Goal: Find specific page/section: Find specific page/section

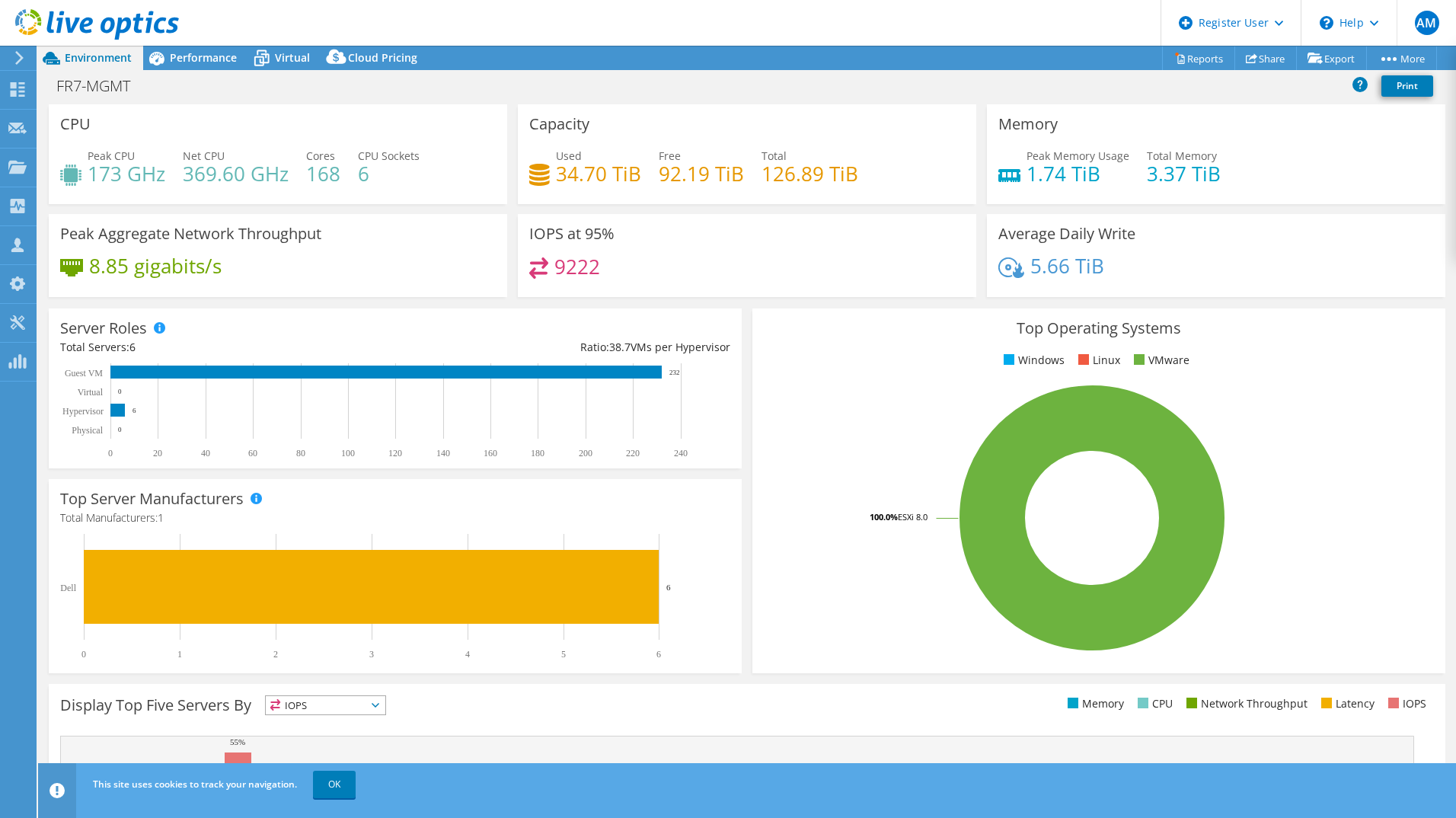
select select "USD"
drag, startPoint x: 326, startPoint y: 782, endPoint x: 330, endPoint y: 791, distance: 9.8
click at [326, 782] on link "OK" at bounding box center [334, 785] width 43 height 27
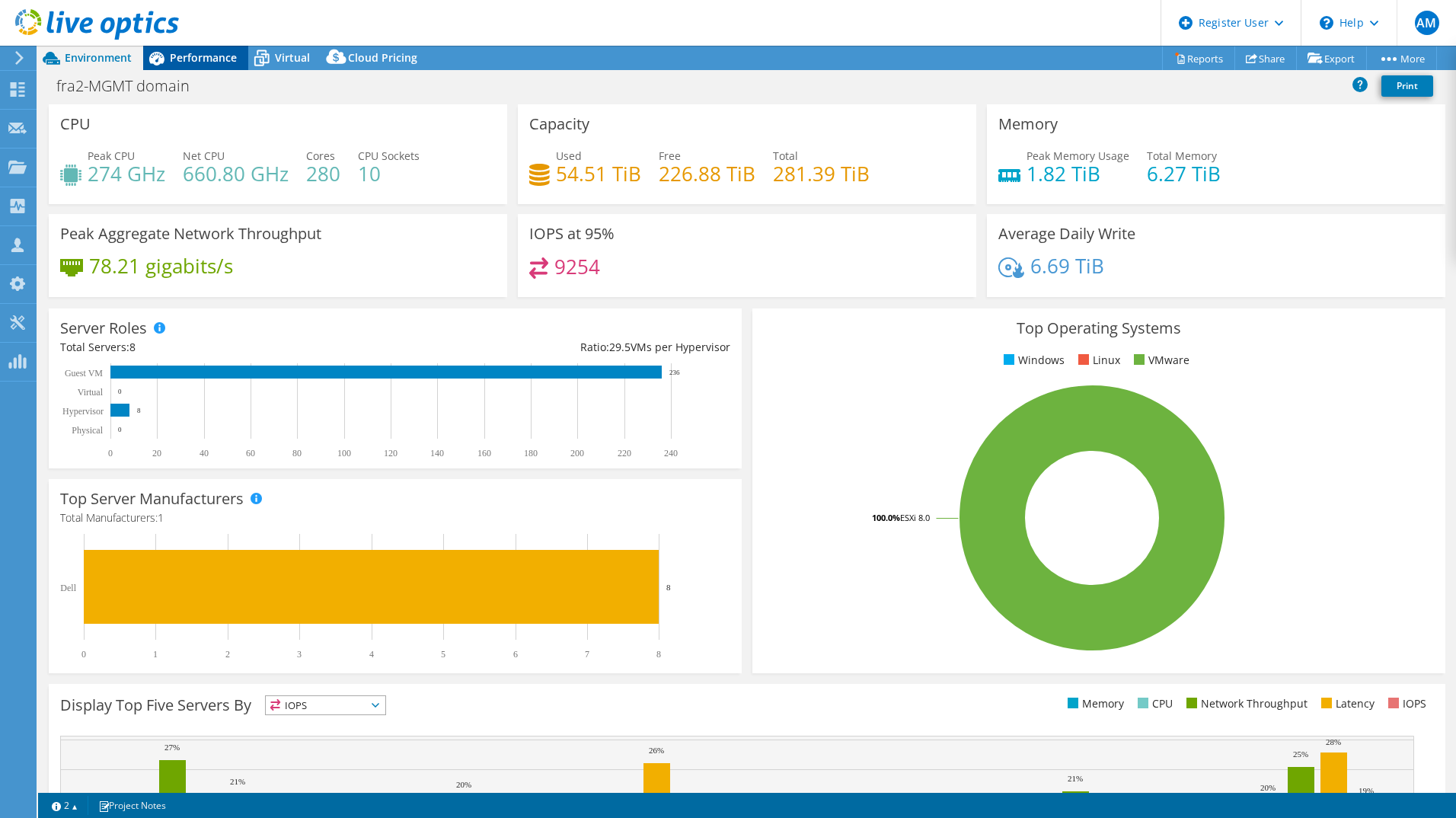
click at [198, 54] on span "Performance" at bounding box center [203, 58] width 67 height 15
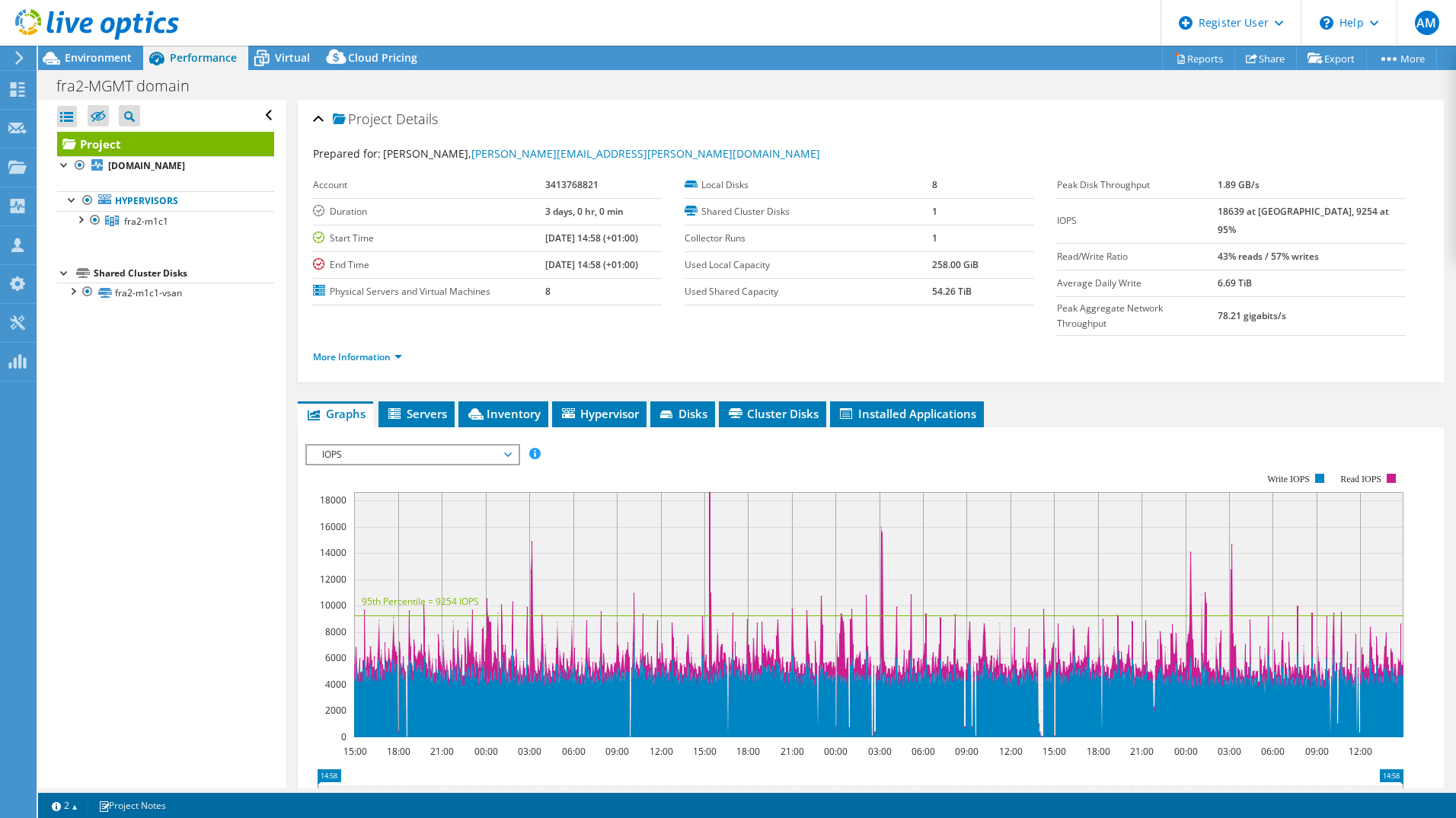
click at [16, 55] on icon at bounding box center [19, 58] width 11 height 14
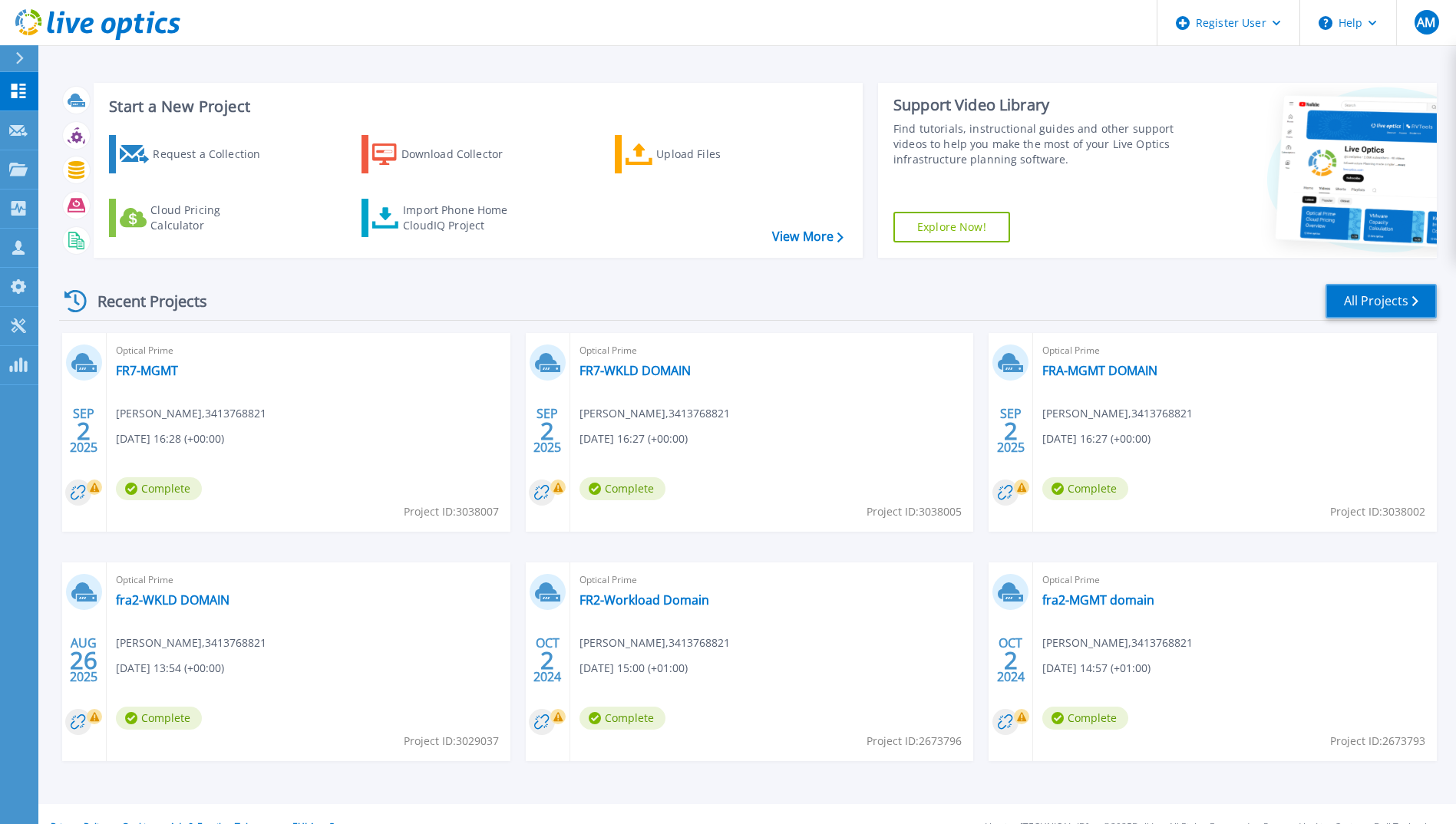
click at [1383, 293] on link "All Projects" at bounding box center [1380, 300] width 112 height 34
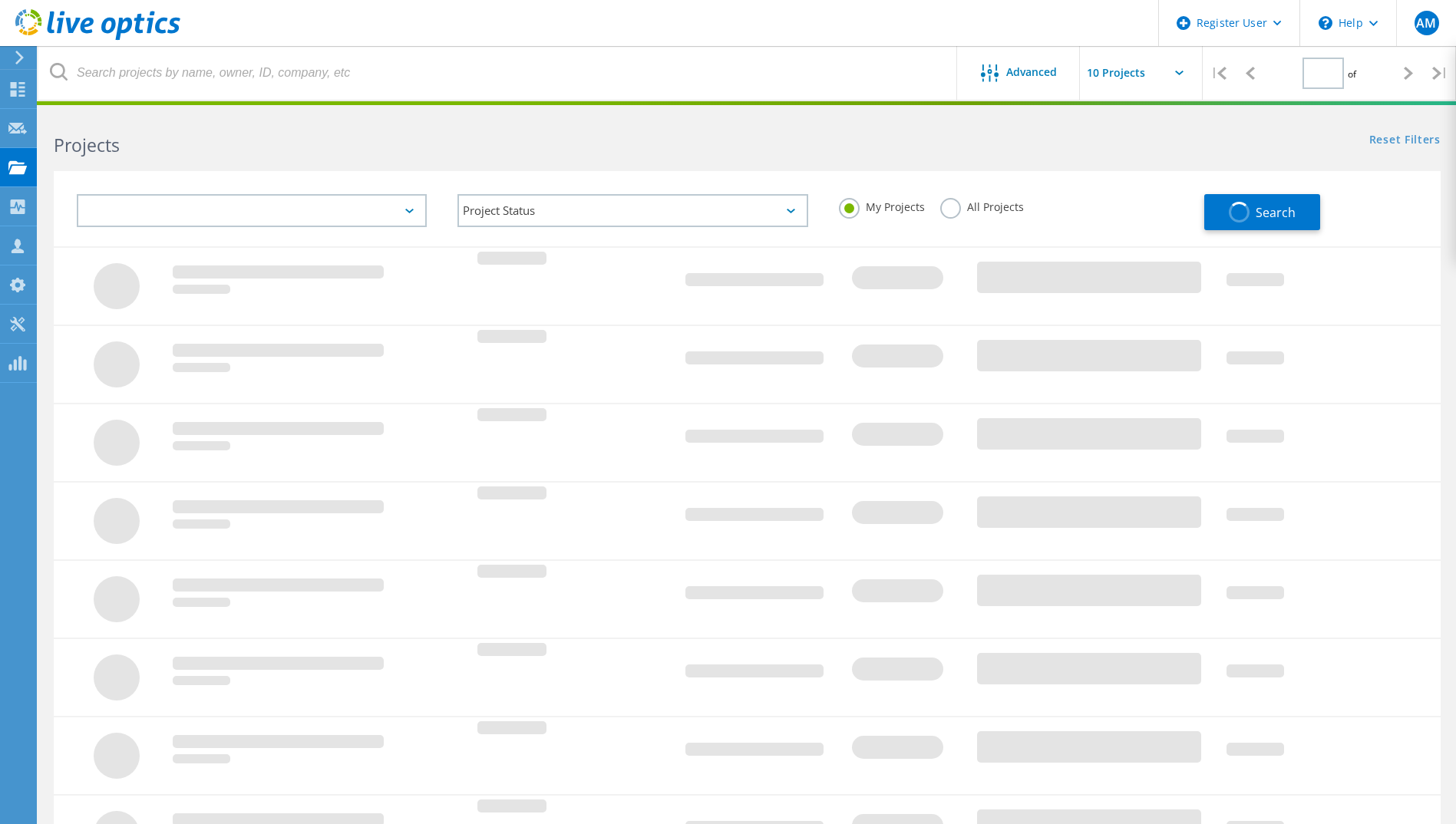
type input "1"
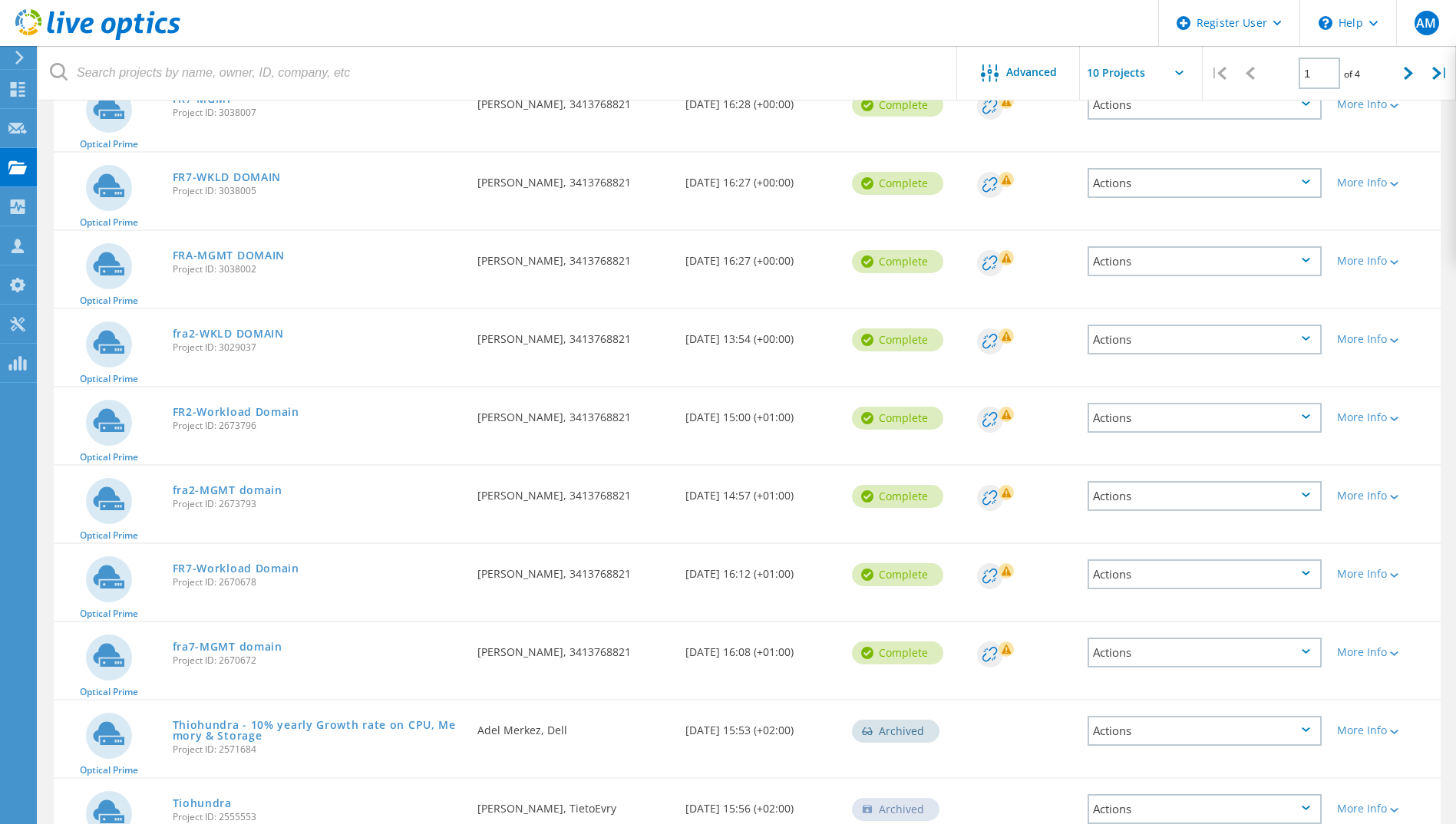
scroll to position [230, 0]
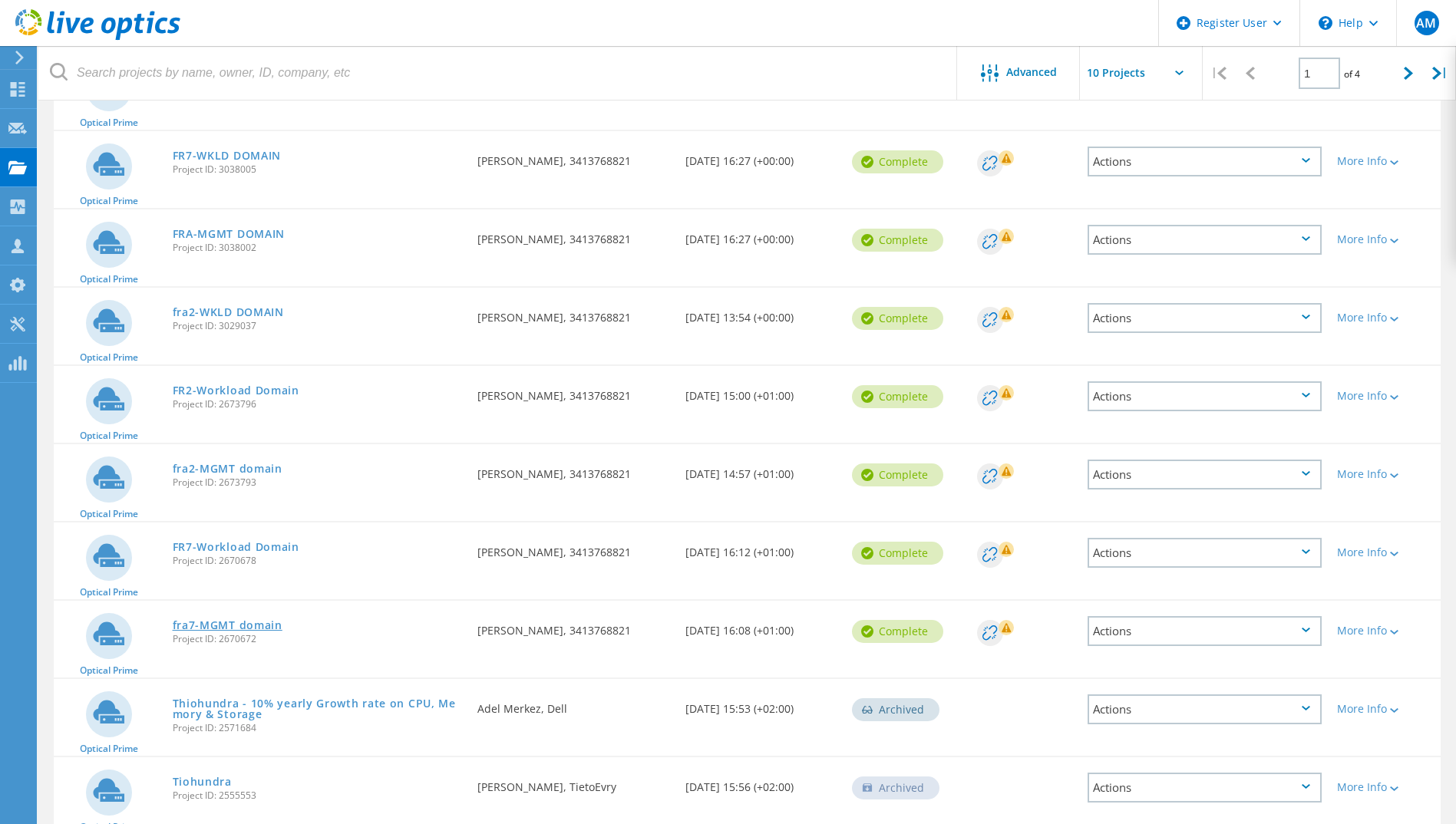
click at [215, 628] on link "fra7-MGMT domain" at bounding box center [227, 626] width 110 height 11
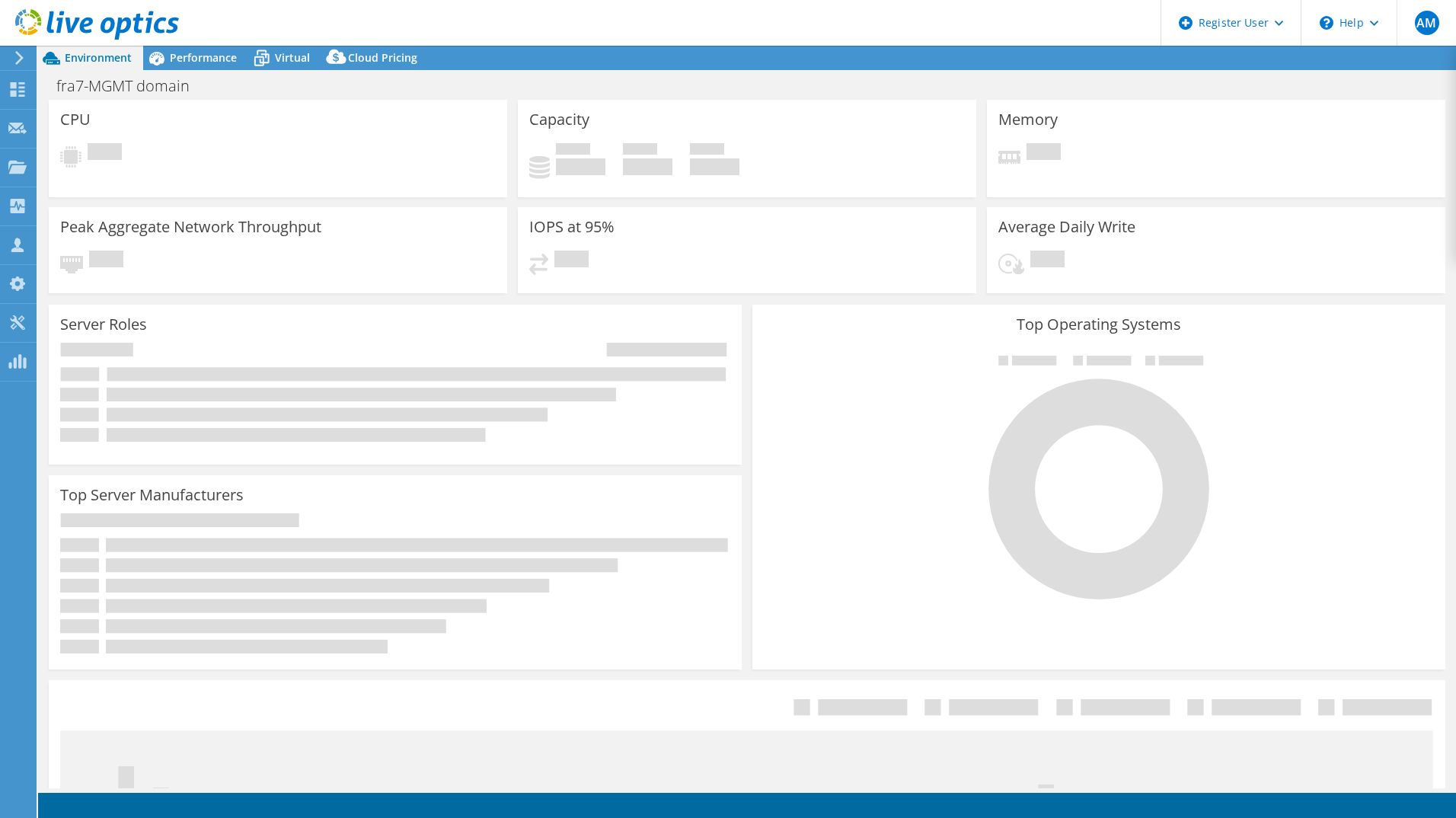
select select "USD"
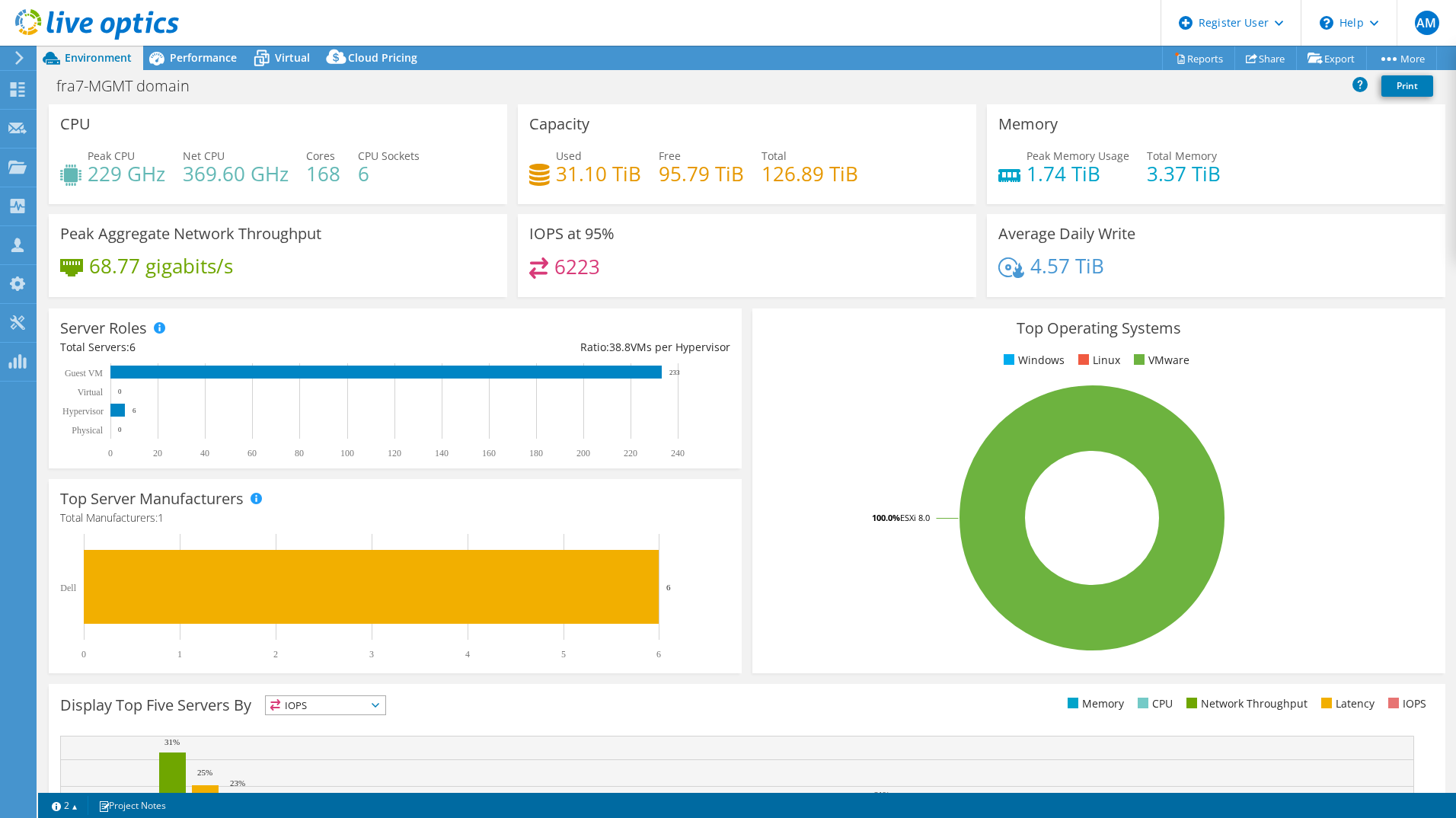
click at [17, 57] on icon at bounding box center [19, 58] width 11 height 14
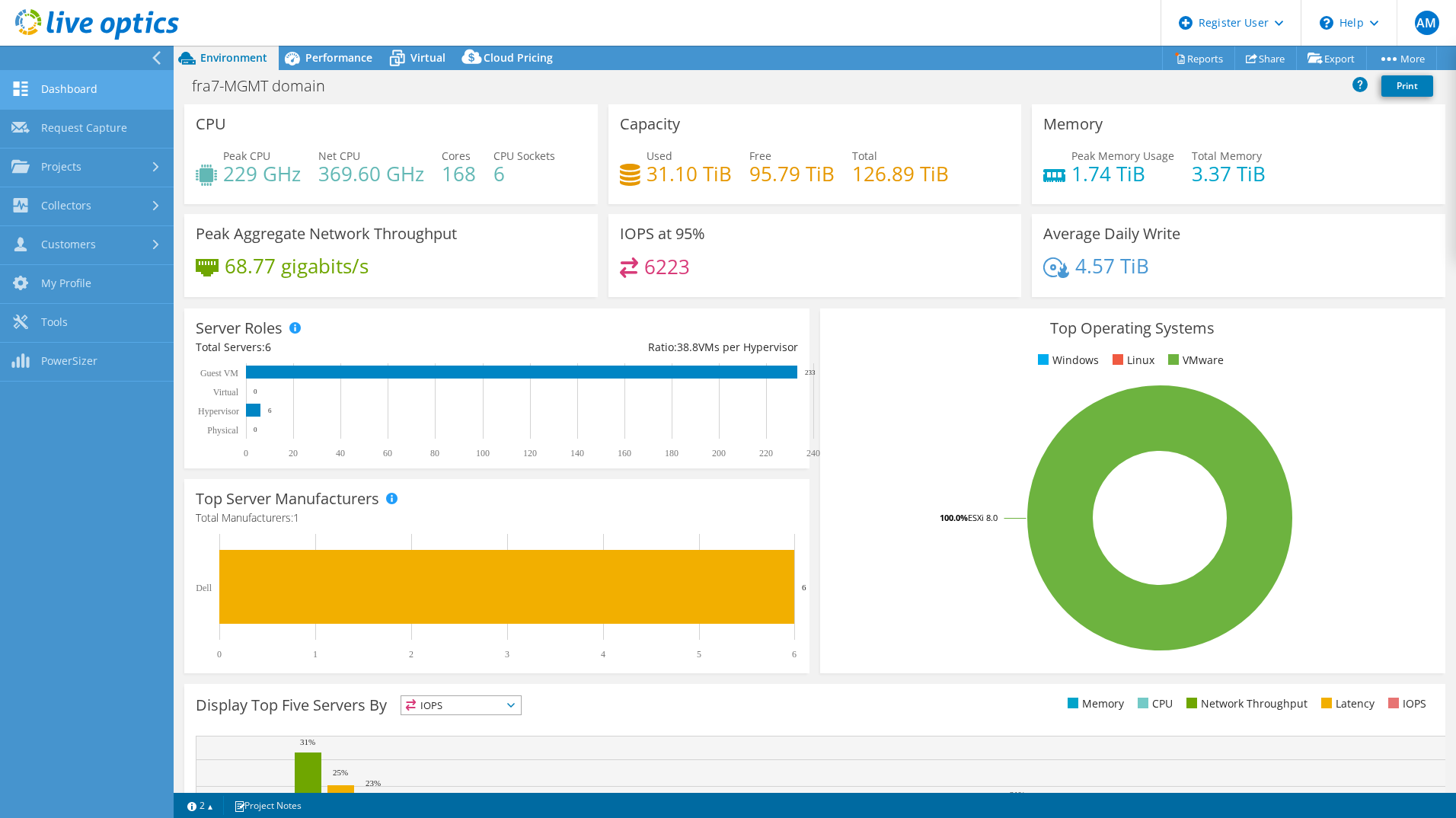
click at [59, 84] on link "Dashboard" at bounding box center [87, 90] width 174 height 38
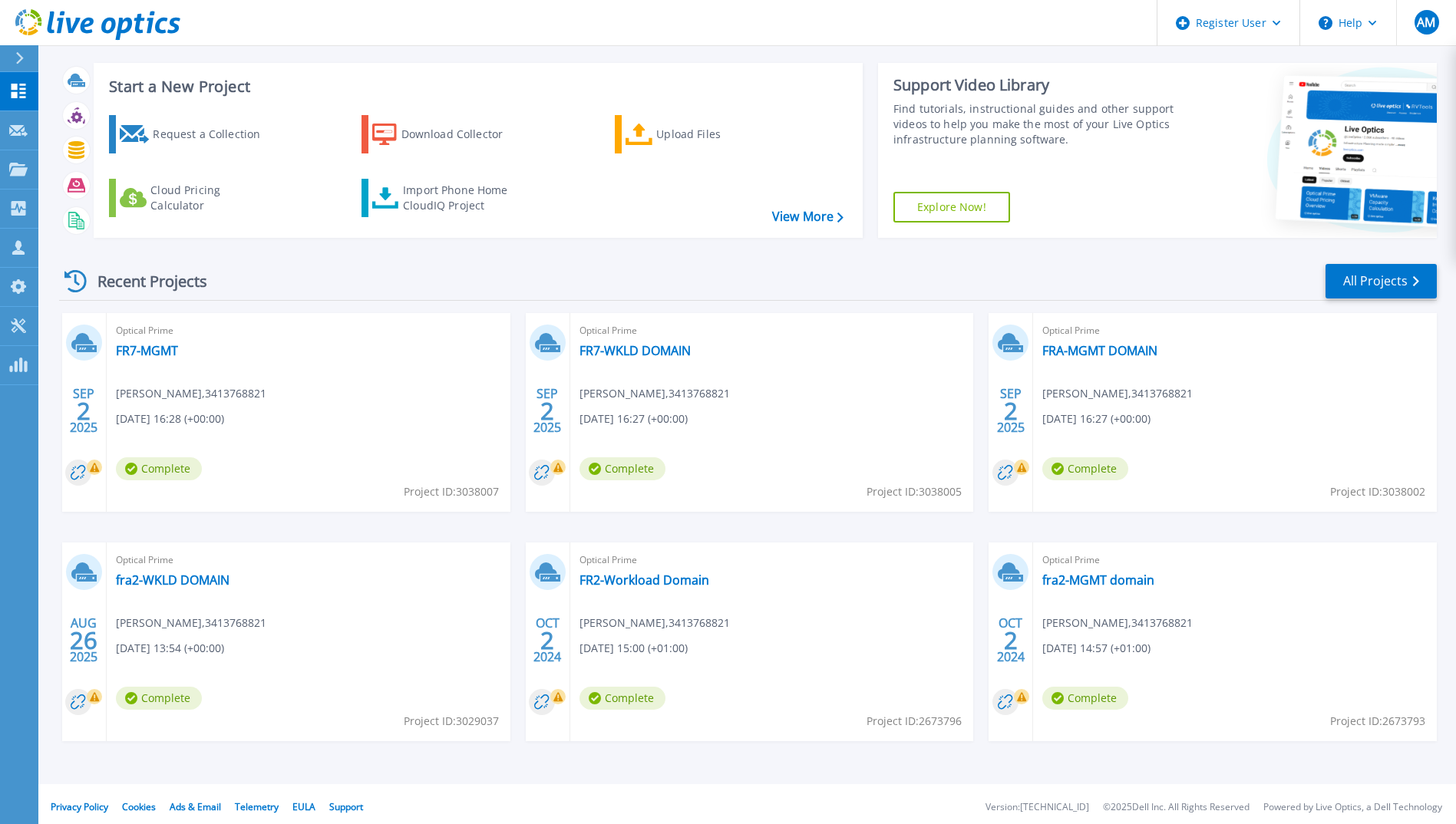
scroll to position [26, 0]
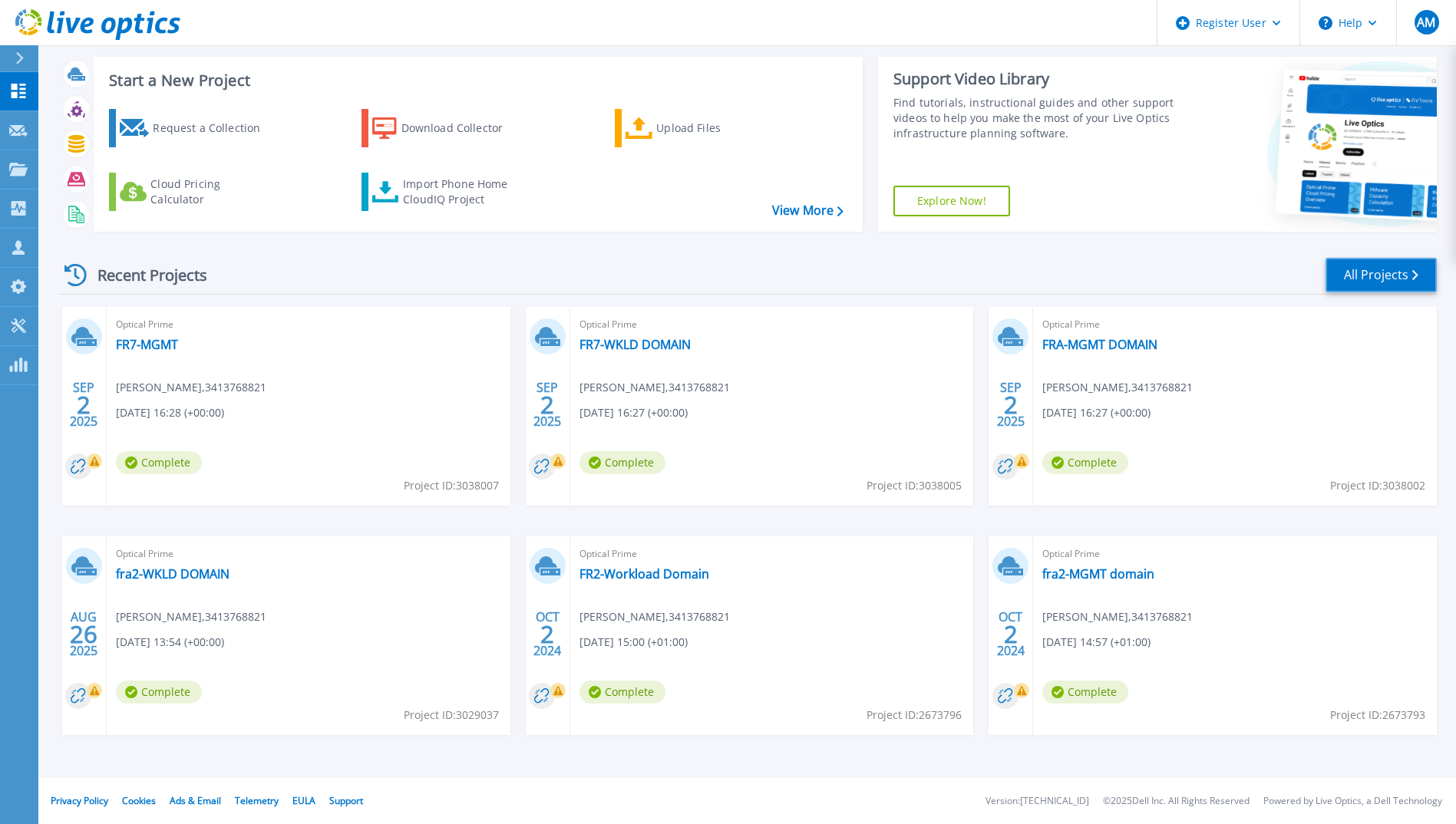
click at [1360, 277] on link "All Projects" at bounding box center [1380, 275] width 112 height 34
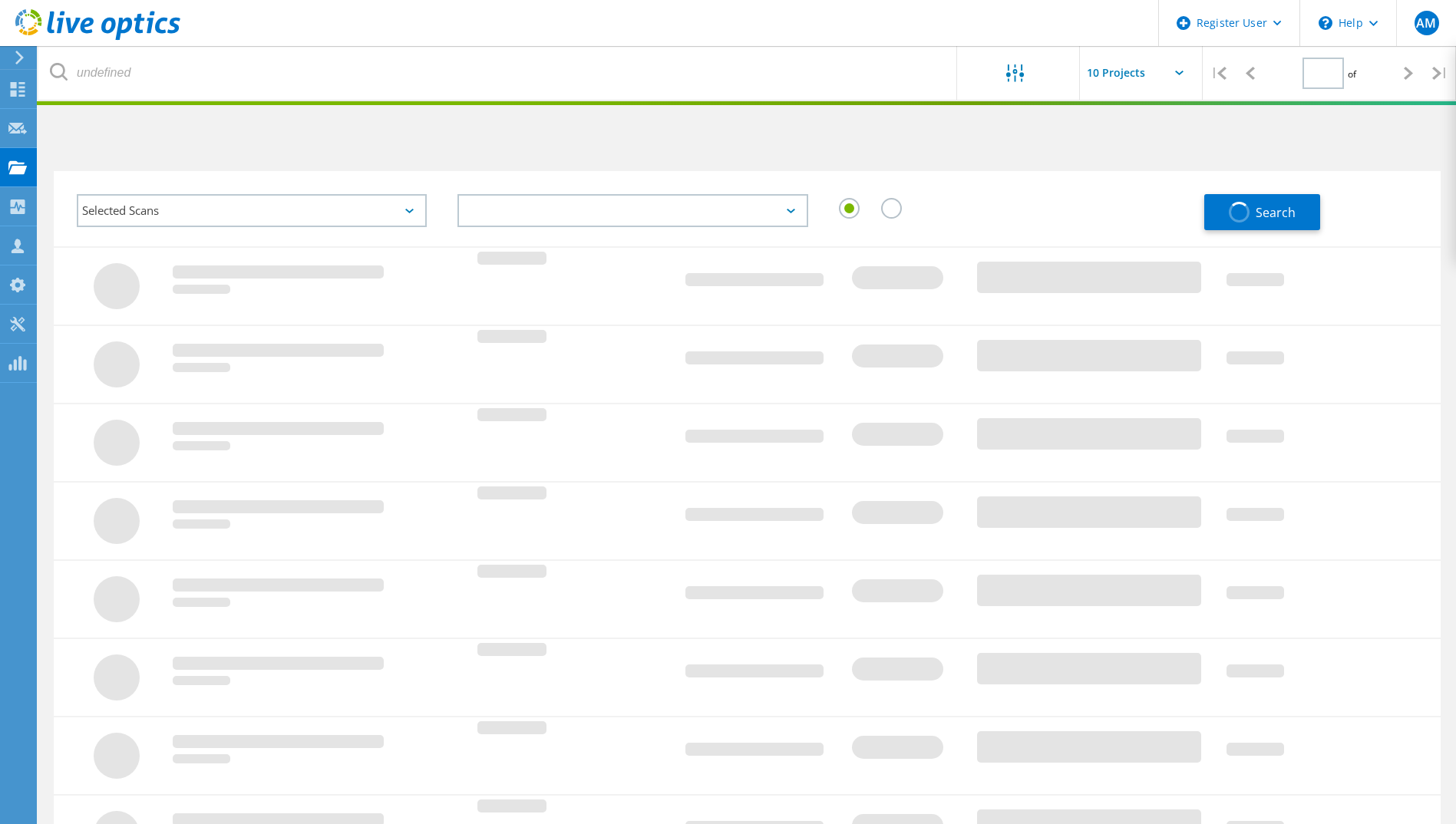
type input "1"
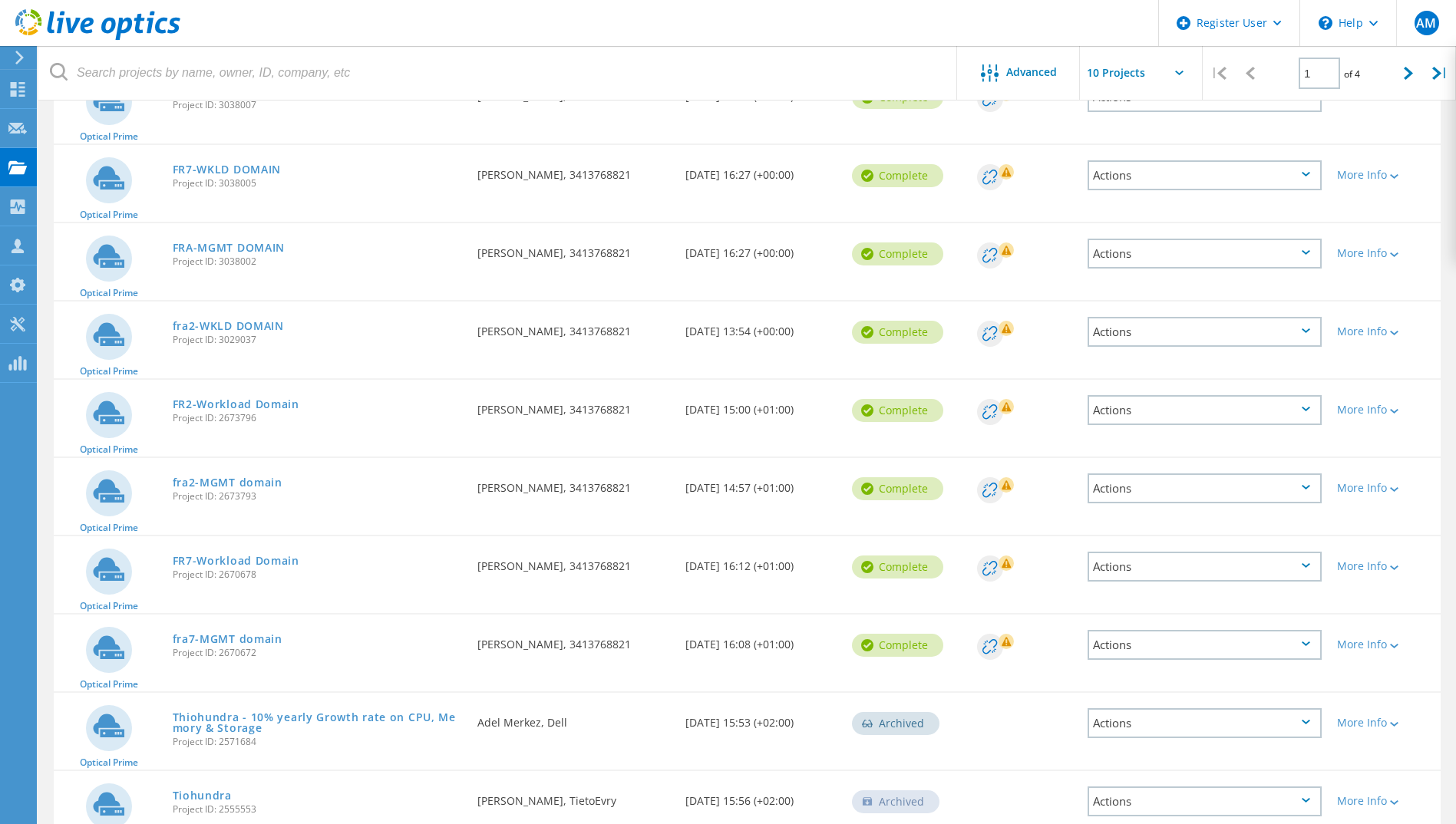
scroll to position [230, 0]
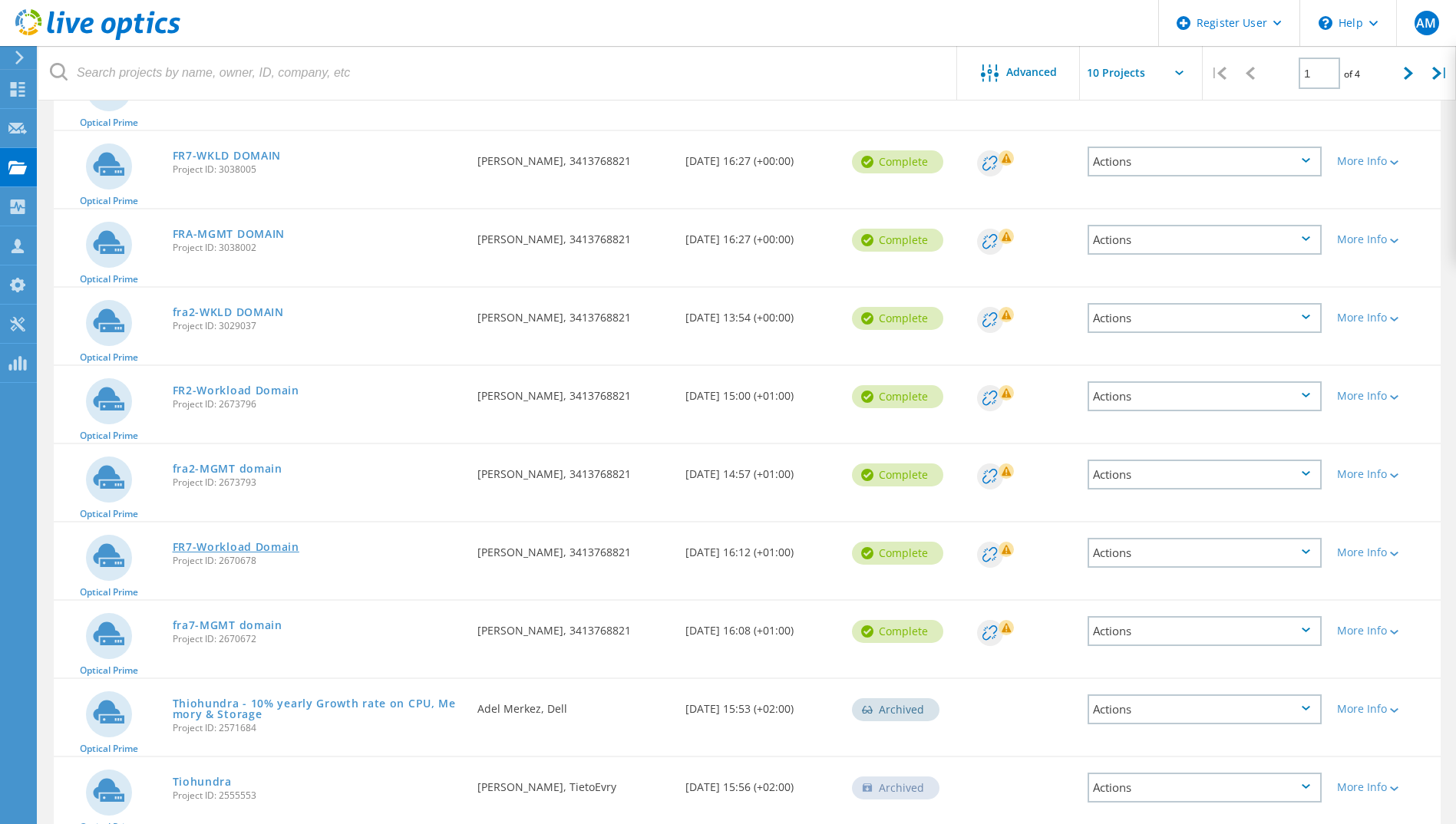
click at [218, 548] on link "FR7-Workload Domain" at bounding box center [235, 547] width 126 height 11
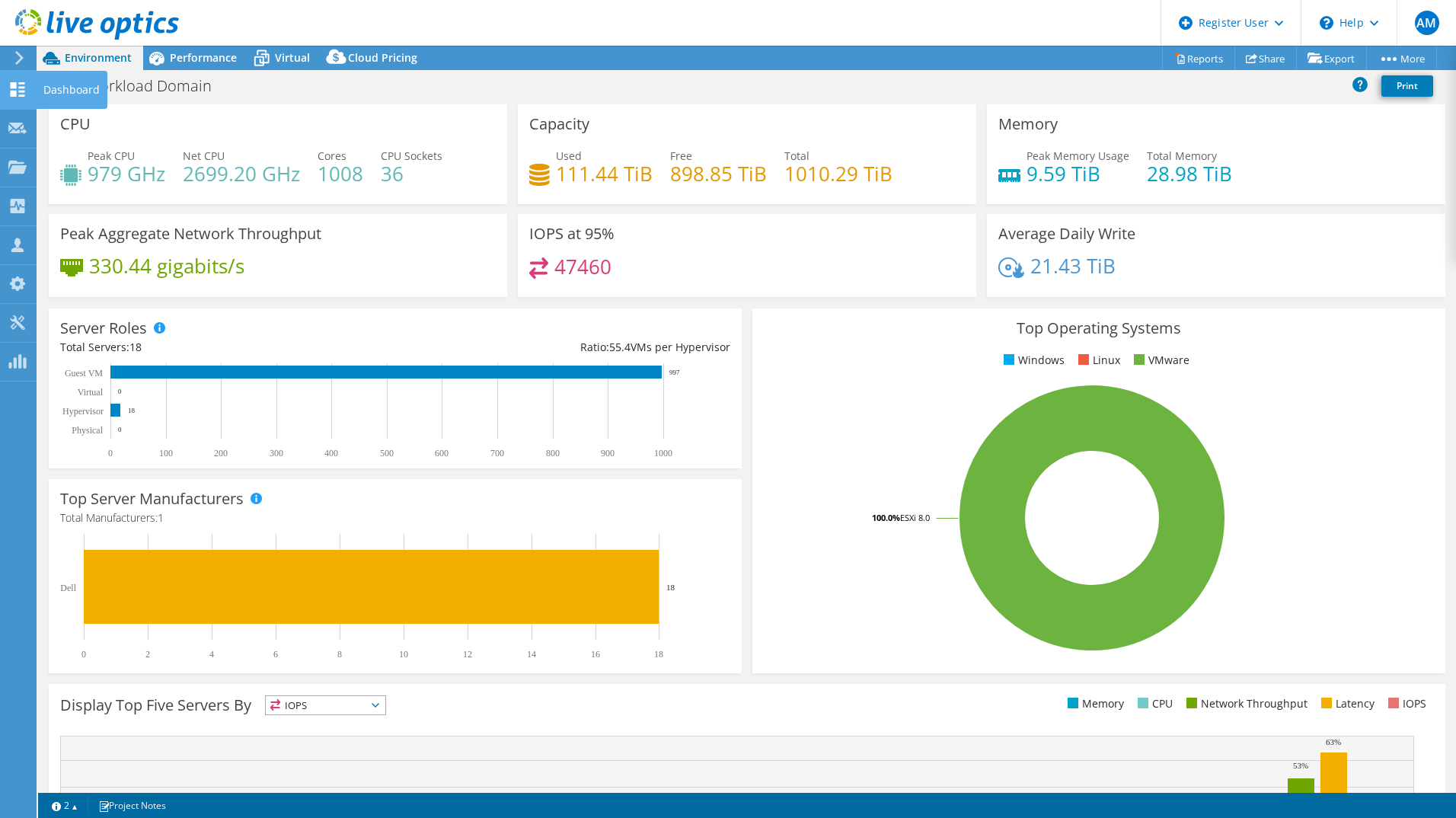
drag, startPoint x: 21, startPoint y: 91, endPoint x: 37, endPoint y: 102, distance: 19.4
click at [21, 91] on use at bounding box center [18, 90] width 15 height 15
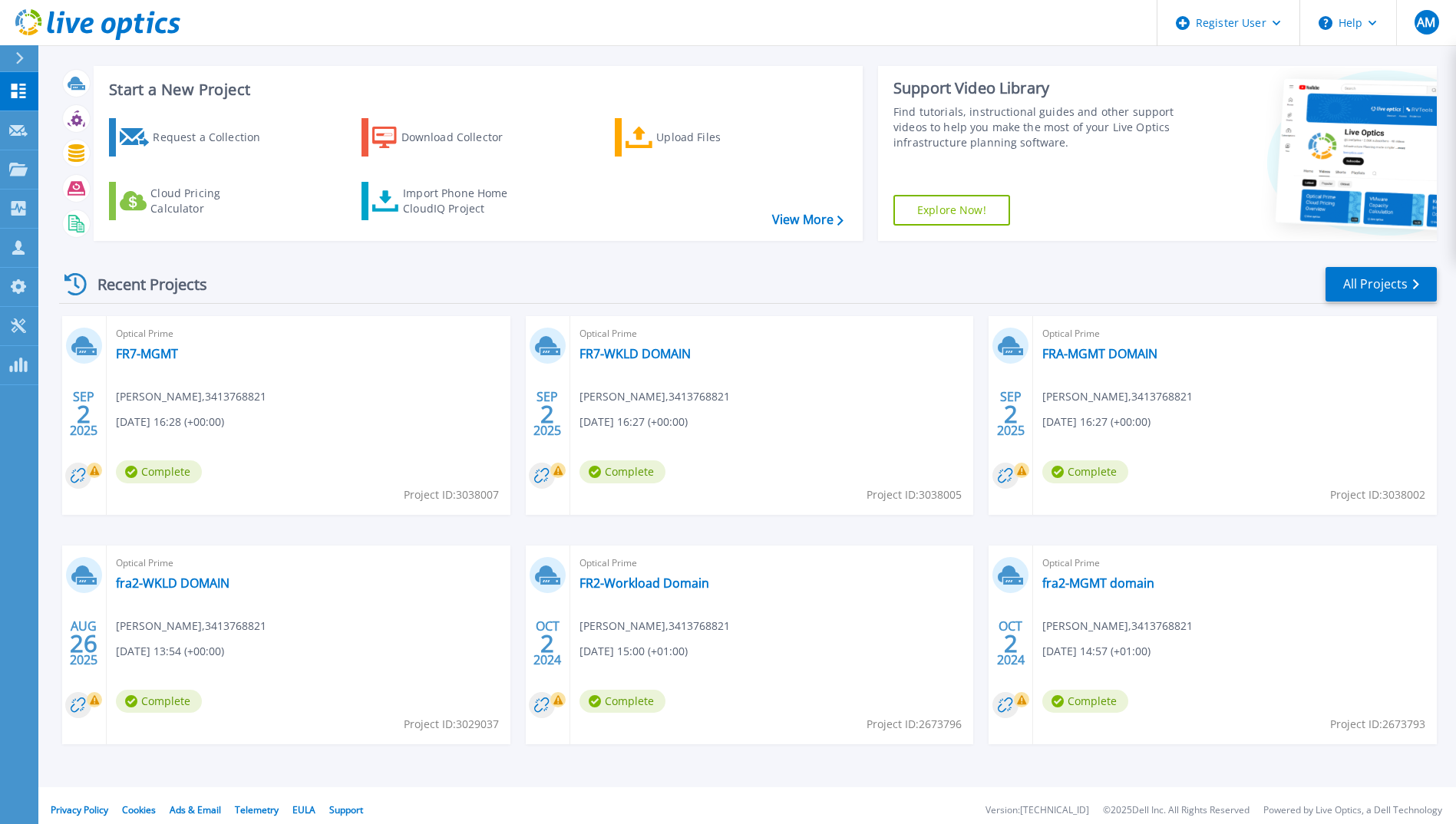
scroll to position [26, 0]
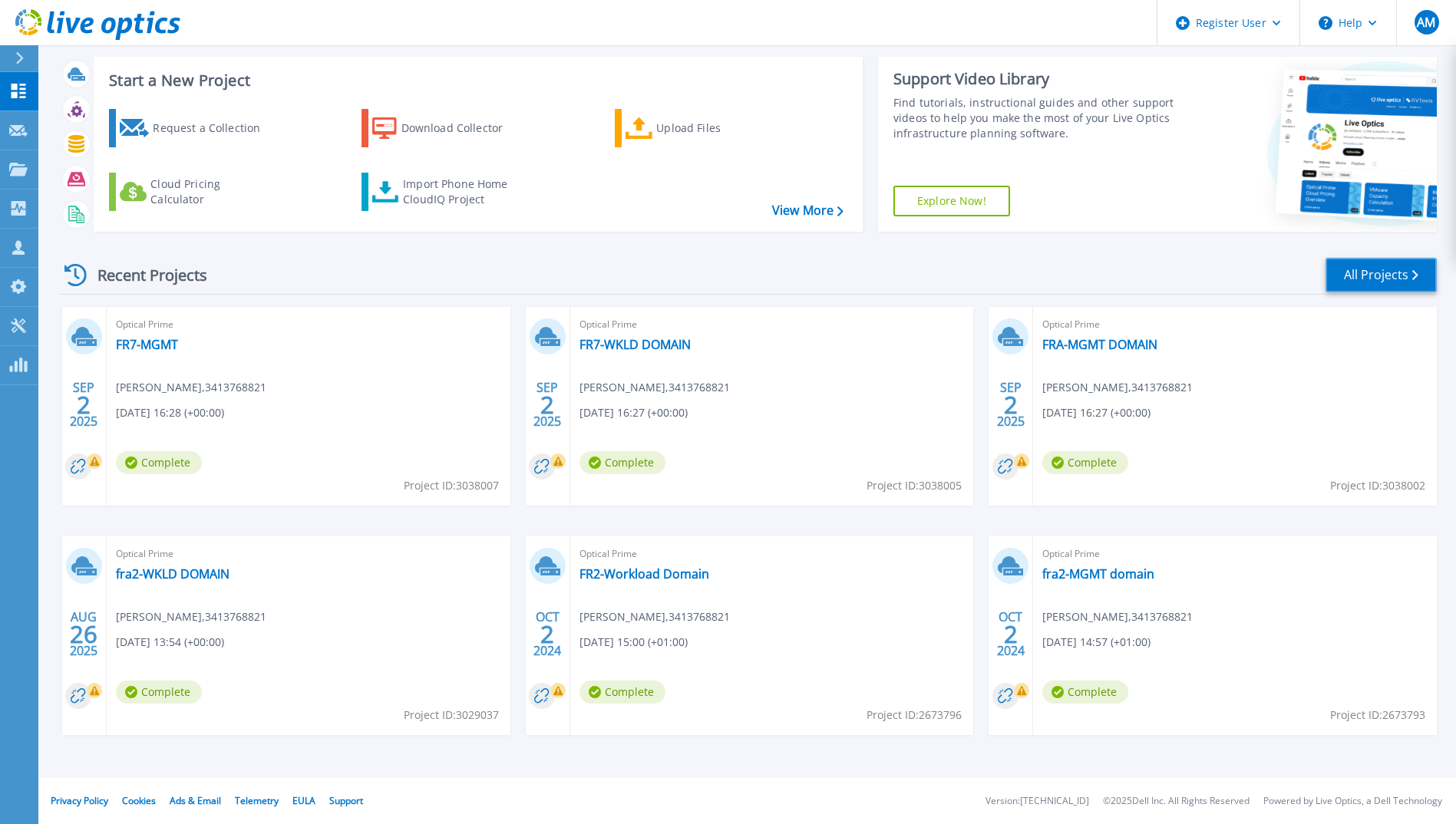
click at [1356, 279] on link "All Projects" at bounding box center [1380, 275] width 112 height 34
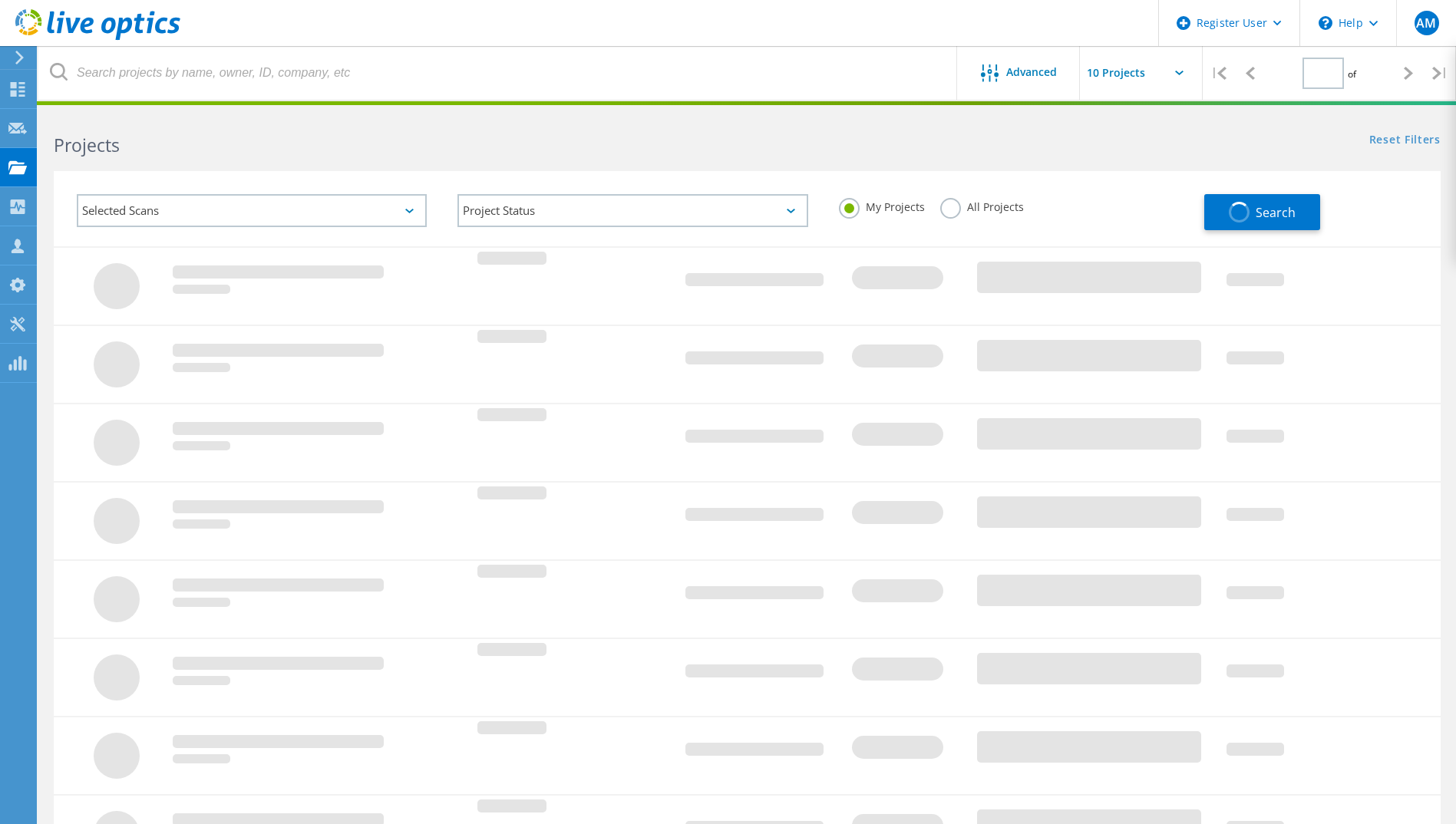
type input "1"
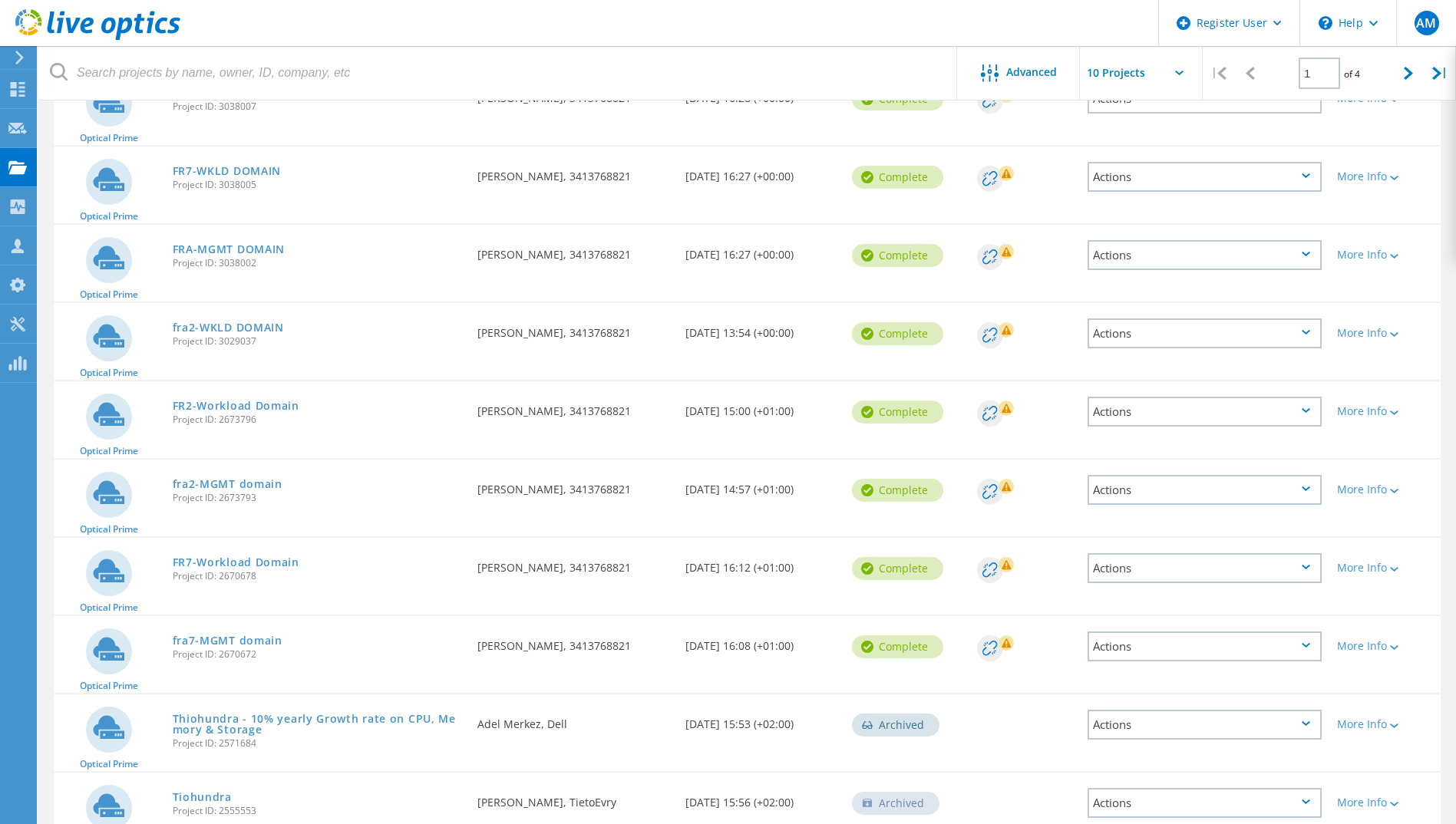
scroll to position [230, 0]
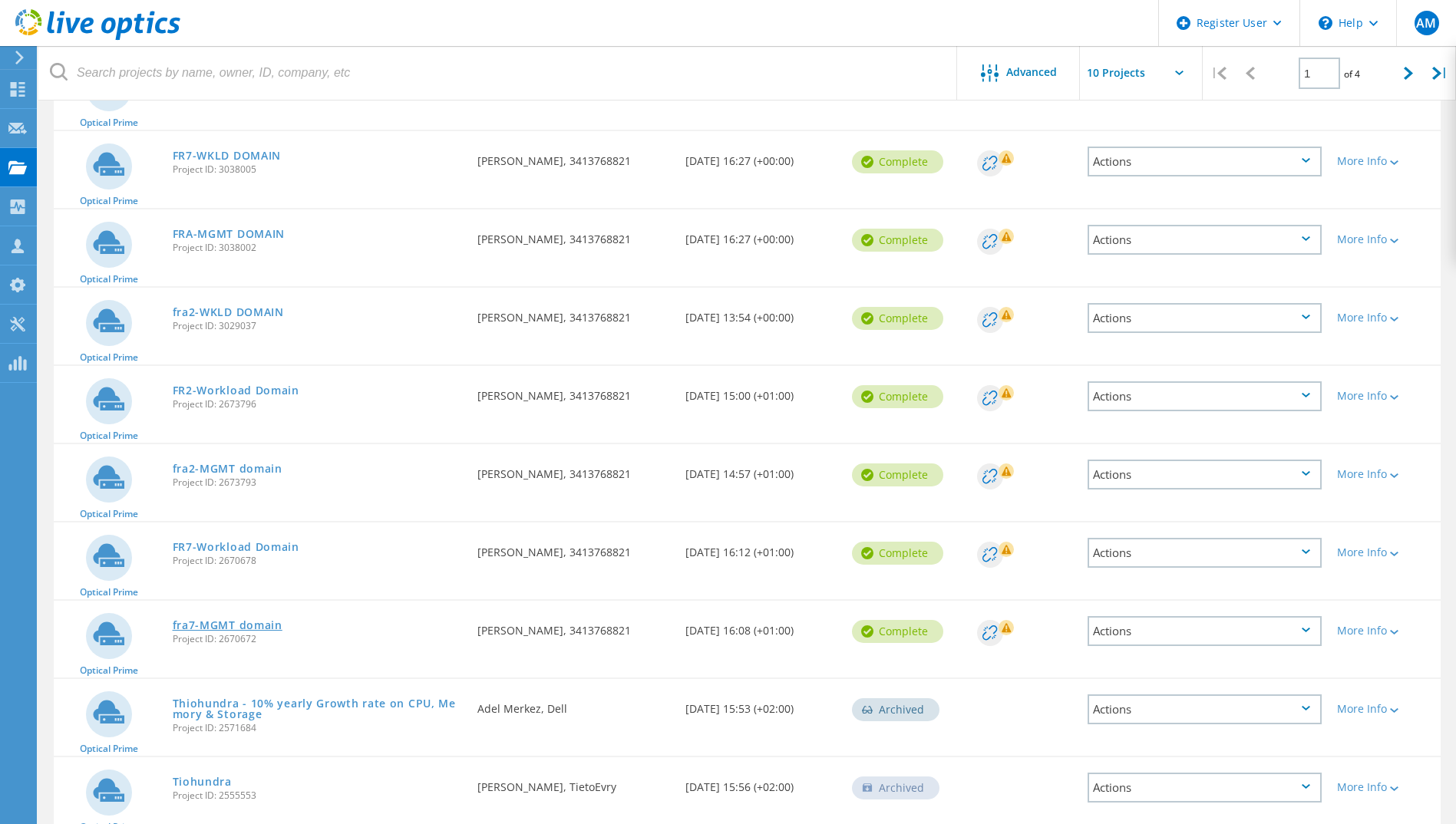
click at [201, 627] on link "fra7-MGMT domain" at bounding box center [227, 626] width 110 height 11
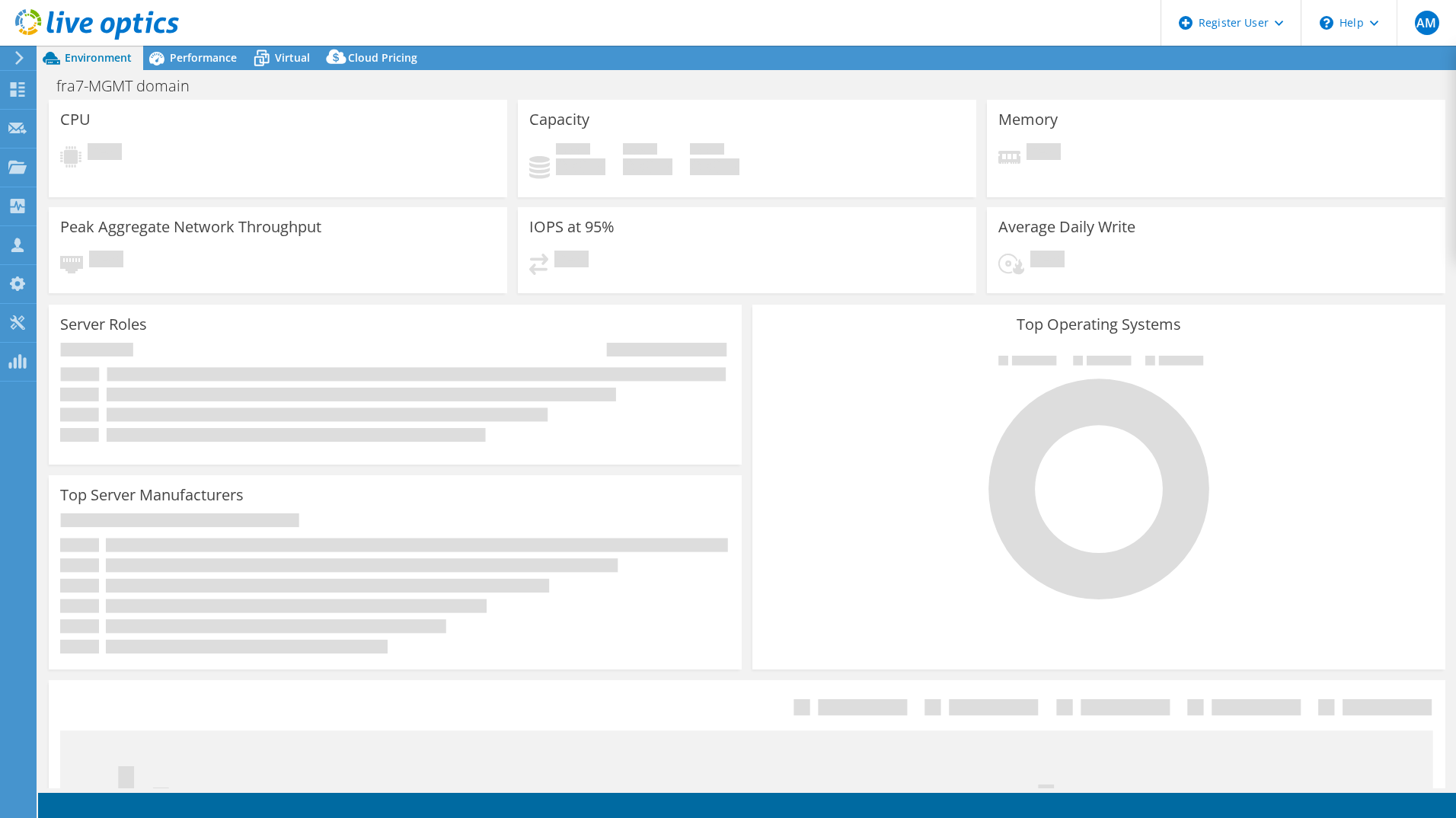
select select "USD"
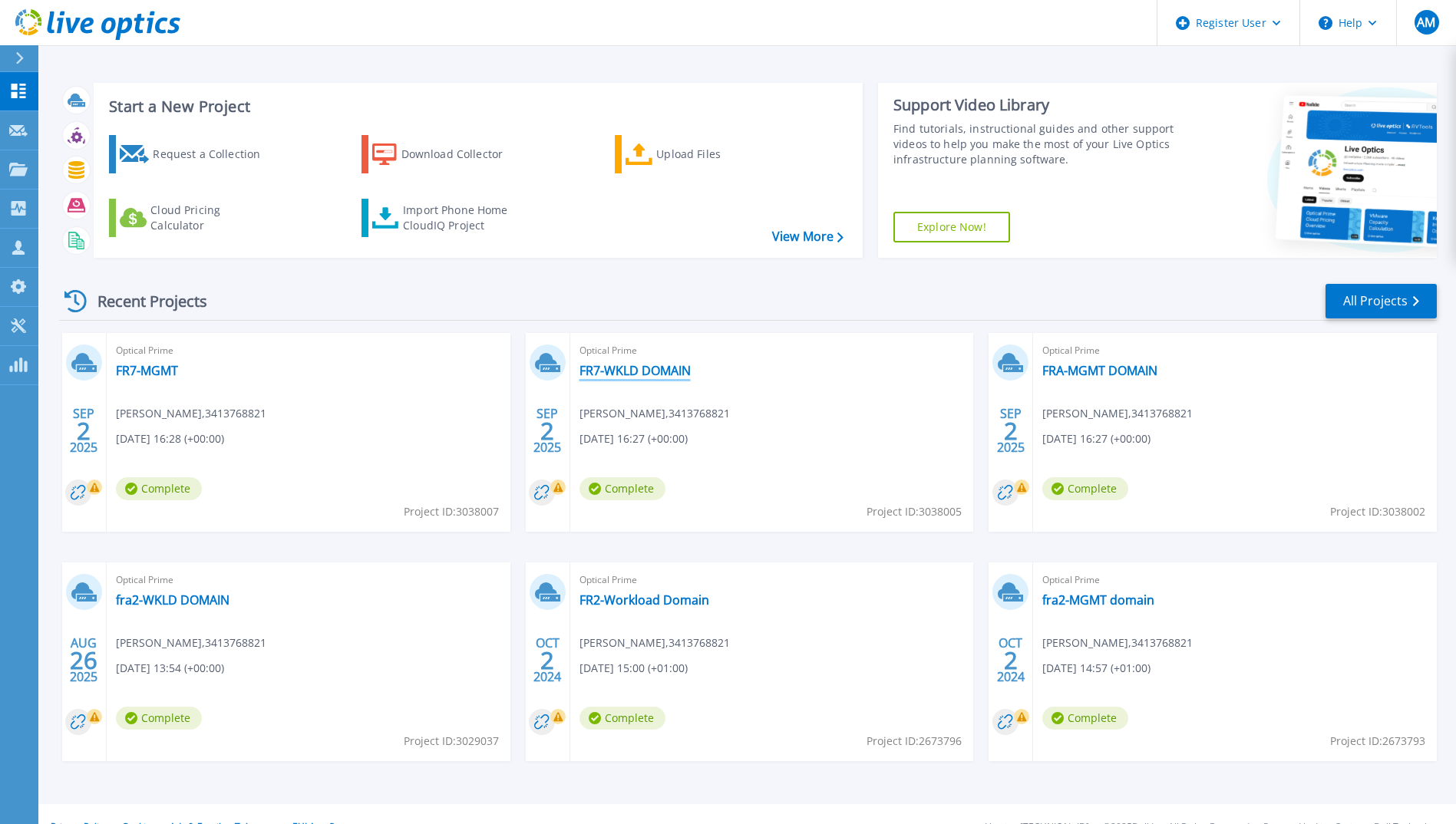
click at [608, 370] on link "FR7-WKLD DOMAIN" at bounding box center [635, 371] width 112 height 16
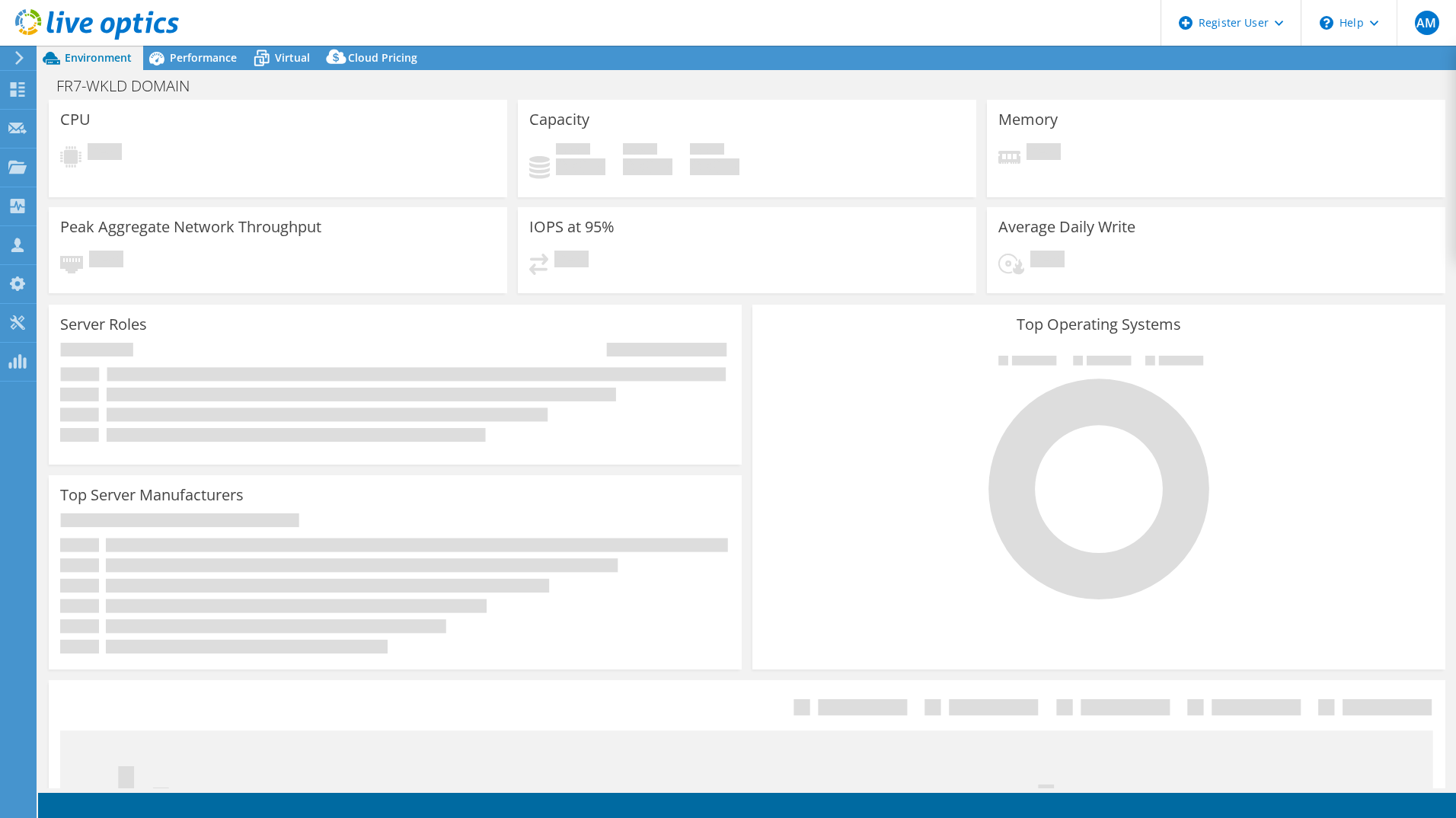
select select "USD"
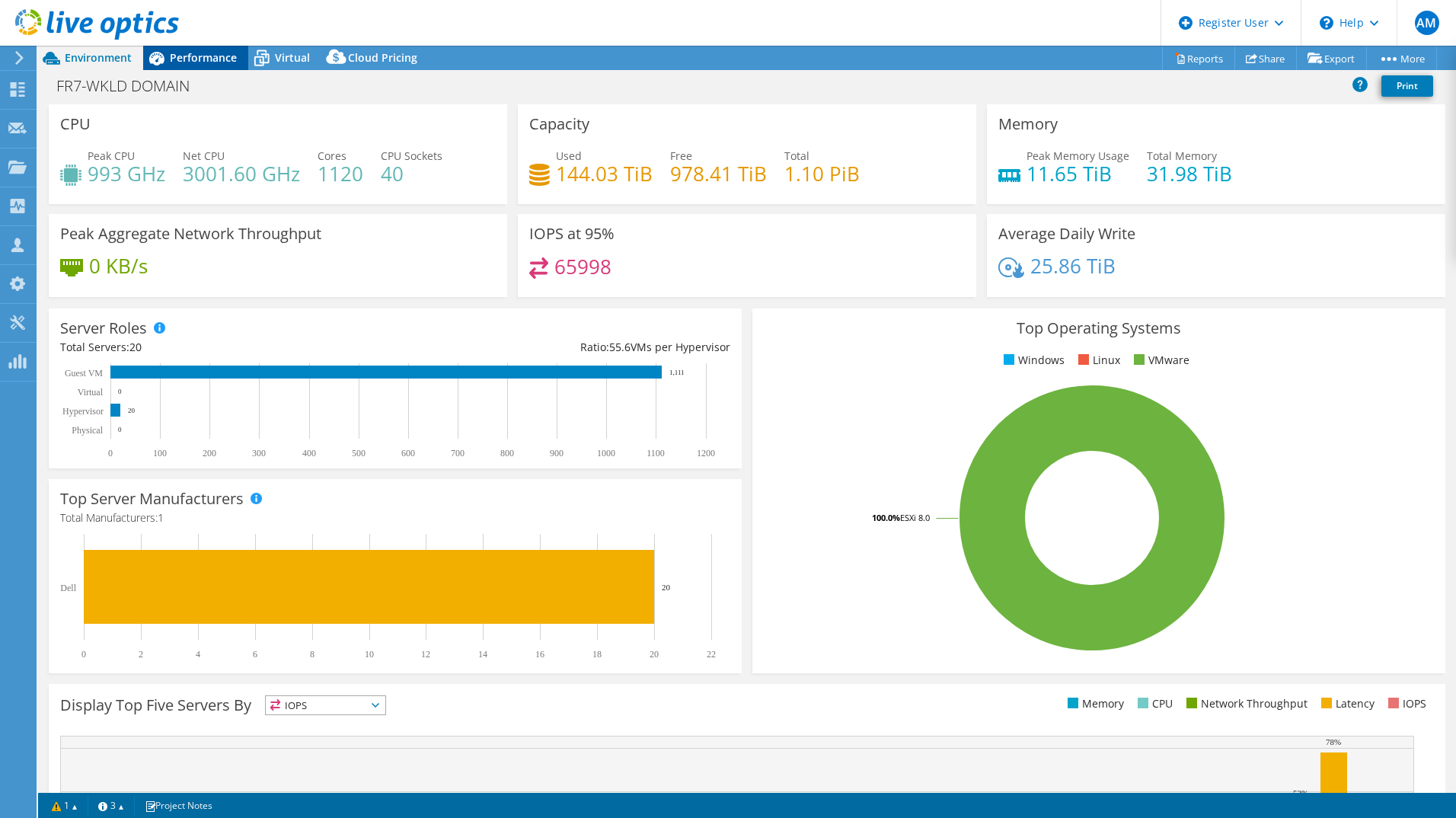
click at [198, 68] on div "Performance" at bounding box center [196, 58] width 105 height 25
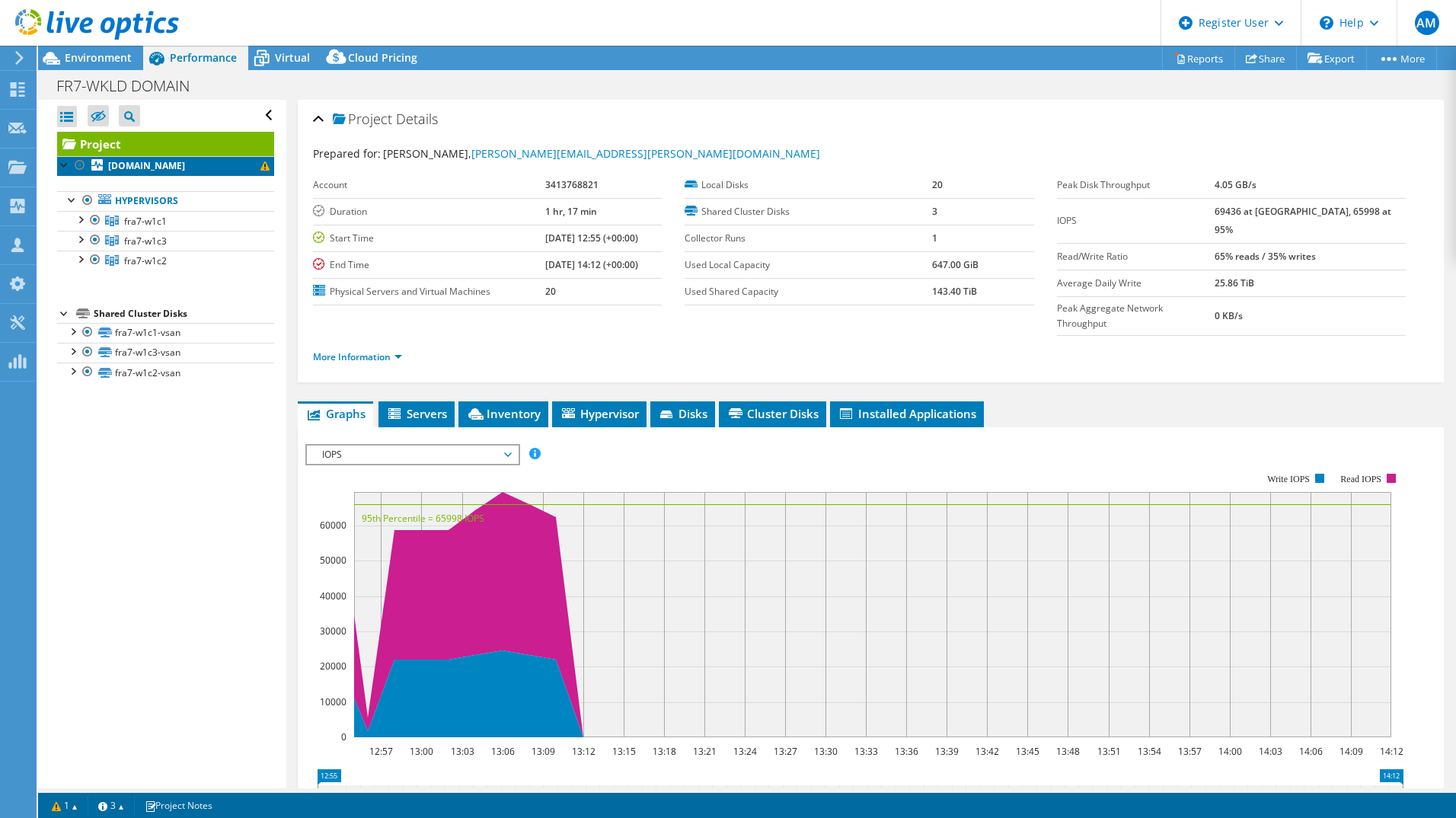
click at [153, 172] on b "fra7-w1c1-esxi04.vcf.sitacloud.aero" at bounding box center [146, 166] width 77 height 13
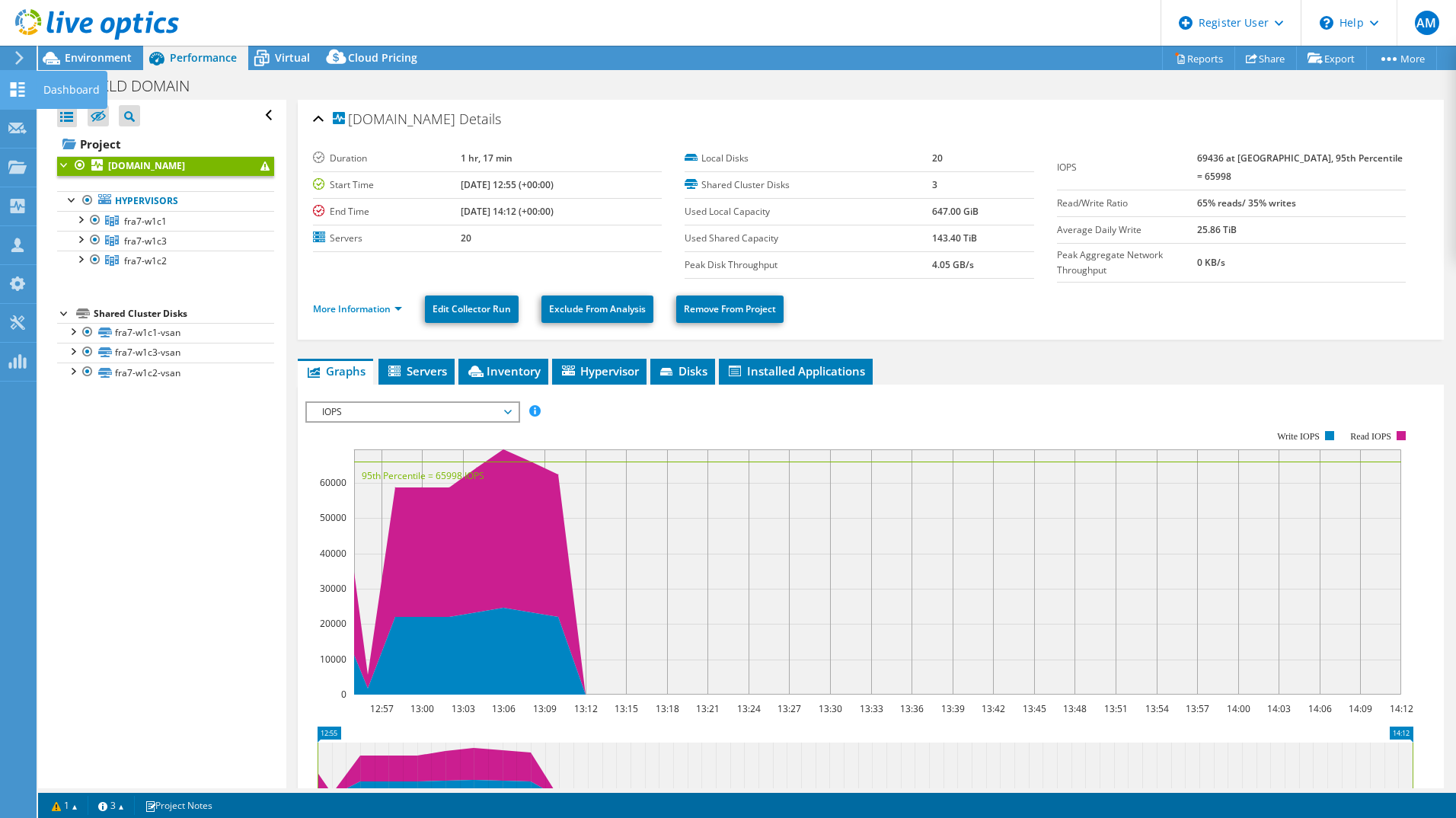
click at [16, 82] on use at bounding box center [18, 90] width 15 height 15
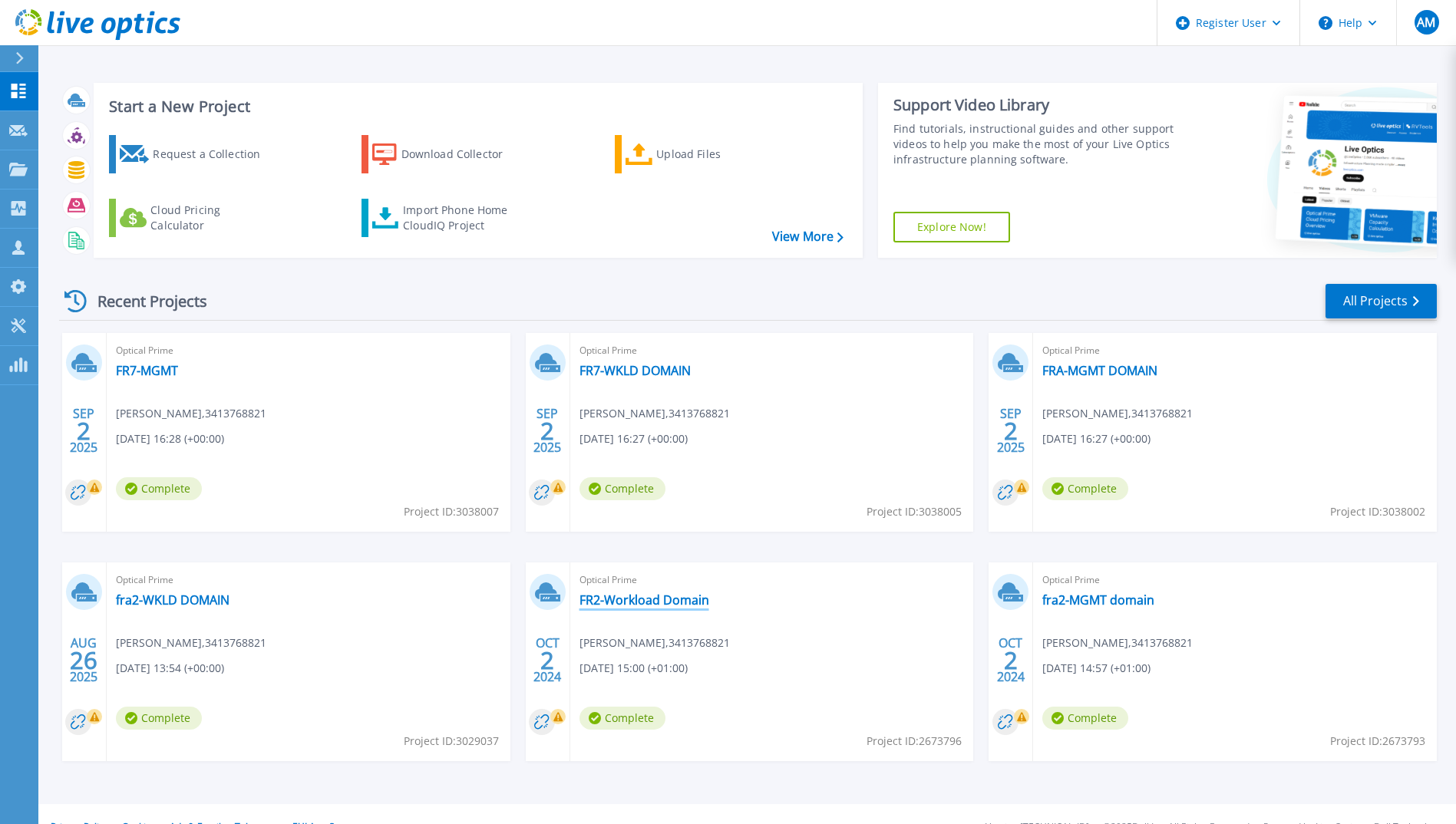
scroll to position [26, 0]
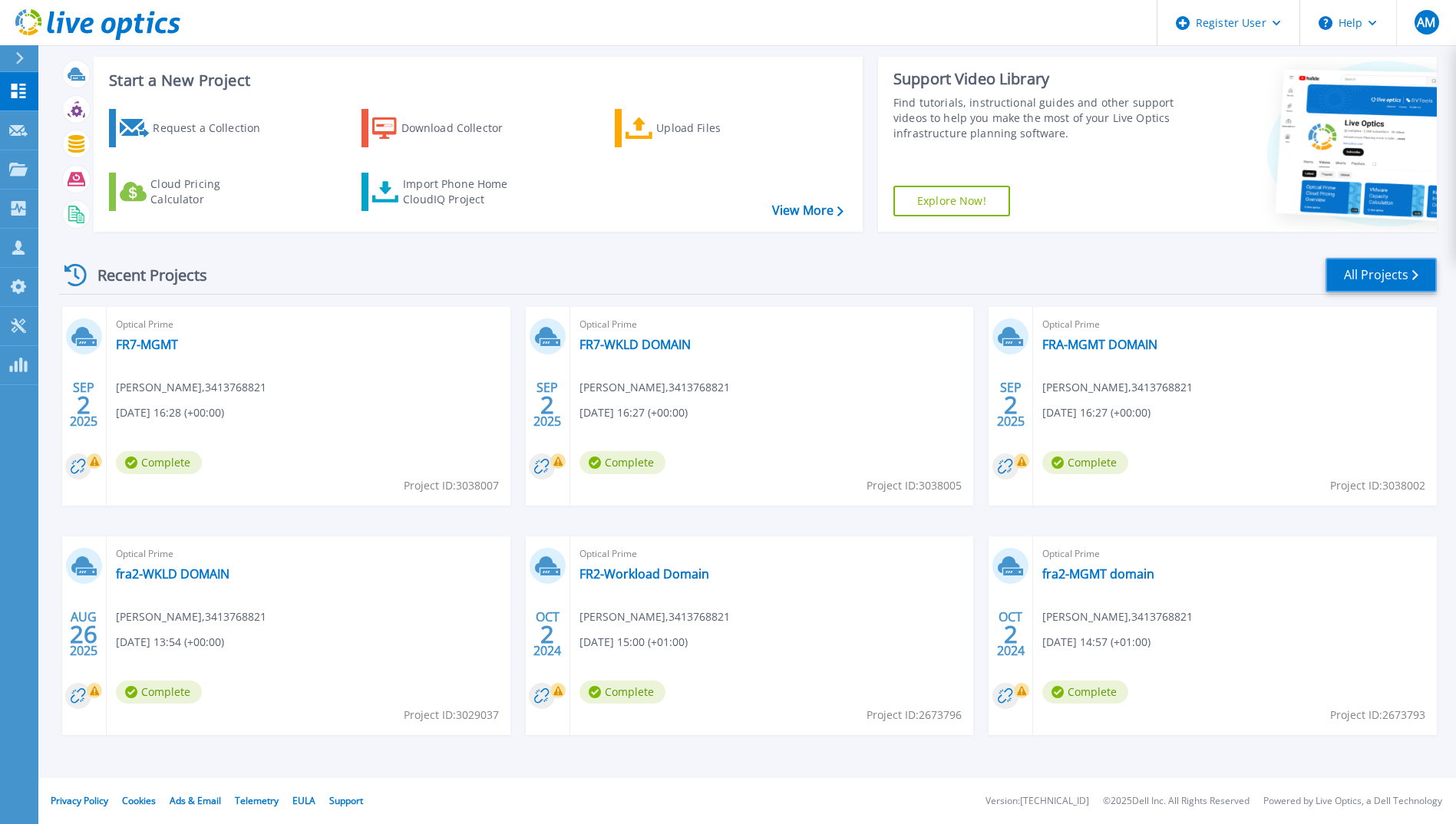
click at [1388, 275] on link "All Projects" at bounding box center [1380, 275] width 112 height 34
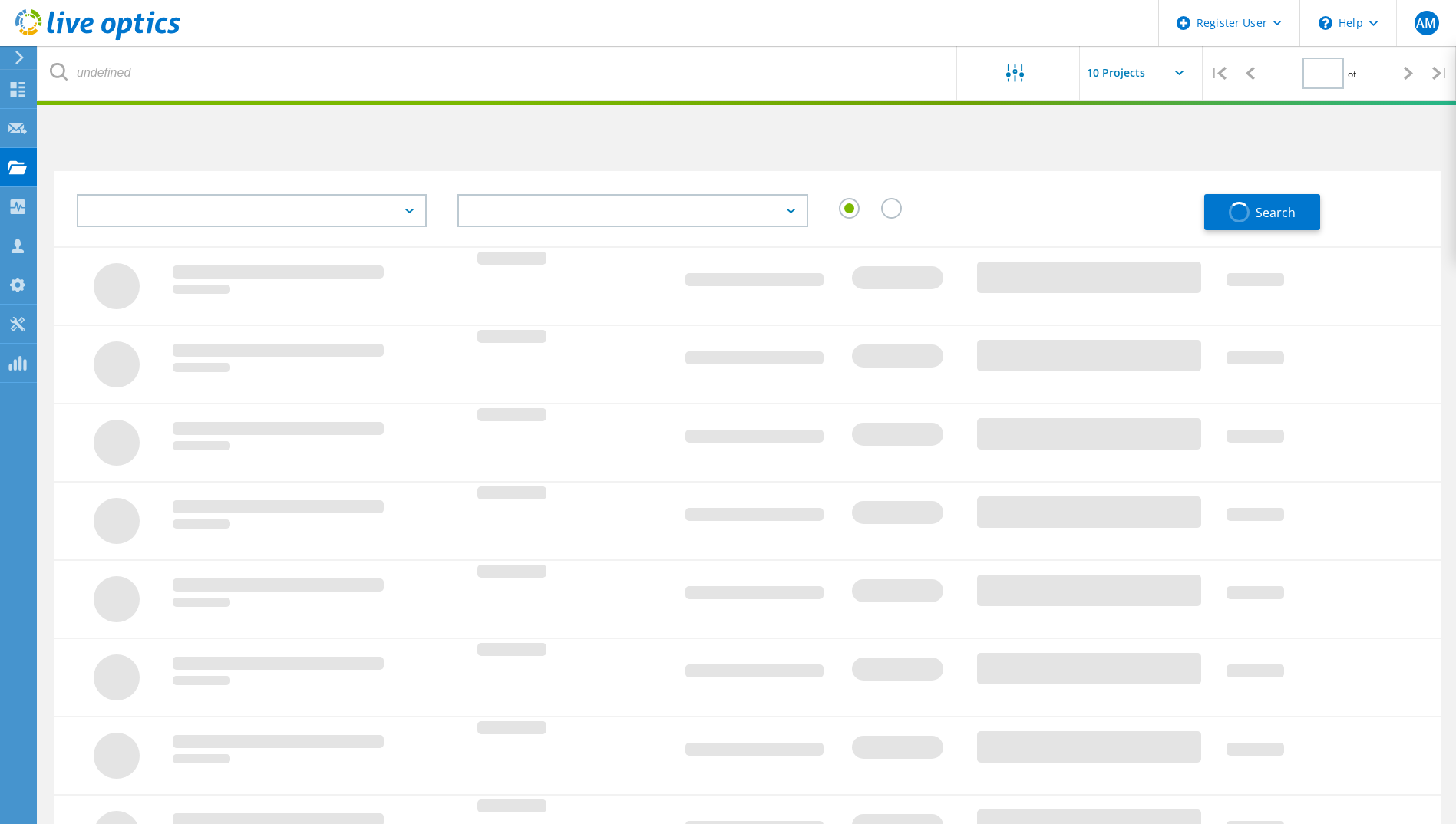
type input "1"
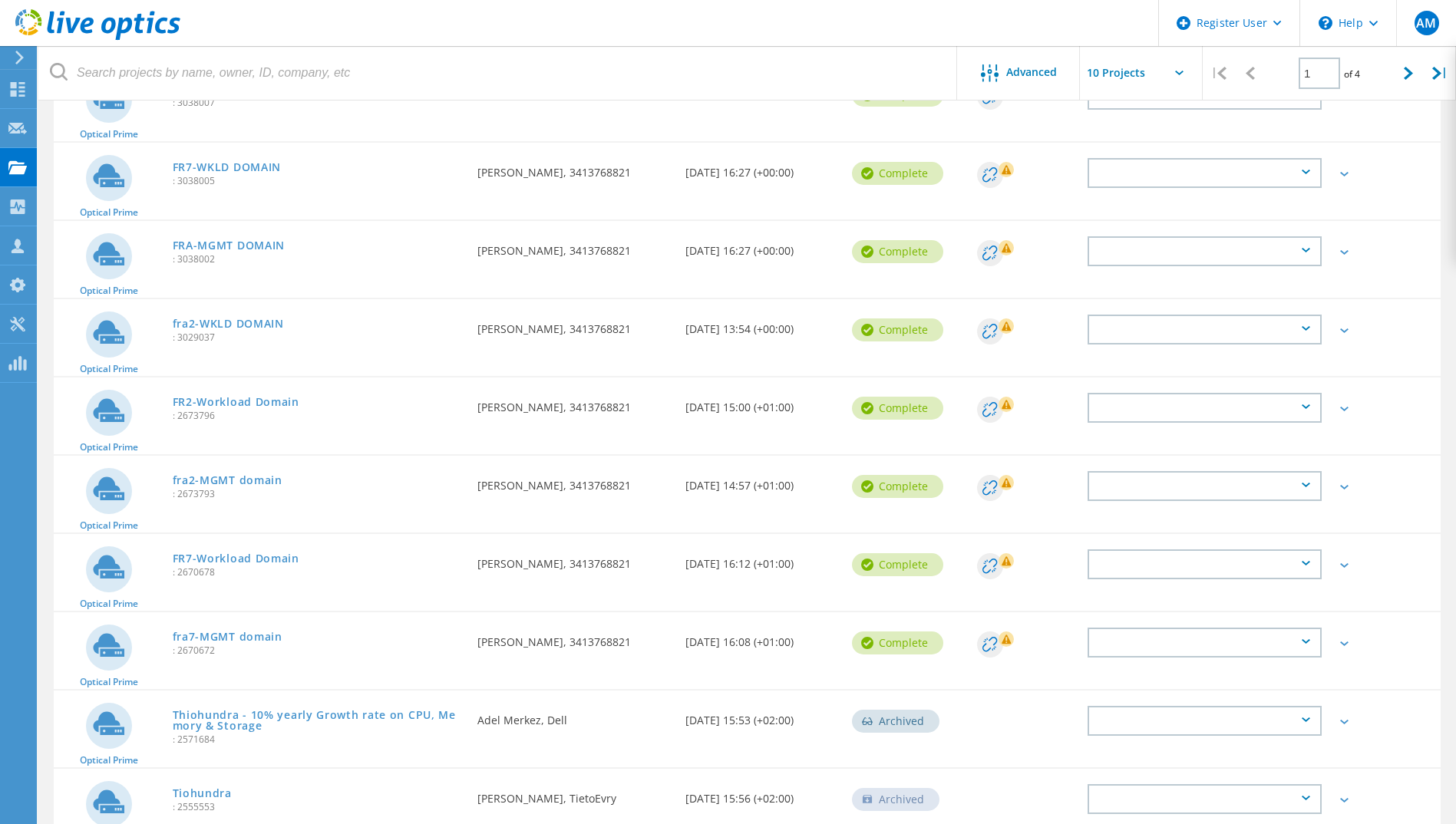
scroll to position [230, 0]
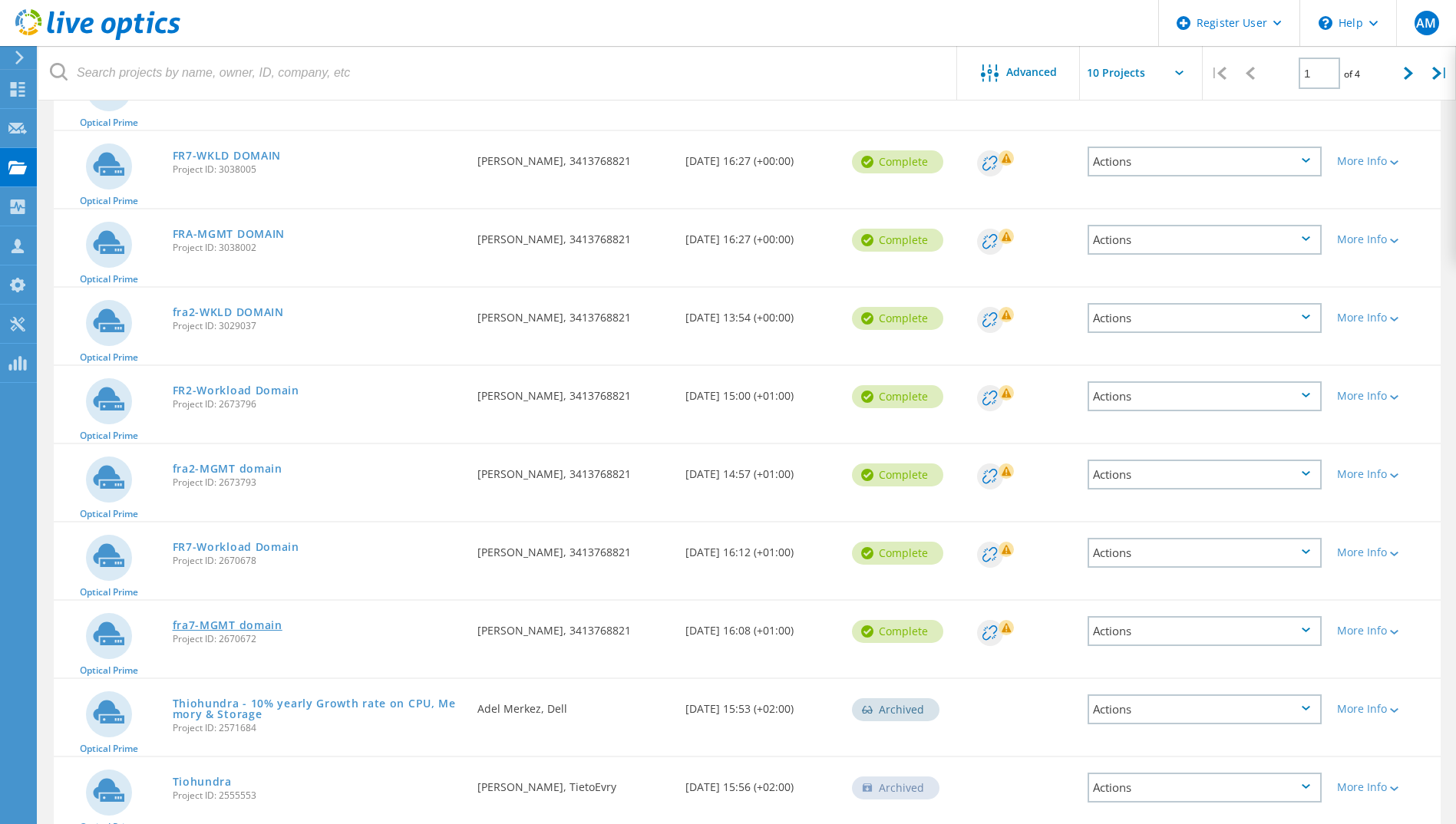
click at [223, 631] on link "fra7-MGMT domain" at bounding box center [227, 626] width 110 height 11
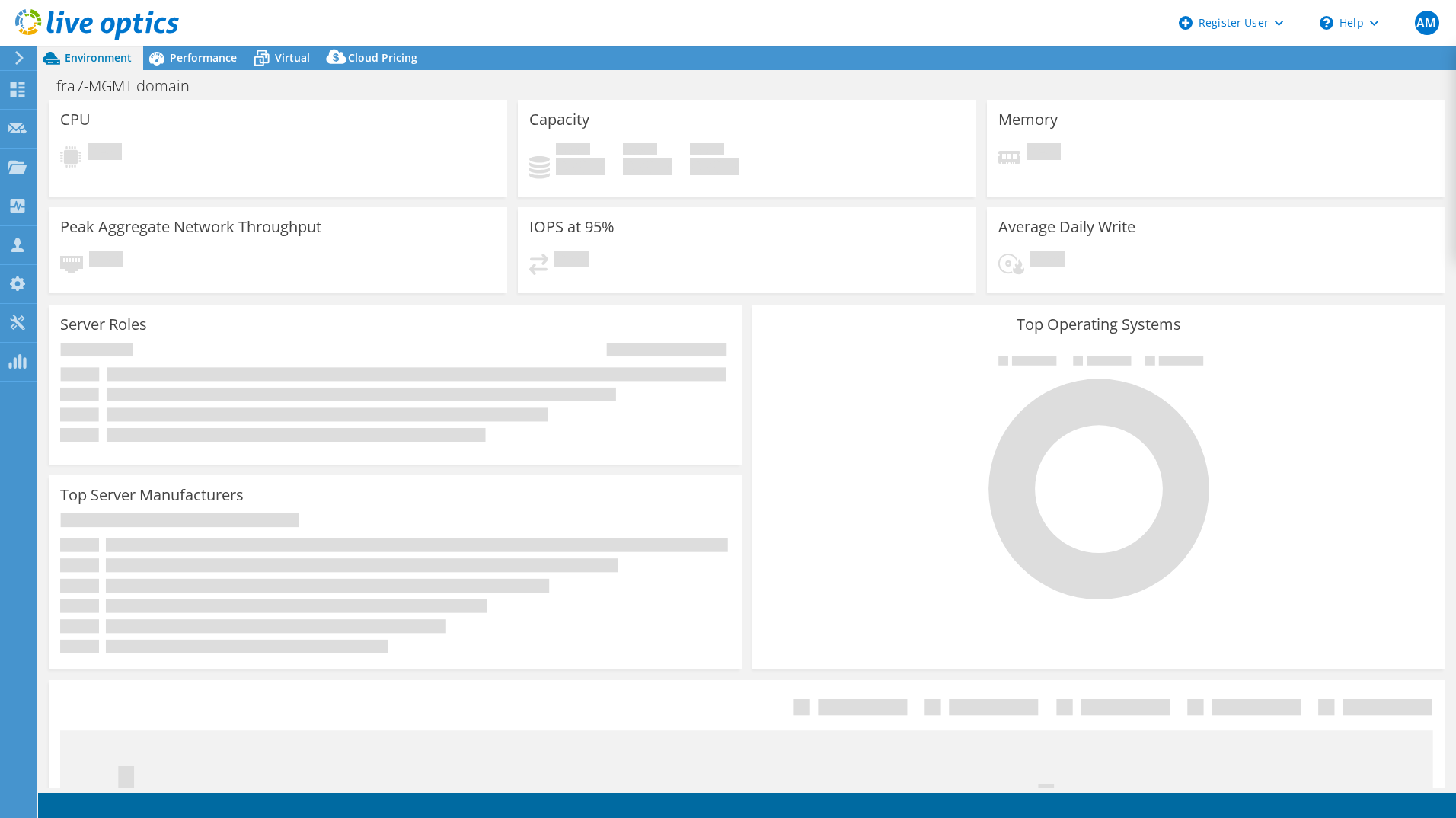
select select "USD"
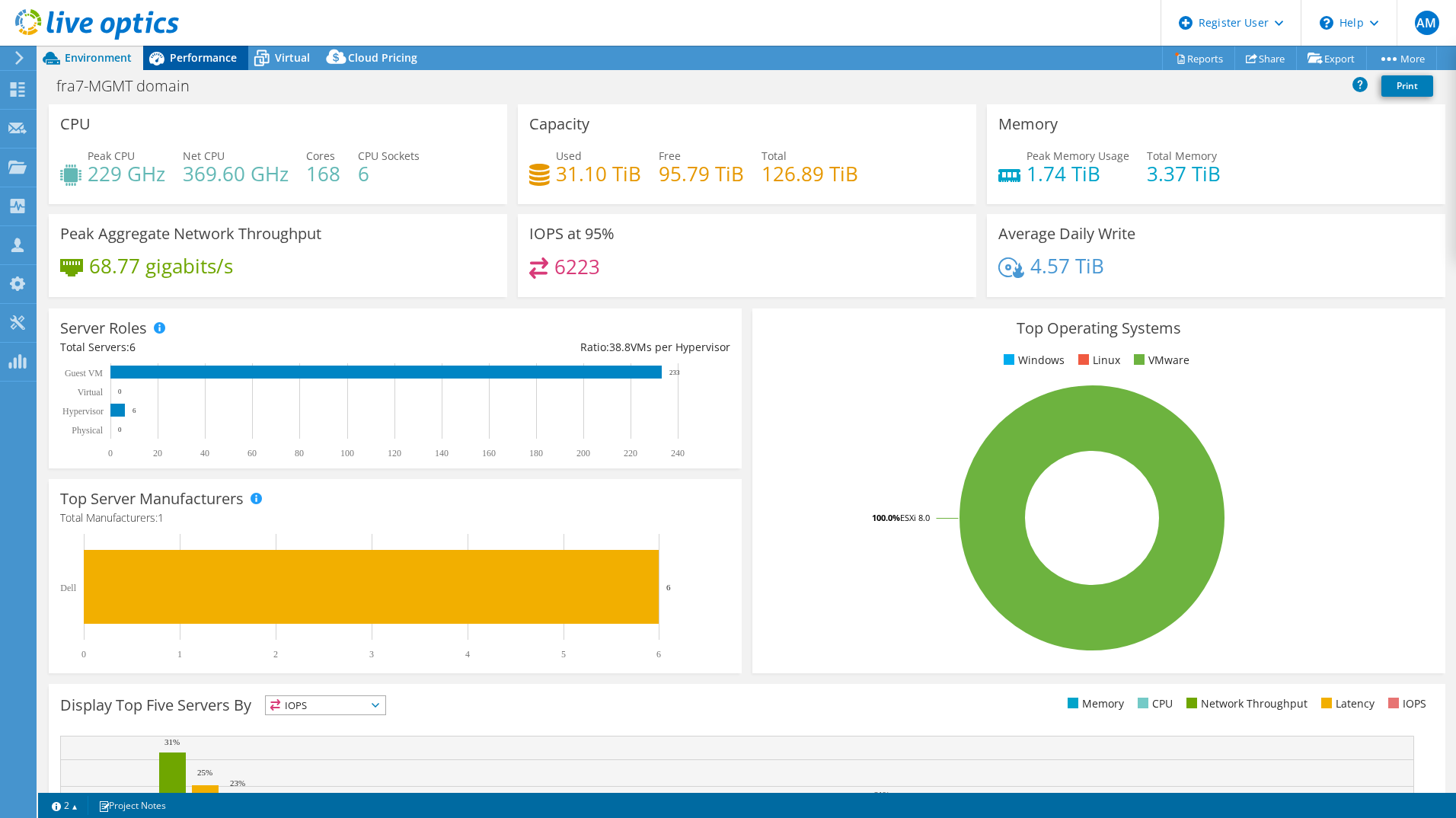
click at [198, 52] on span "Performance" at bounding box center [203, 58] width 67 height 15
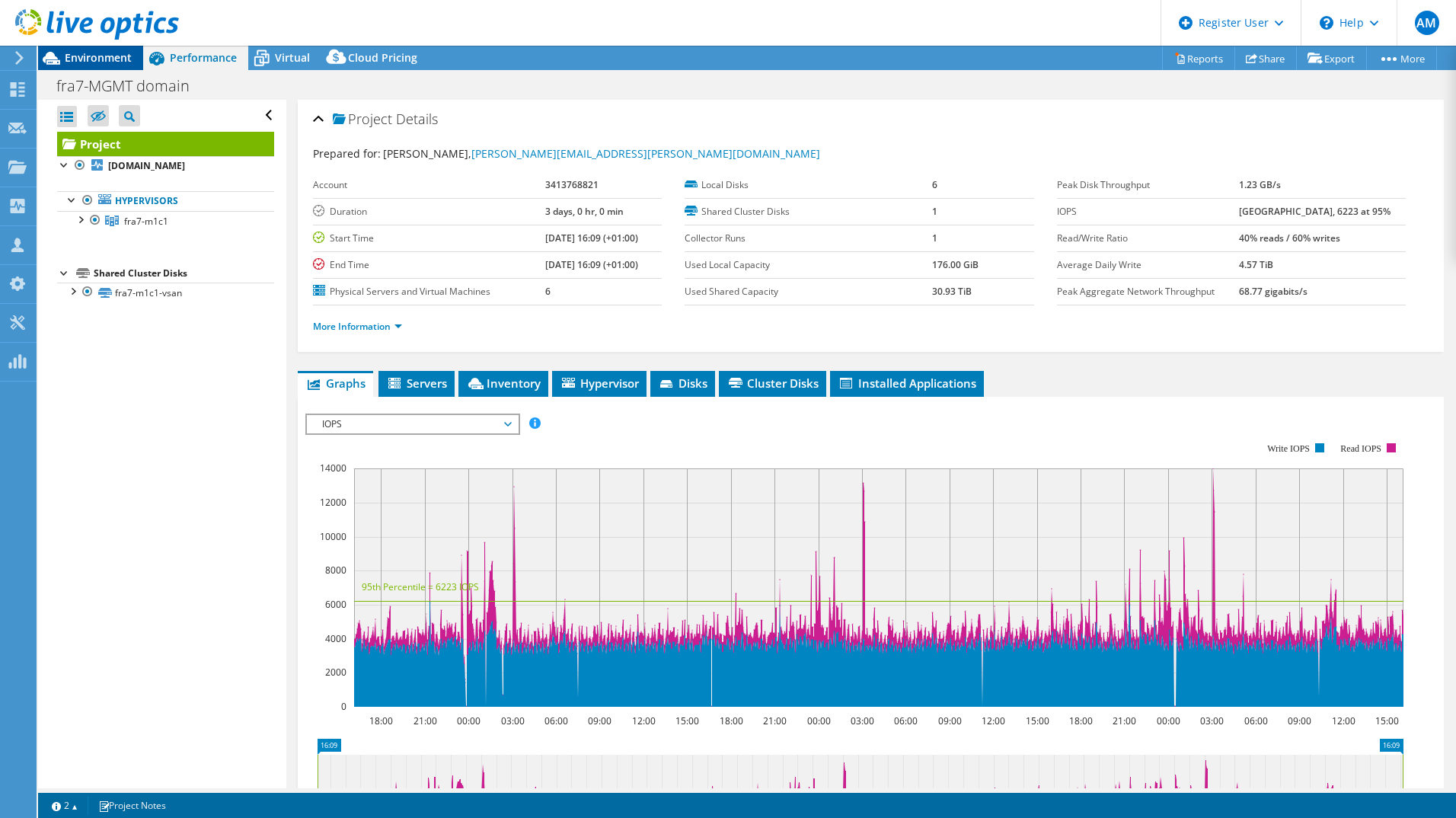
click at [112, 61] on span "Environment" at bounding box center [98, 58] width 67 height 15
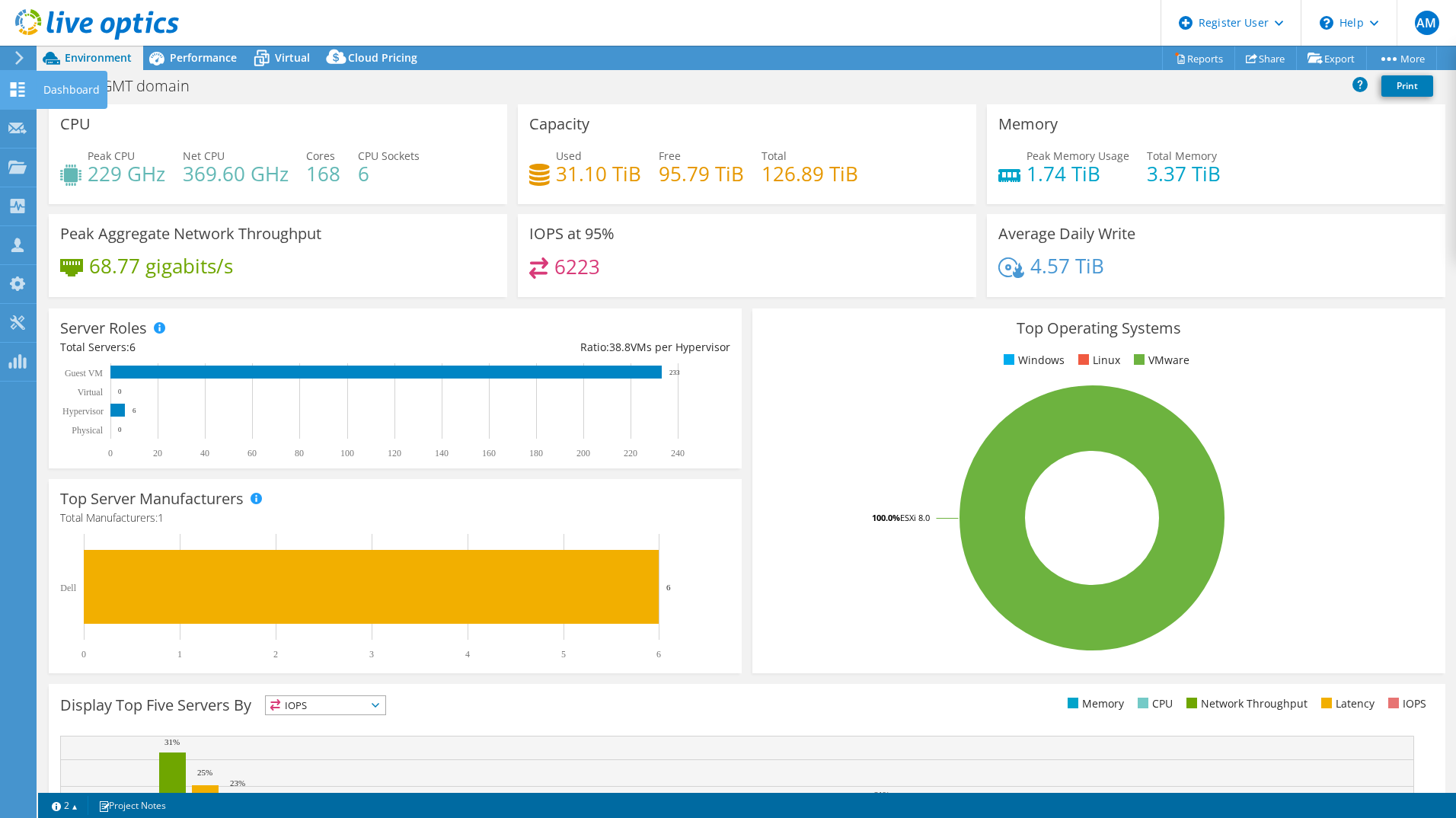
click at [15, 89] on use at bounding box center [18, 90] width 15 height 15
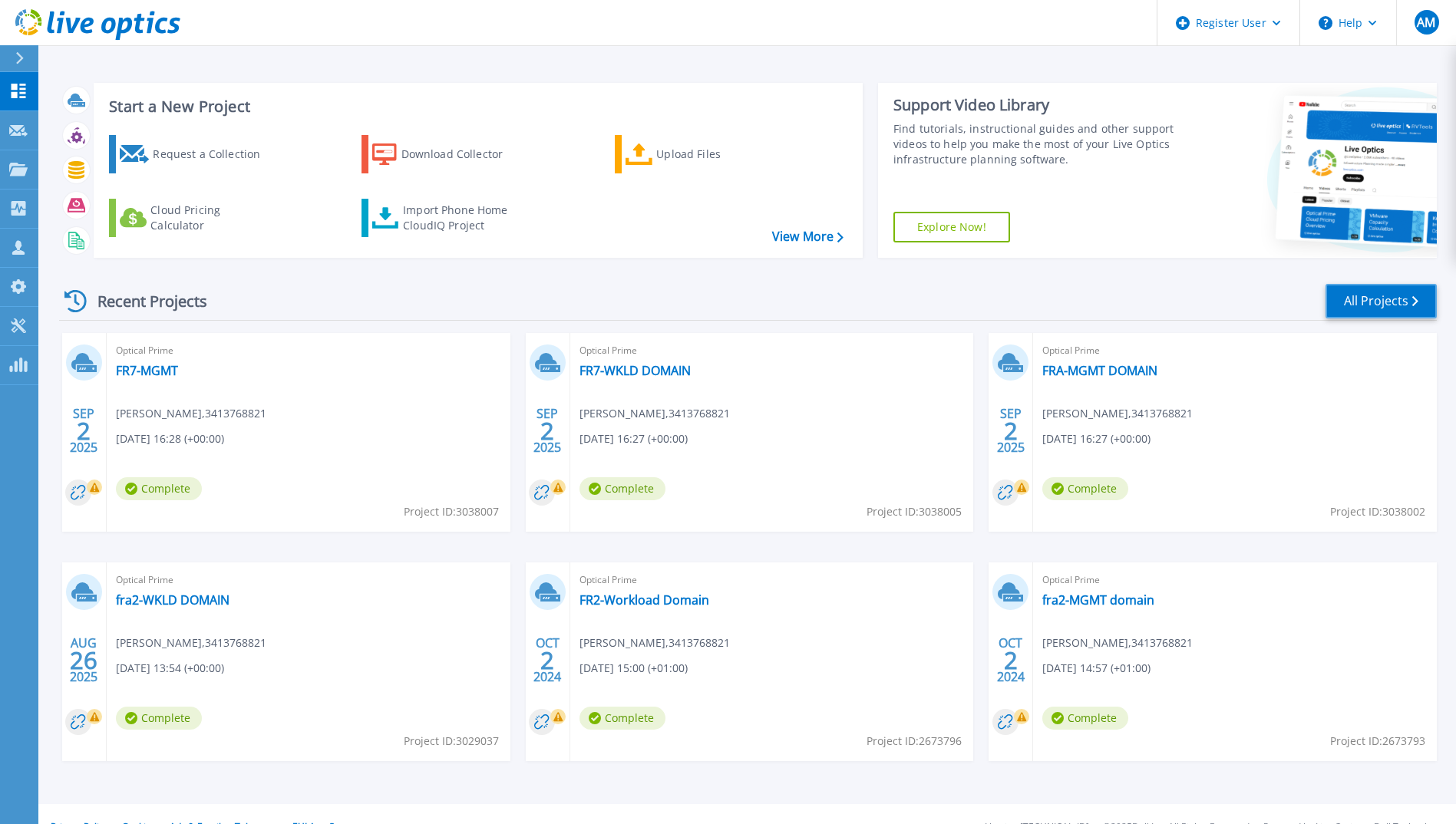
click at [1370, 305] on link "All Projects" at bounding box center [1380, 300] width 112 height 34
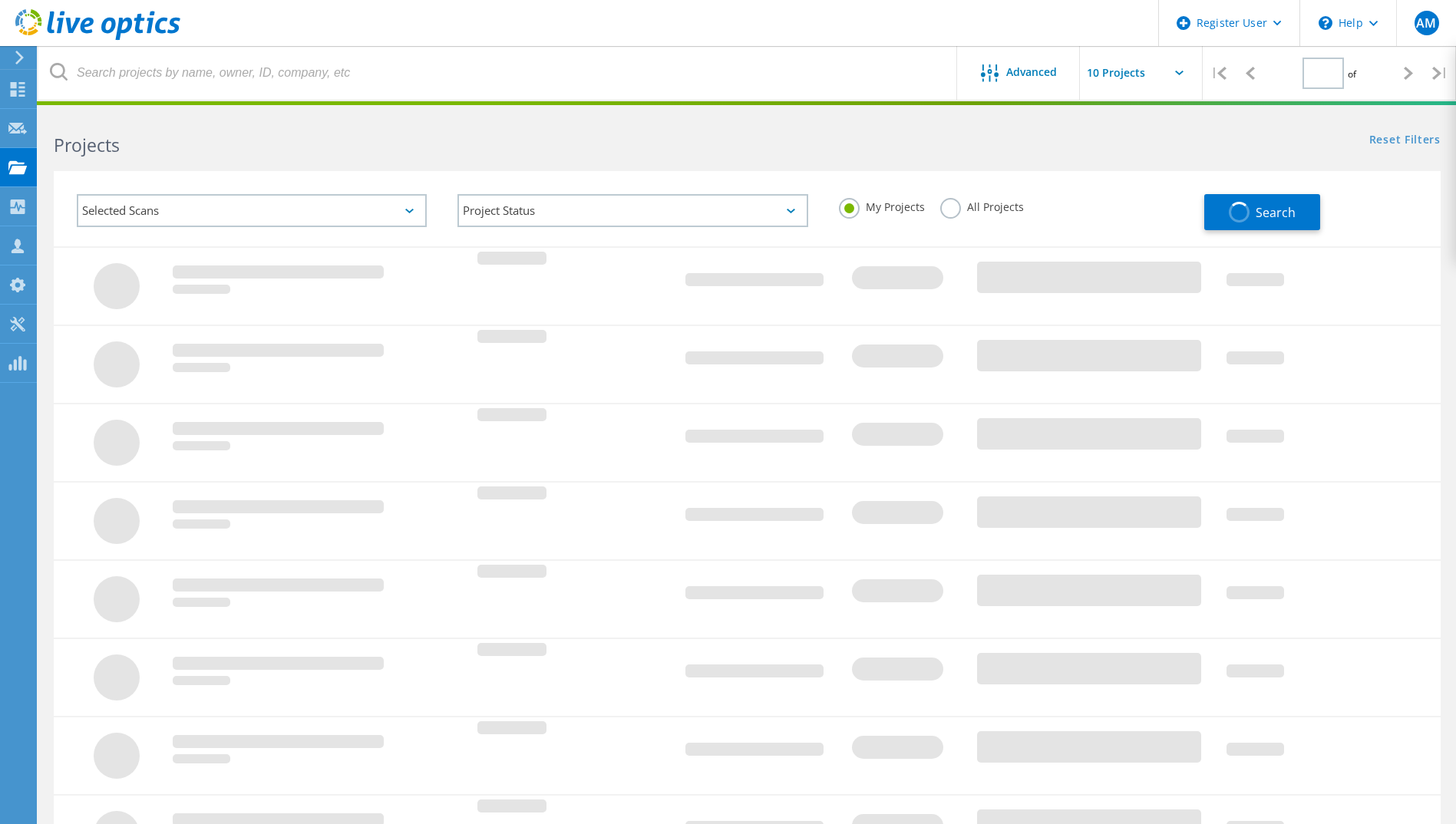
type input "1"
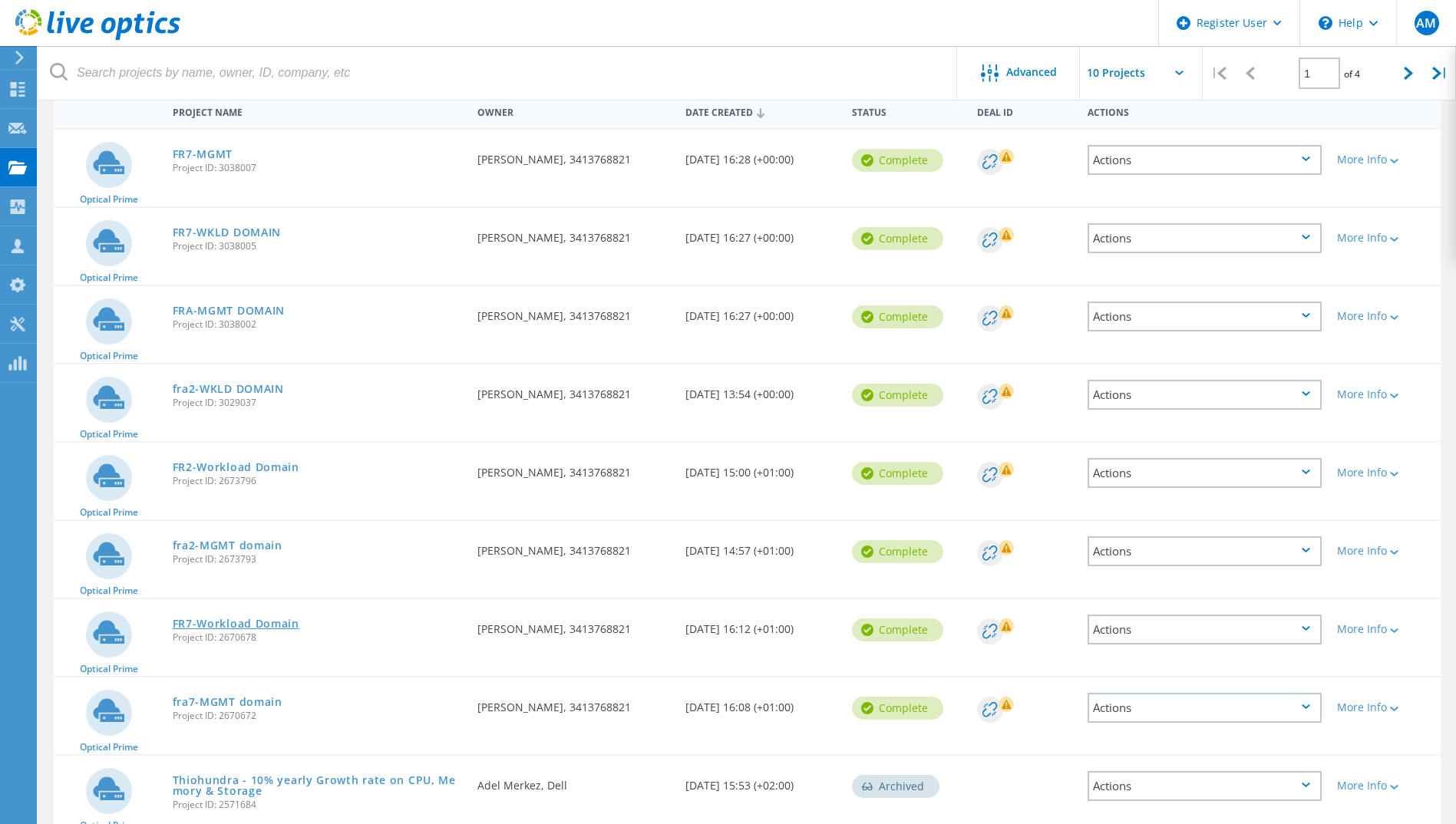
scroll to position [230, 0]
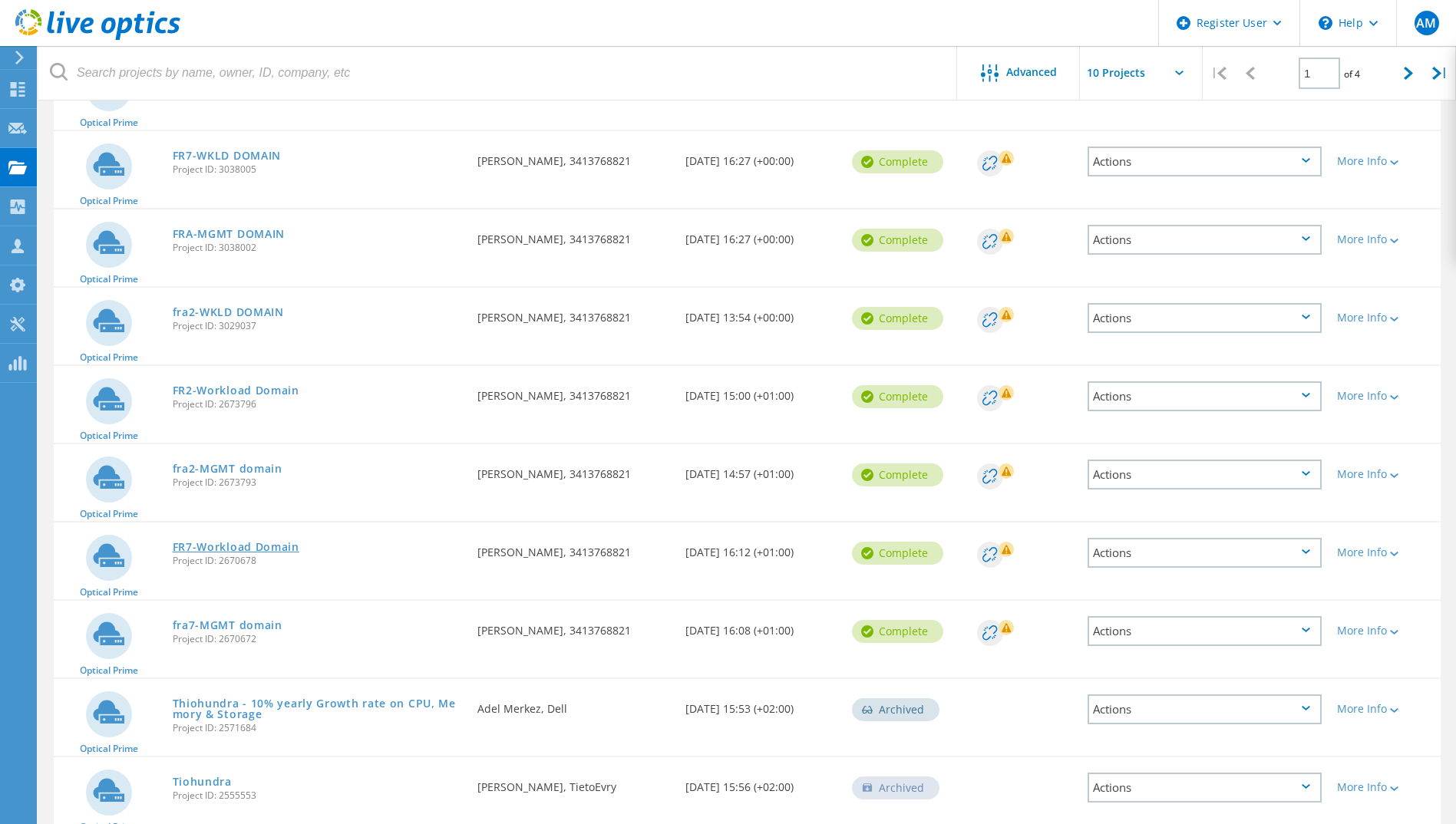
click at [229, 544] on link "FR7-Workload Domain" at bounding box center [235, 547] width 126 height 11
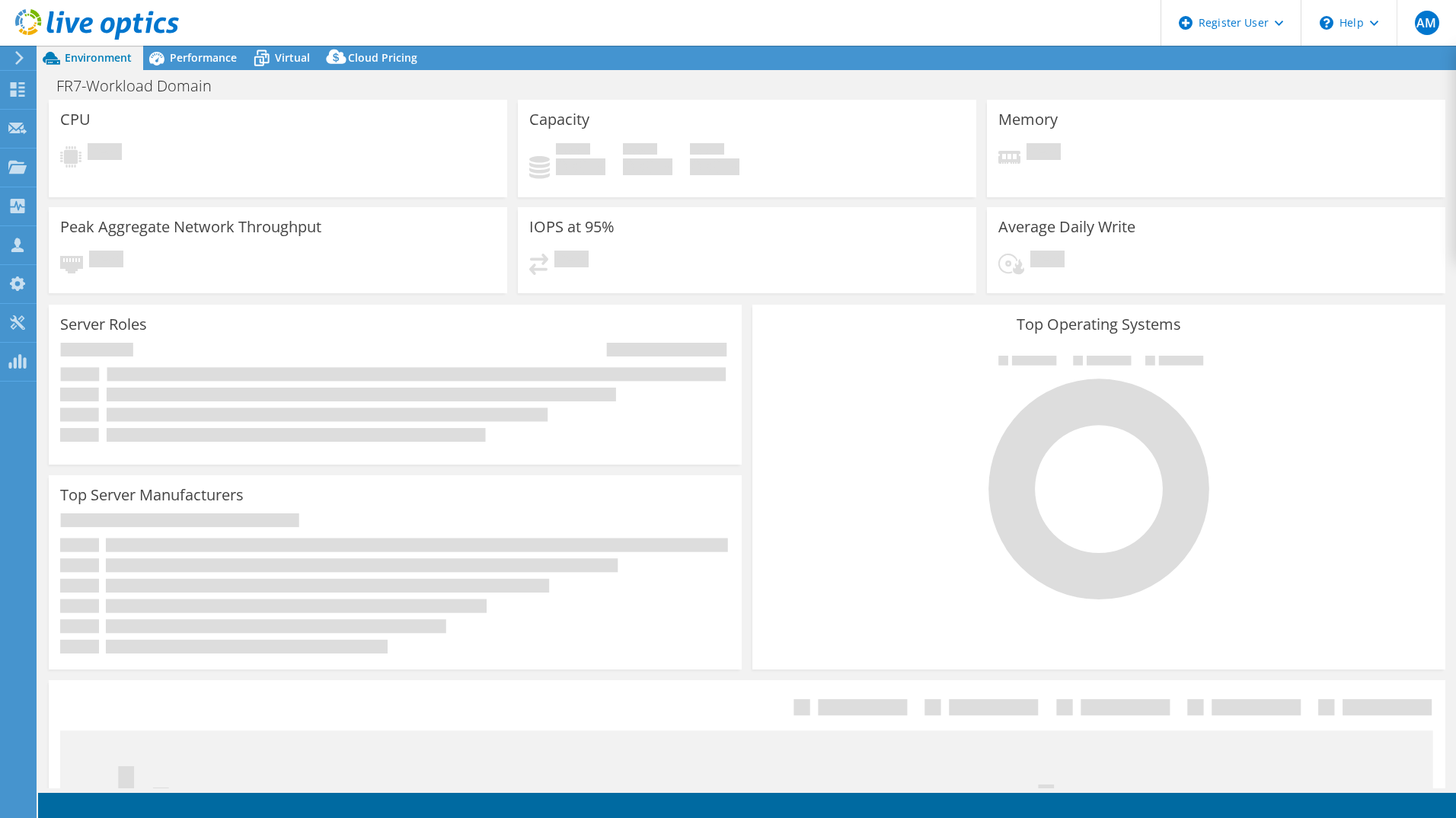
select select "USD"
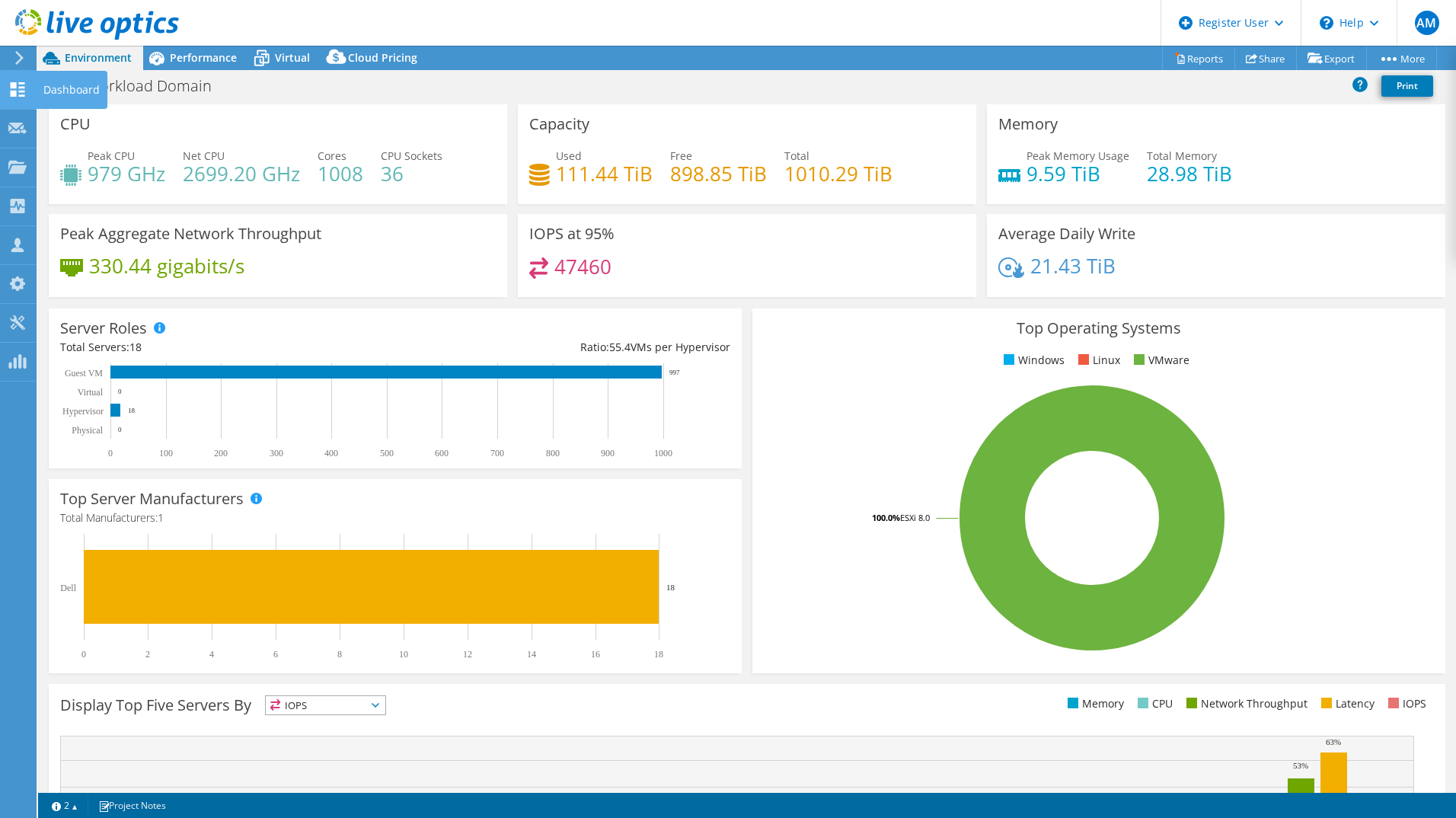
click at [14, 96] on use at bounding box center [18, 90] width 15 height 15
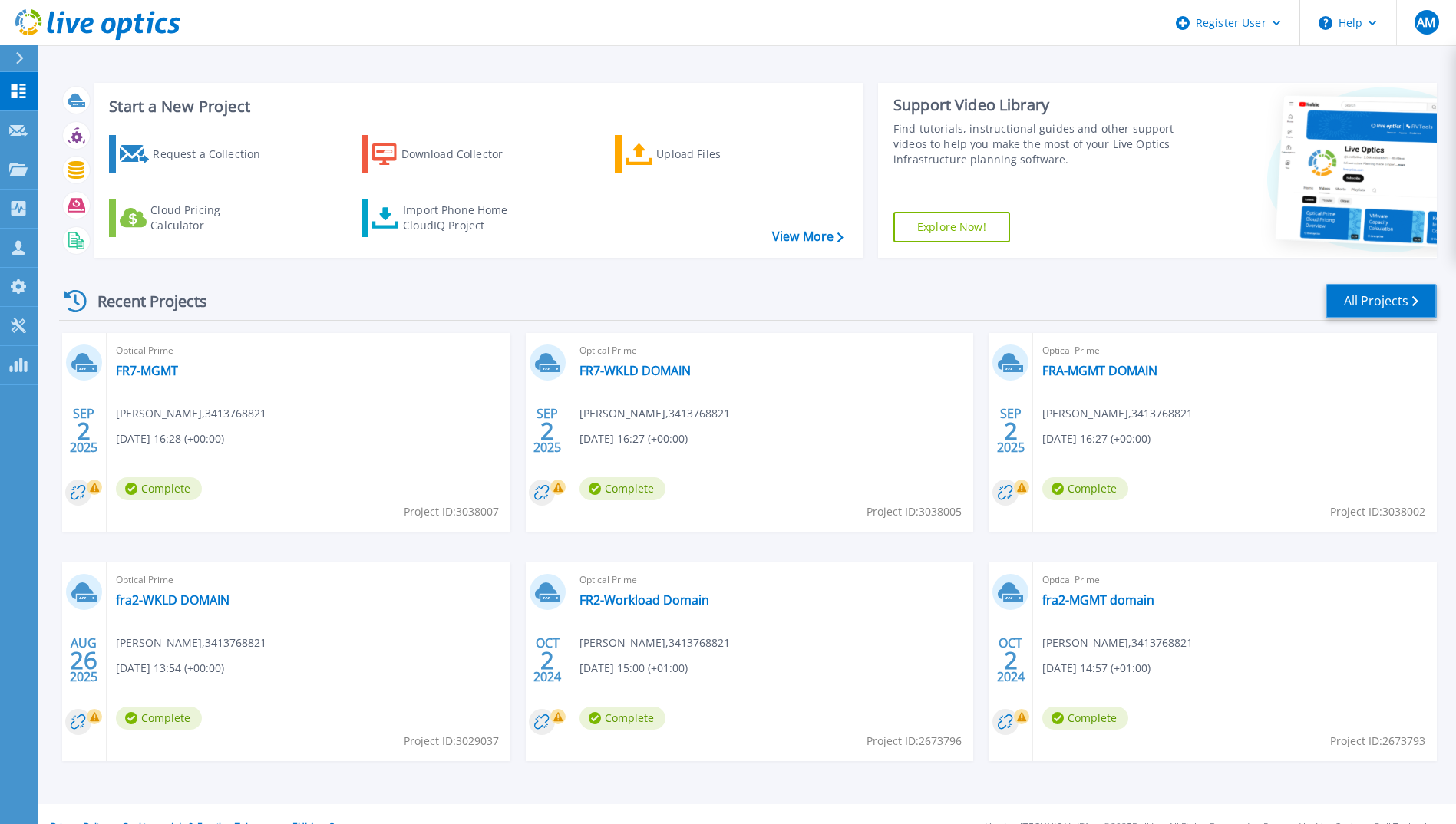
click at [1352, 308] on link "All Projects" at bounding box center [1380, 300] width 112 height 34
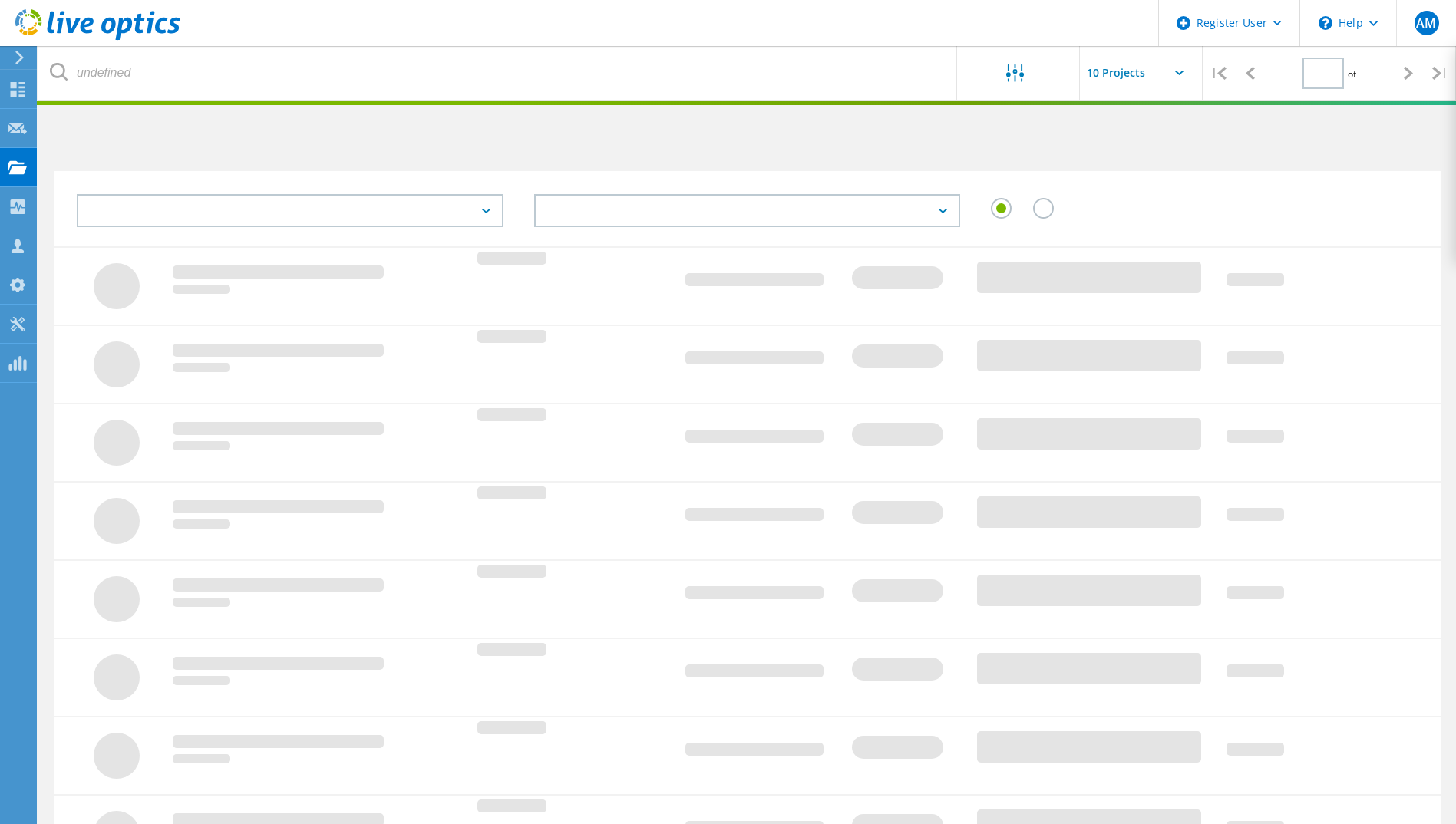
type input "1"
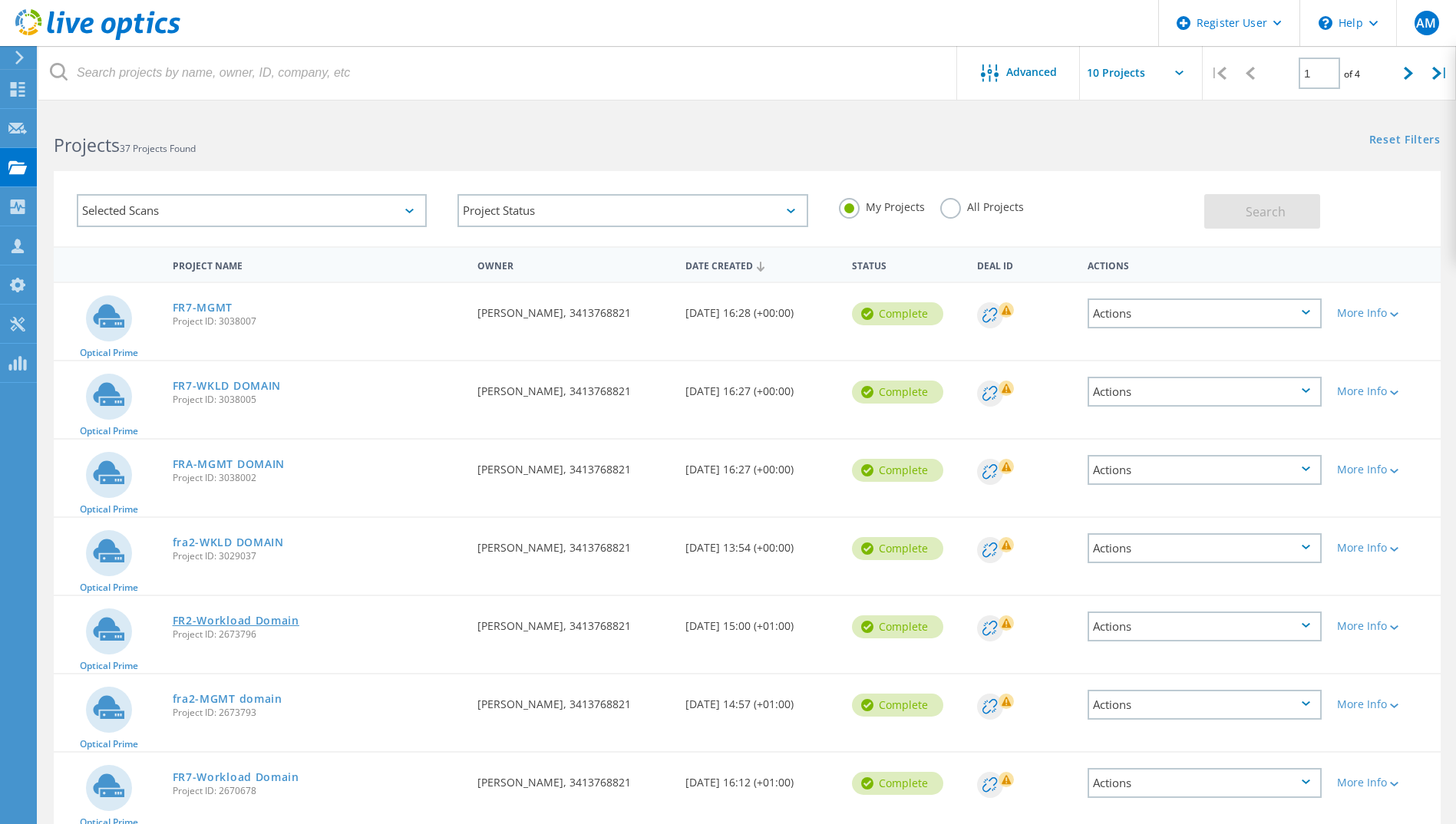
click at [241, 623] on link "FR2-Workload Domain" at bounding box center [235, 621] width 126 height 11
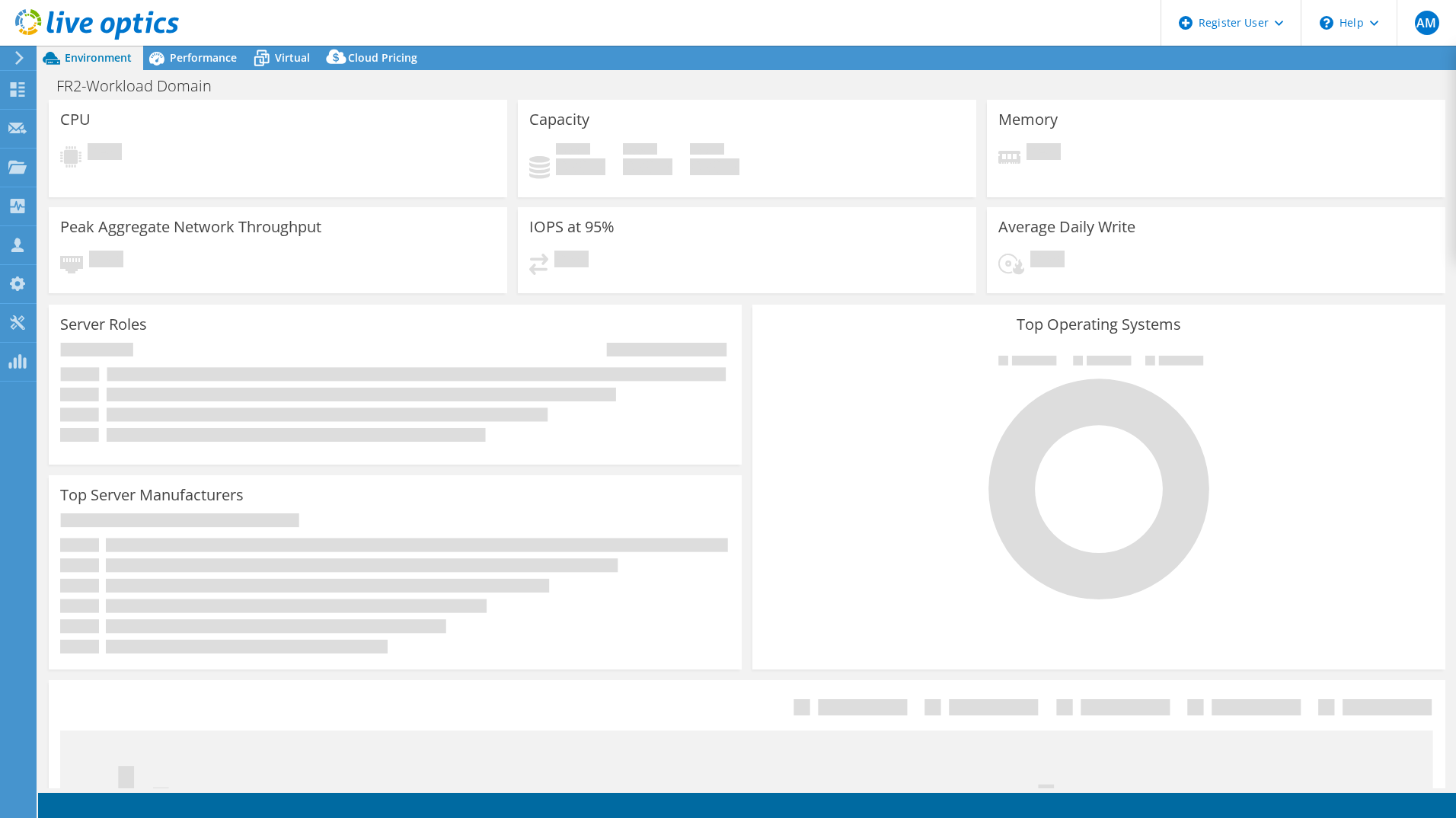
select select "EUFrankfurt"
select select "USD"
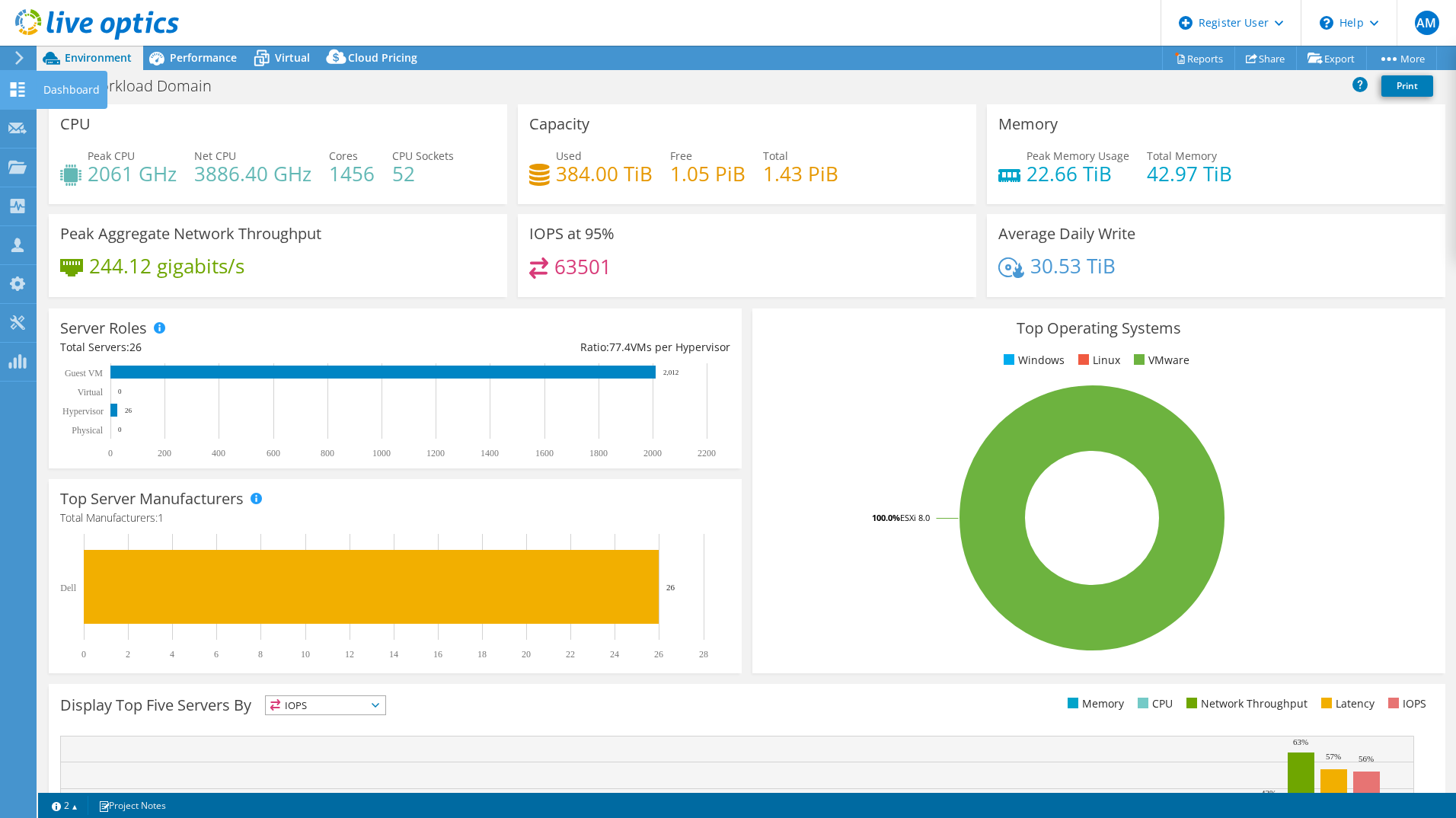
click at [17, 88] on icon at bounding box center [17, 90] width 18 height 15
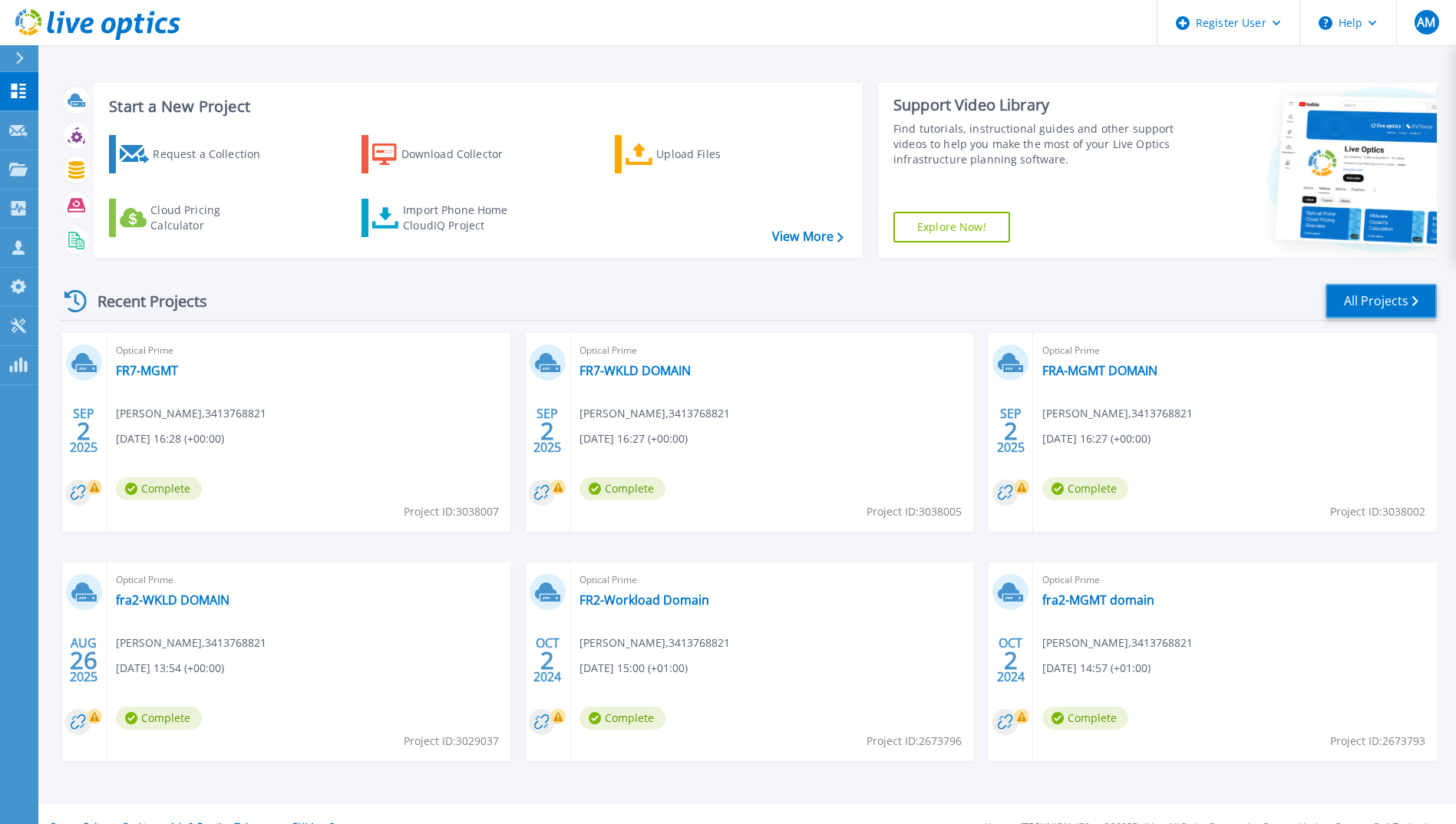
click at [1372, 307] on link "All Projects" at bounding box center [1380, 300] width 112 height 34
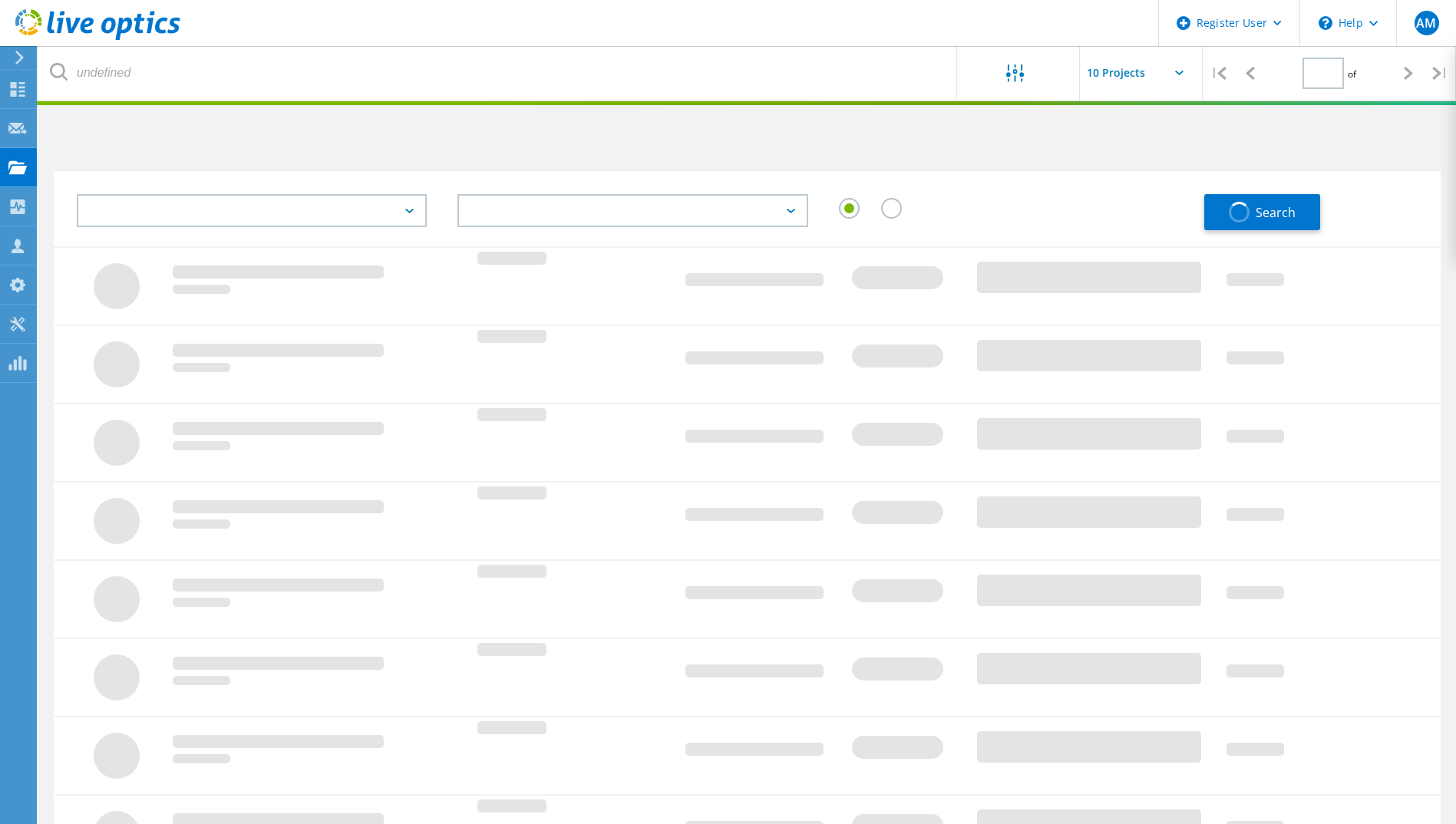
type input "1"
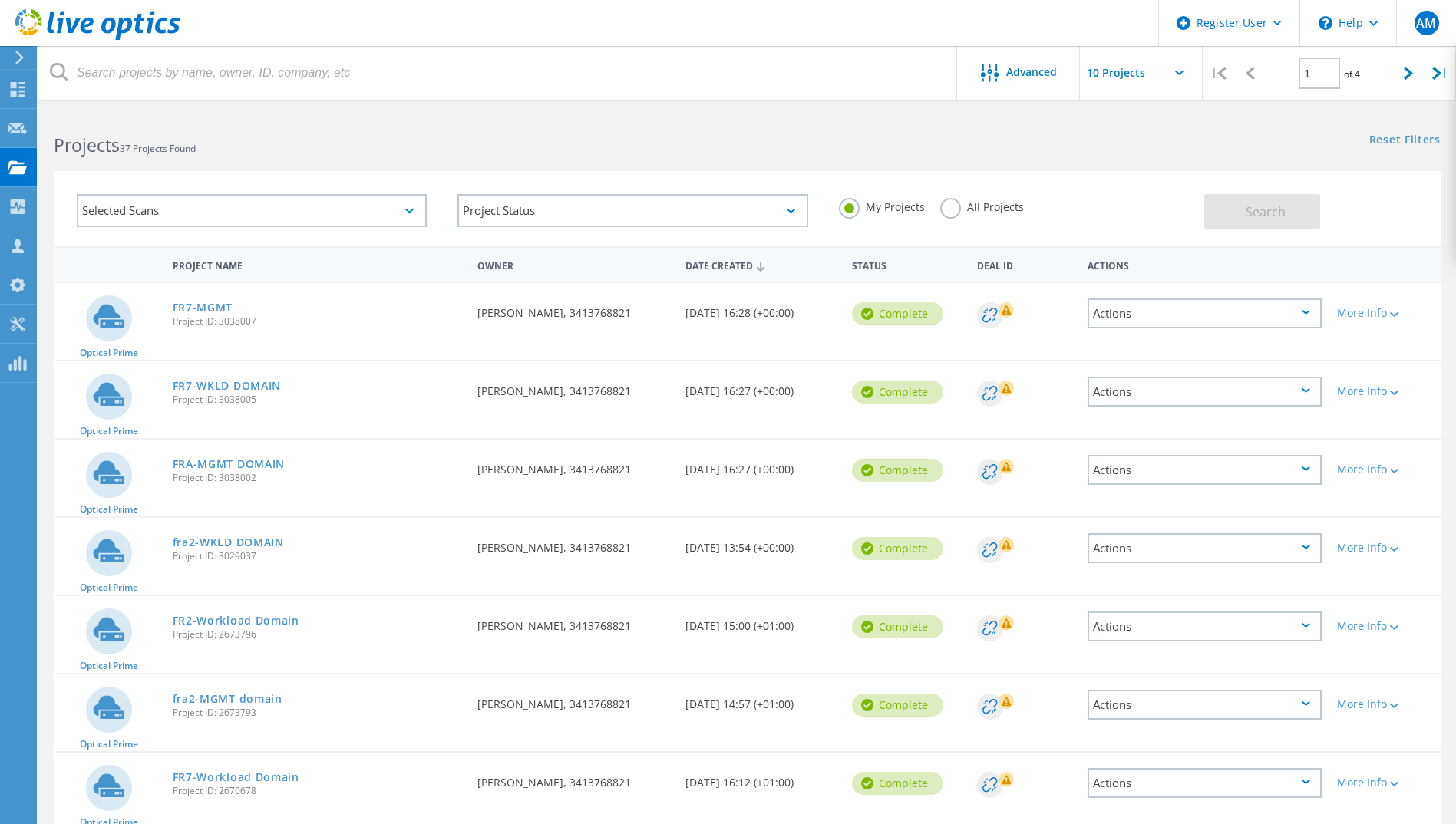
click at [228, 702] on link "fra2-MGMT domain" at bounding box center [227, 700] width 110 height 11
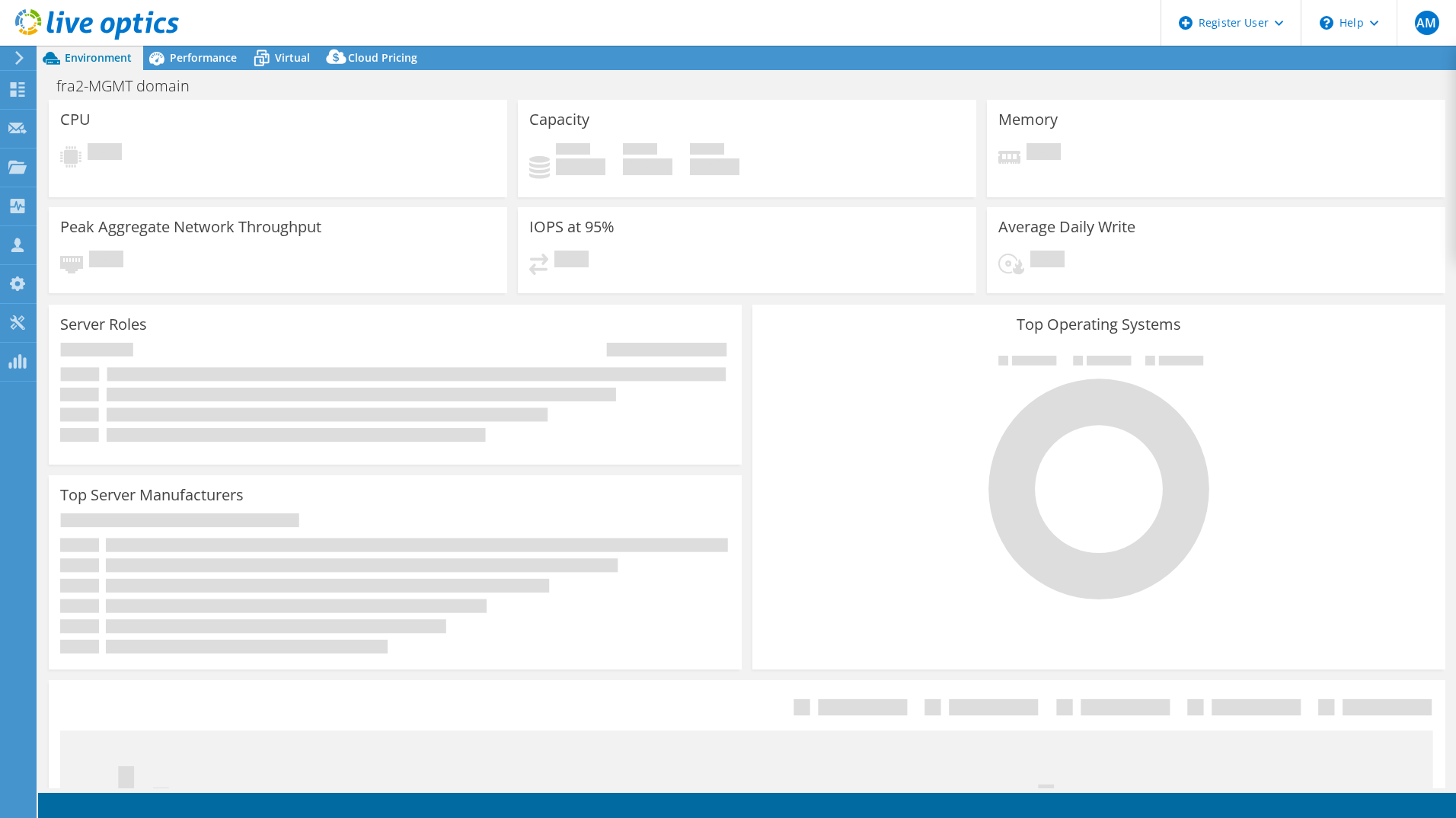
select select "USD"
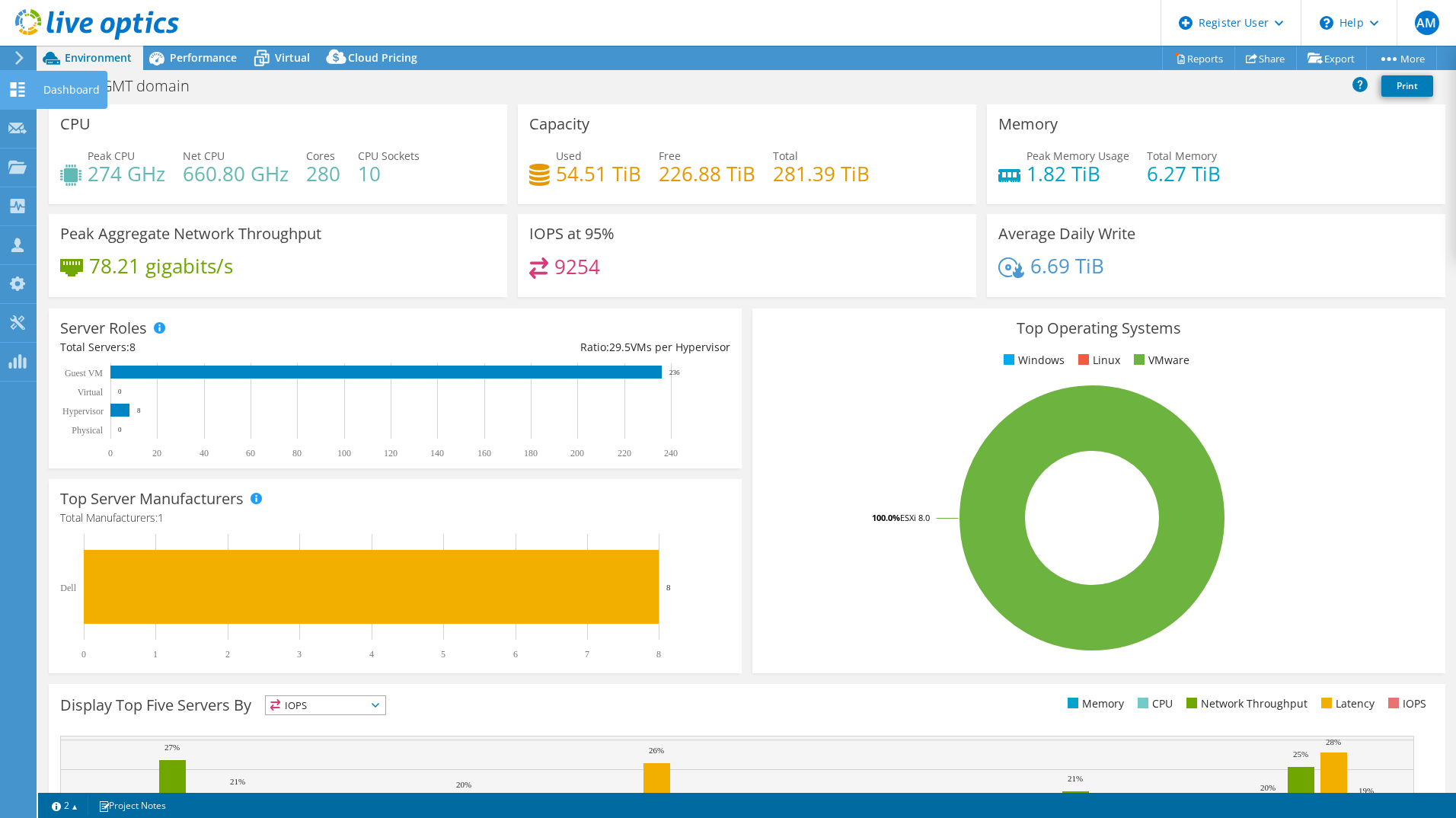
click at [16, 84] on icon at bounding box center [17, 90] width 18 height 15
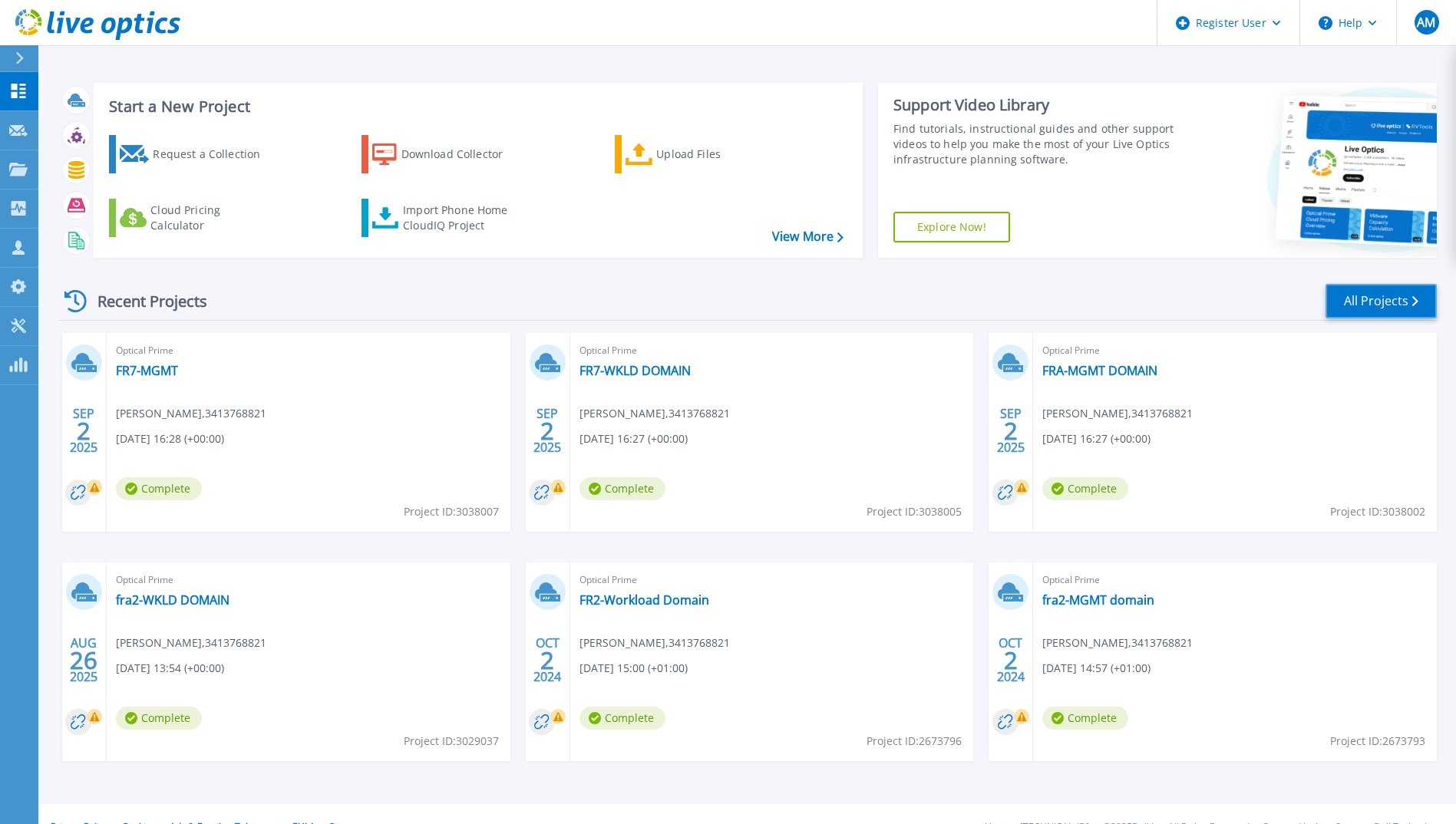
drag, startPoint x: 1374, startPoint y: 296, endPoint x: 1168, endPoint y: 218, distance: 220.3
click at [1374, 296] on link "All Projects" at bounding box center [1380, 300] width 112 height 34
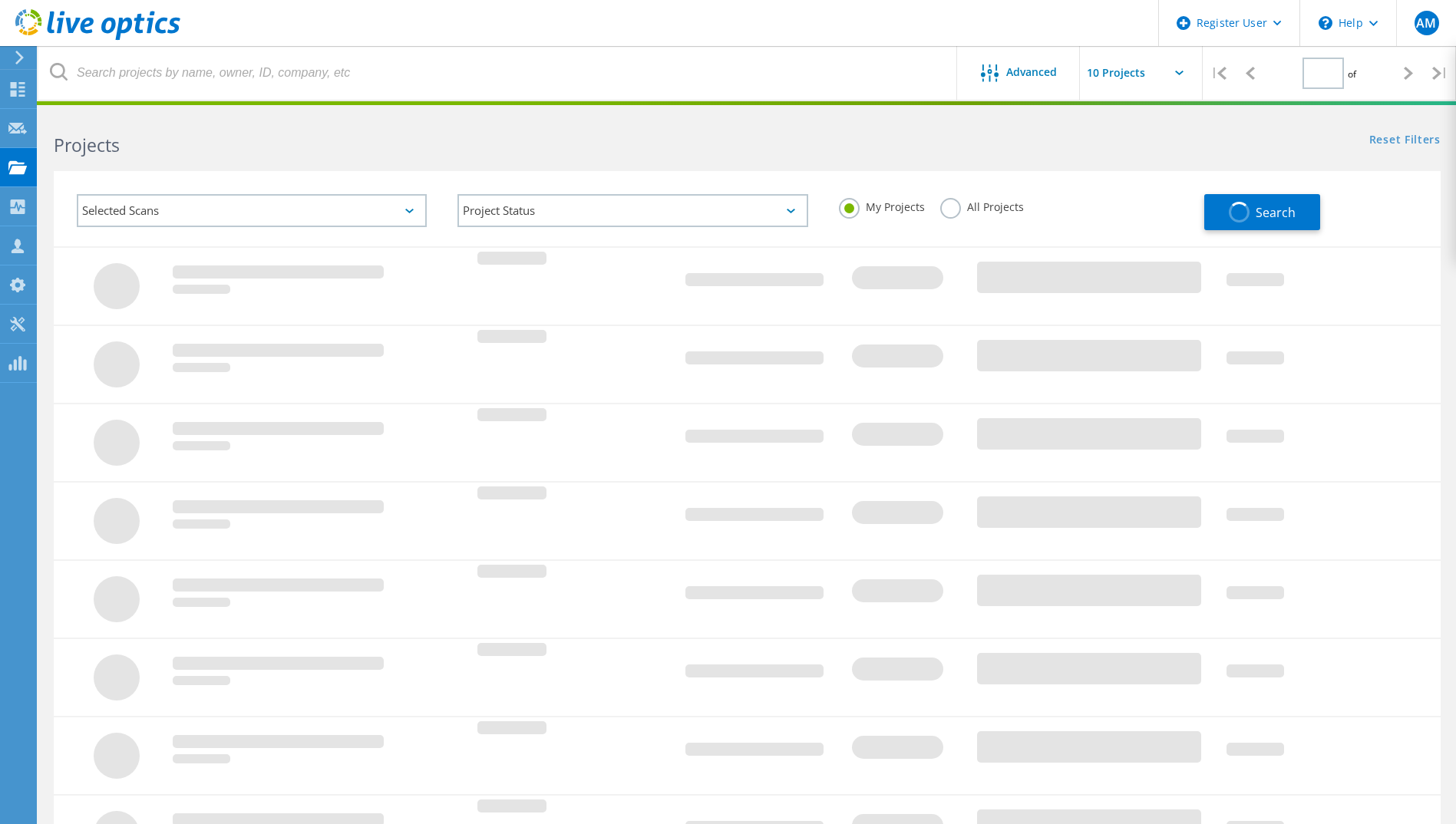
type input "1"
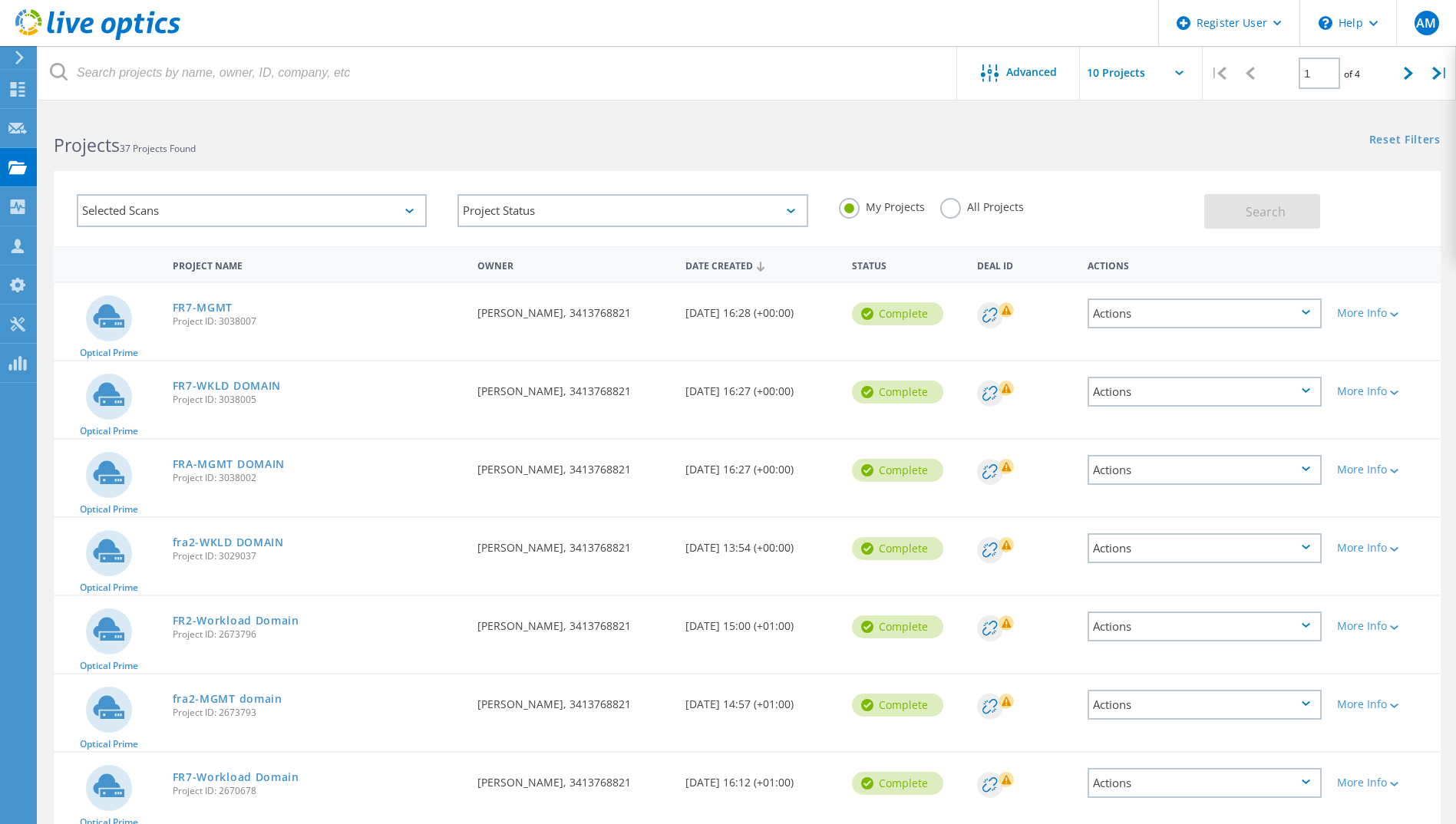
scroll to position [154, 0]
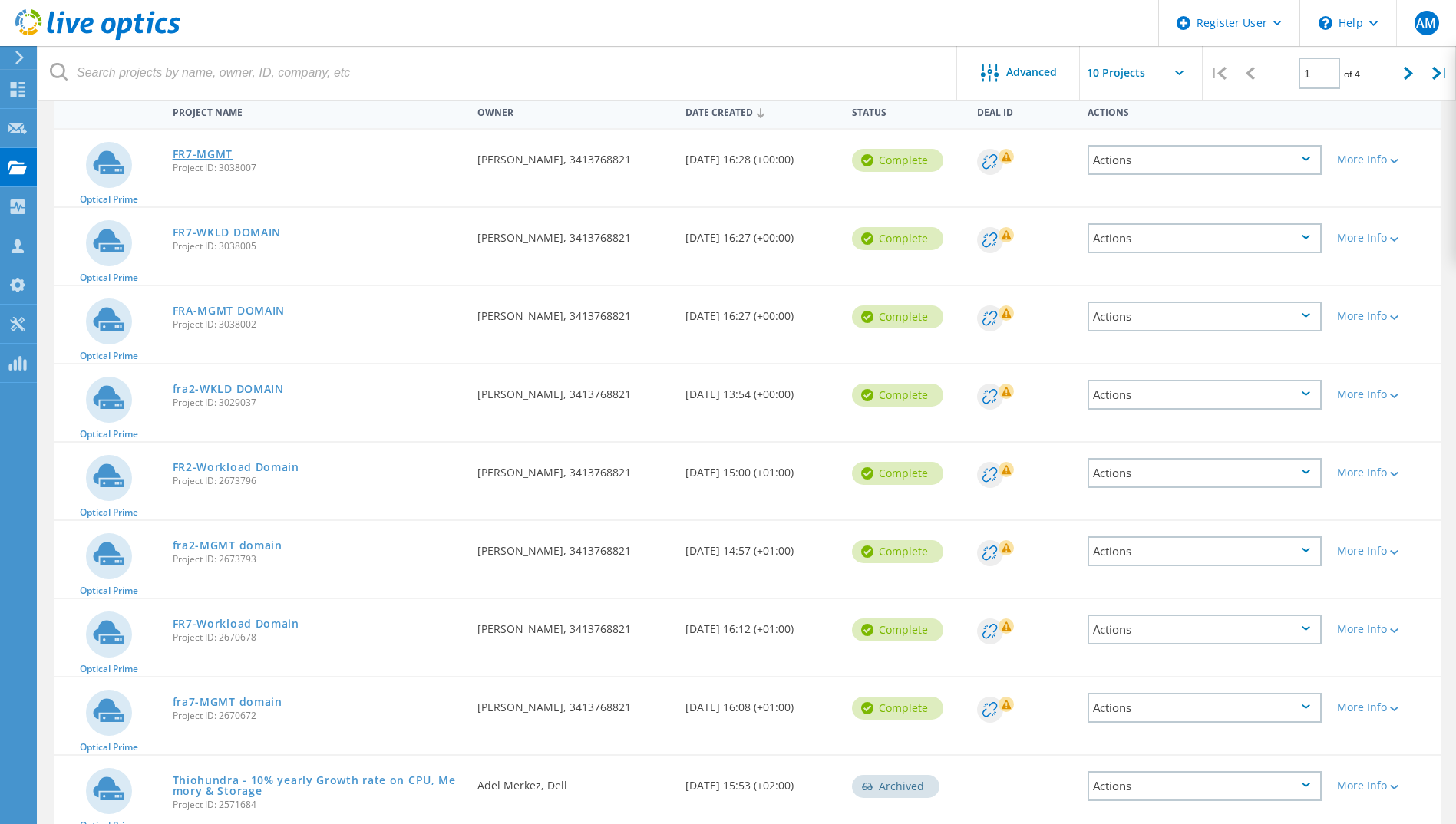
click at [195, 156] on link "FR7-MGMT" at bounding box center [203, 155] width 61 height 11
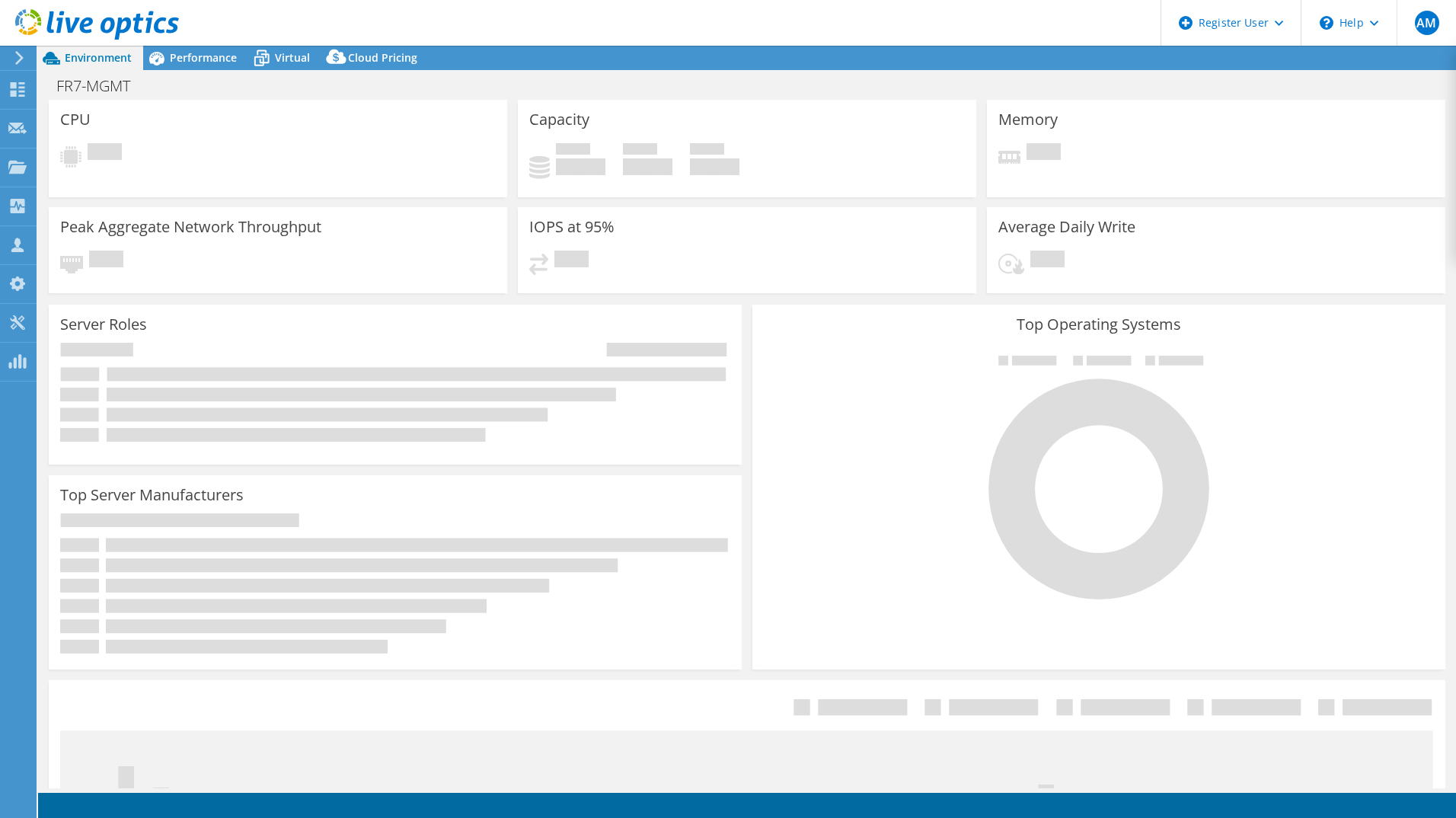
select select "USD"
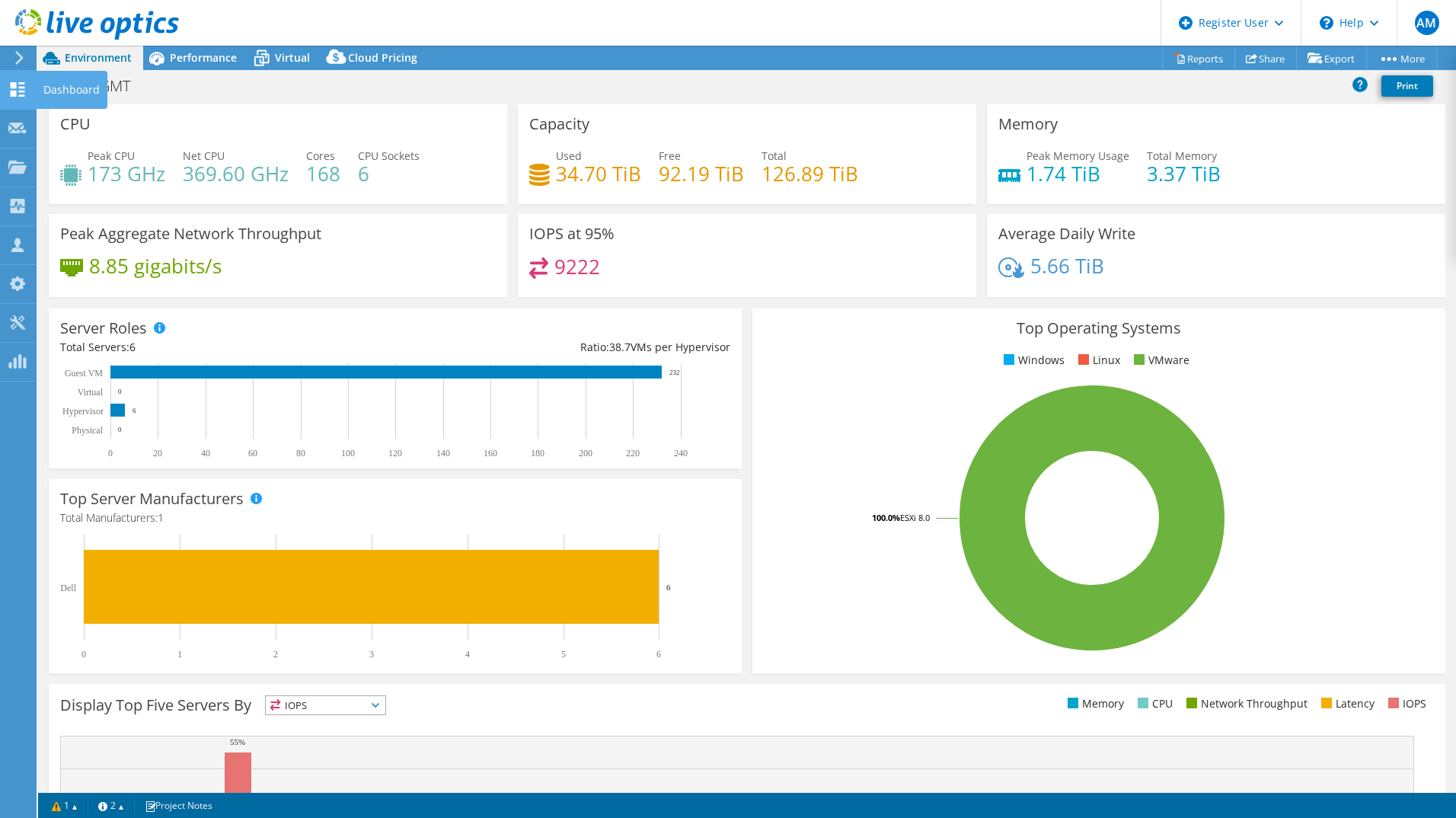
click at [17, 85] on icon at bounding box center [17, 90] width 18 height 15
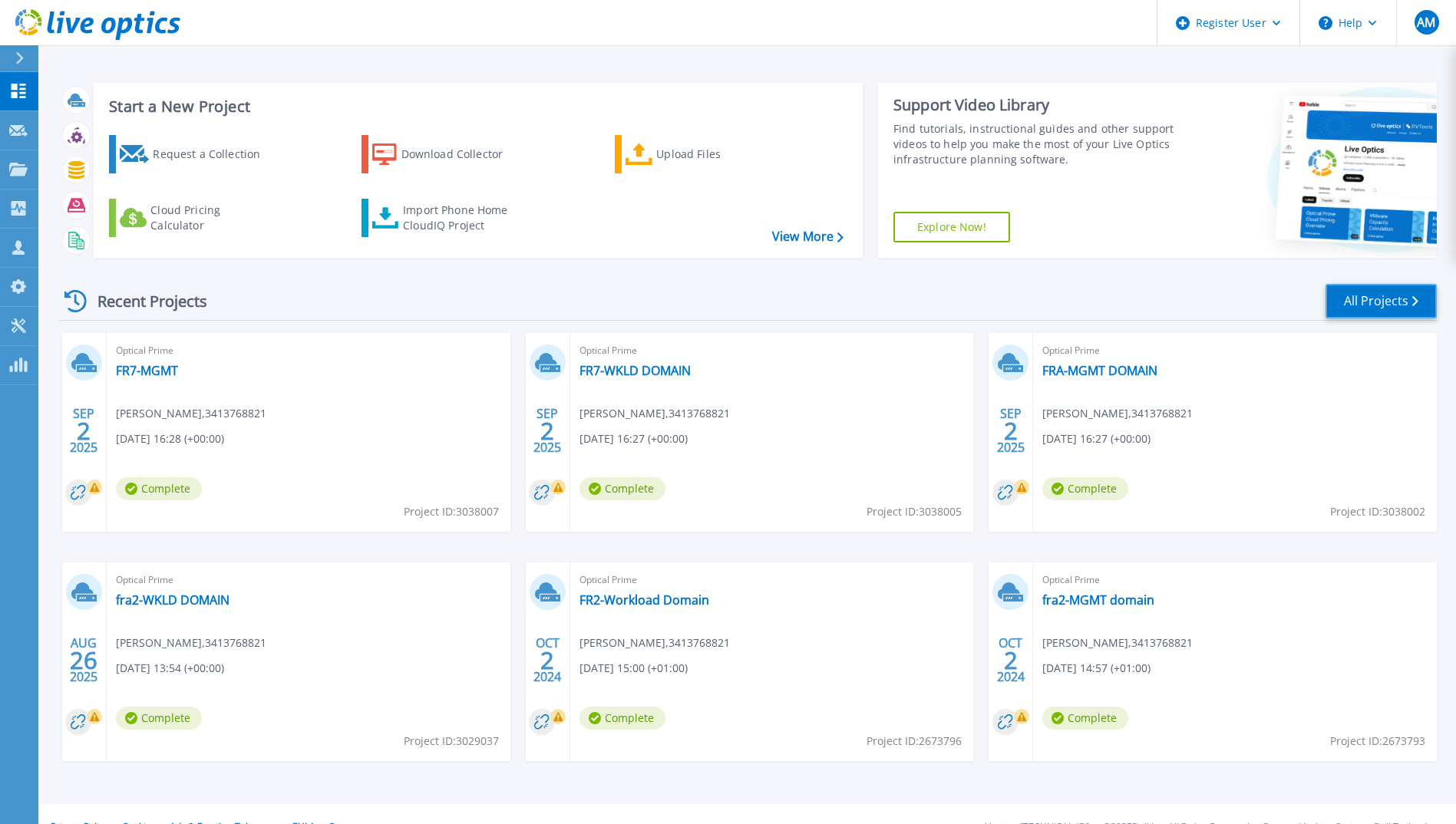
click at [1359, 300] on link "All Projects" at bounding box center [1380, 300] width 112 height 34
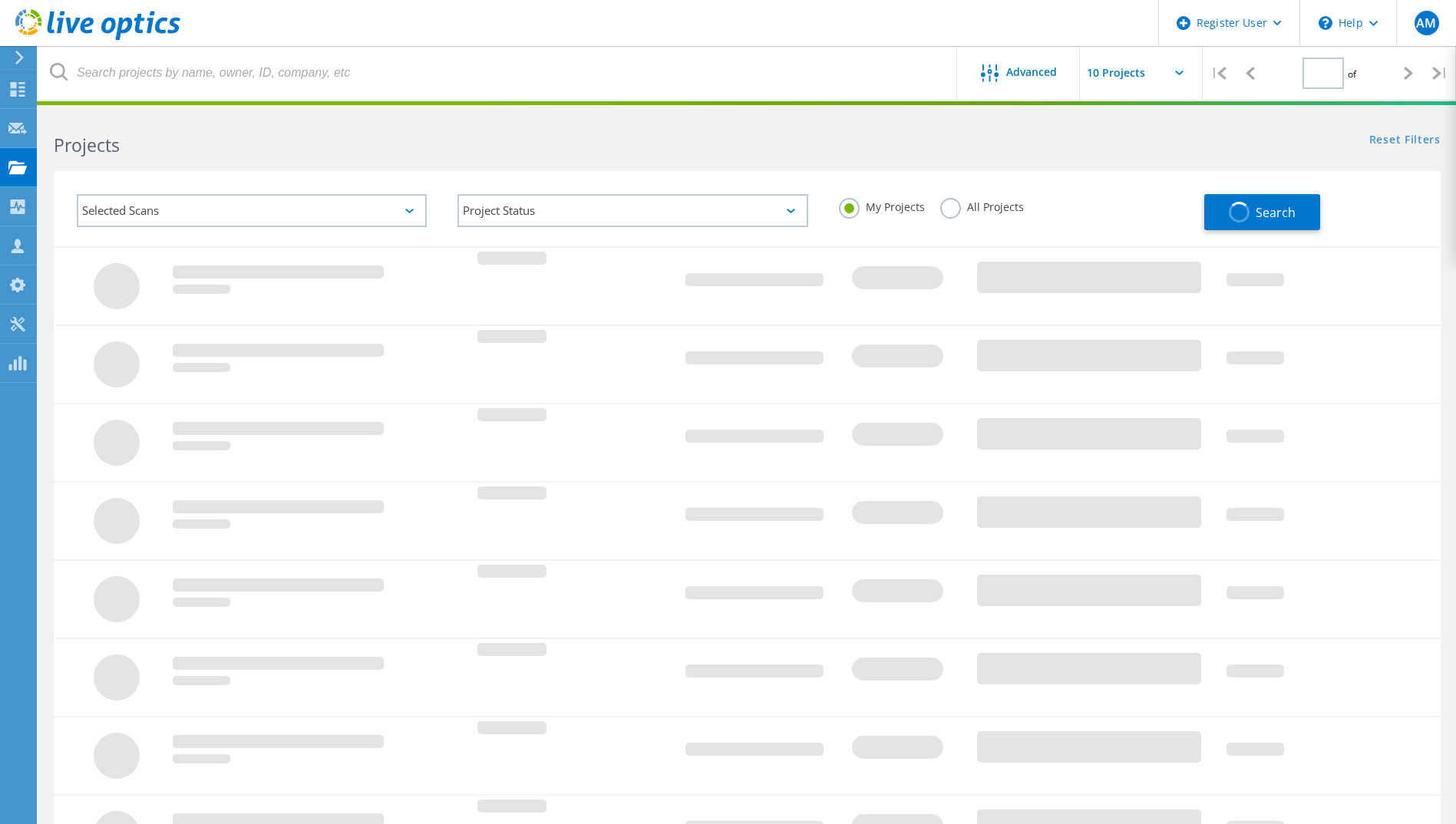
type input "1"
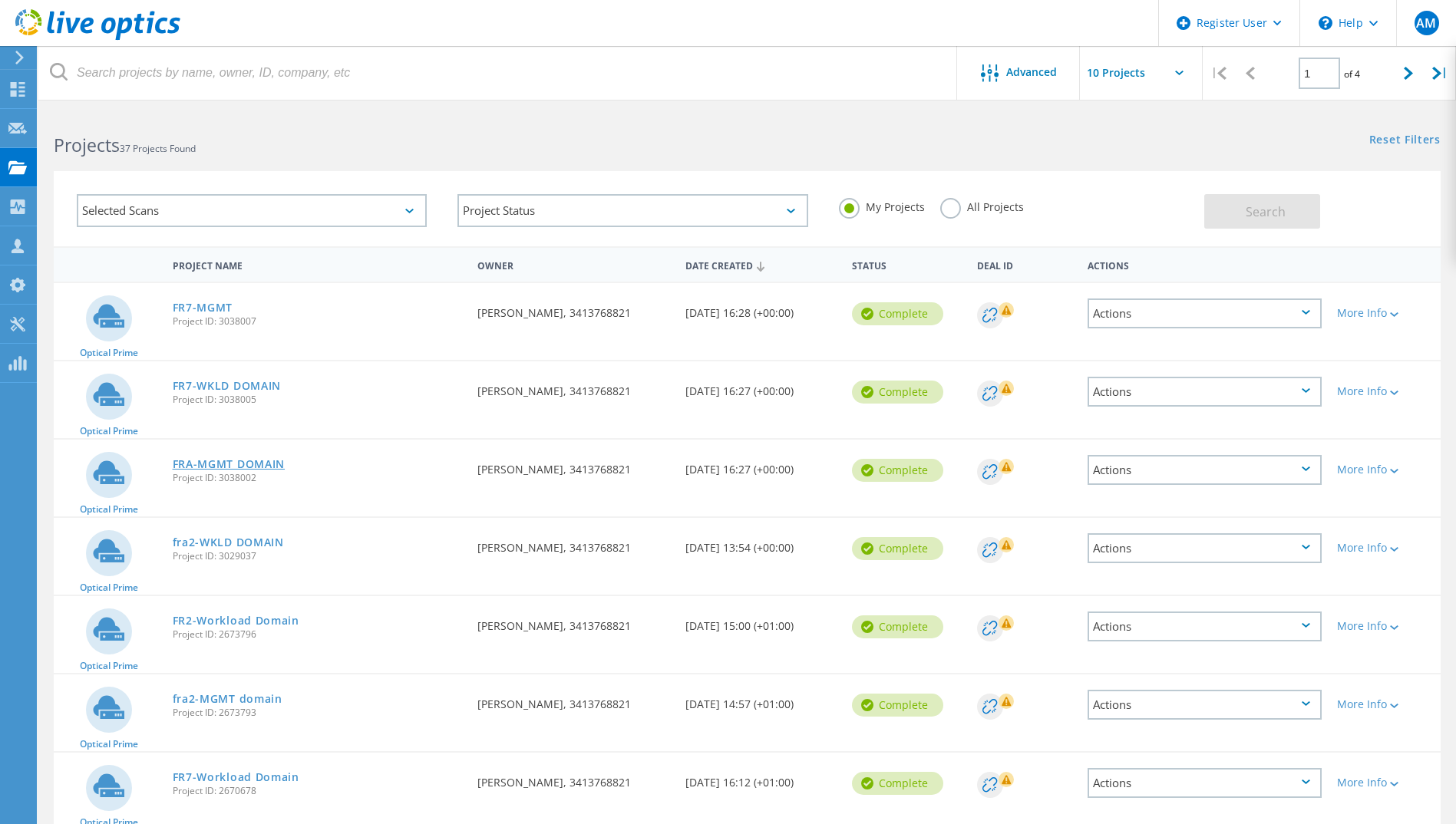
click at [225, 467] on link "FRA-MGMT DOMAIN" at bounding box center [229, 465] width 112 height 11
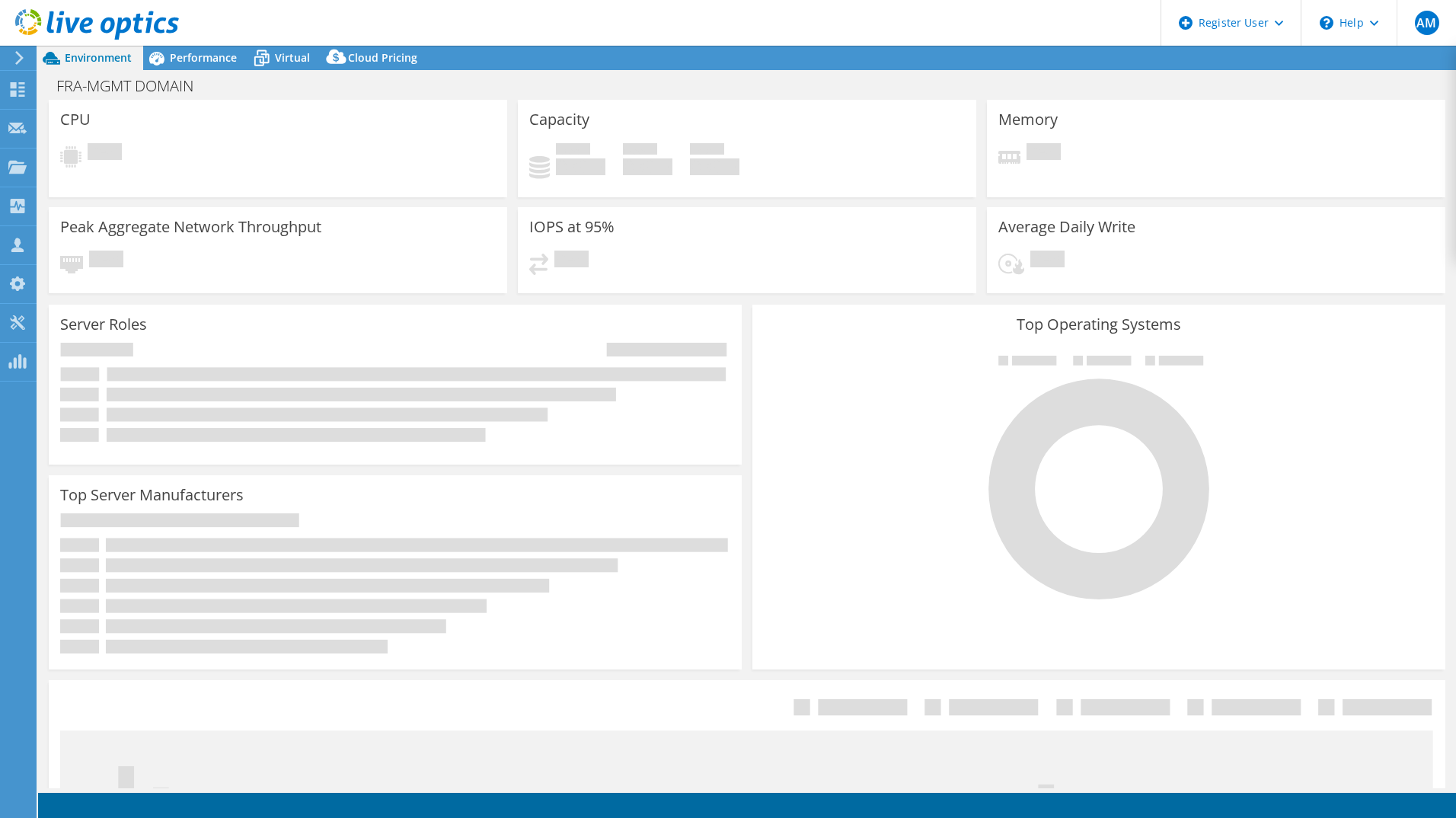
select select "USD"
